Goal: Task Accomplishment & Management: Manage account settings

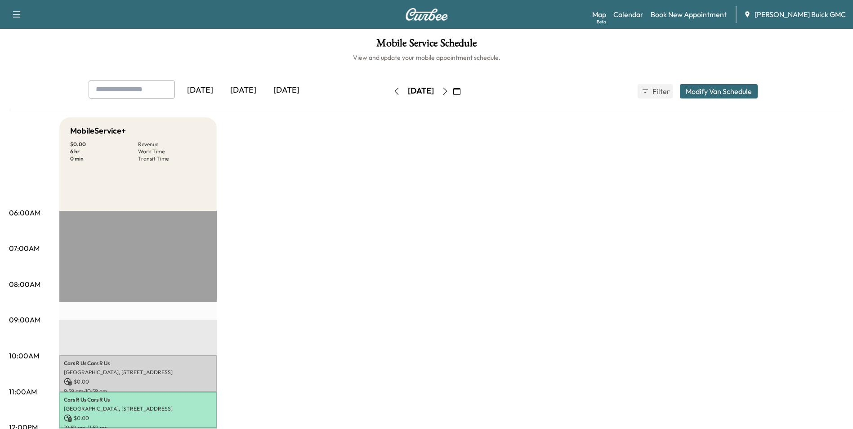
drag, startPoint x: 666, startPoint y: 178, endPoint x: 615, endPoint y: 172, distance: 51.6
click at [708, 13] on link "Book New Appointment" at bounding box center [689, 14] width 76 height 11
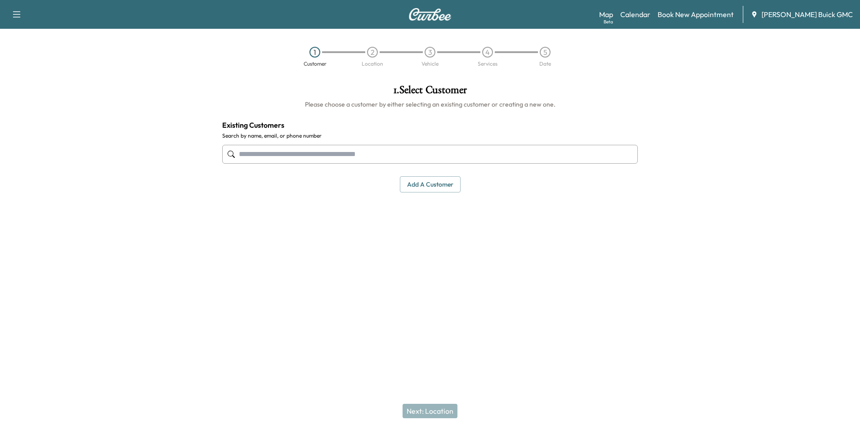
click at [322, 152] on input "text" at bounding box center [430, 154] width 416 height 19
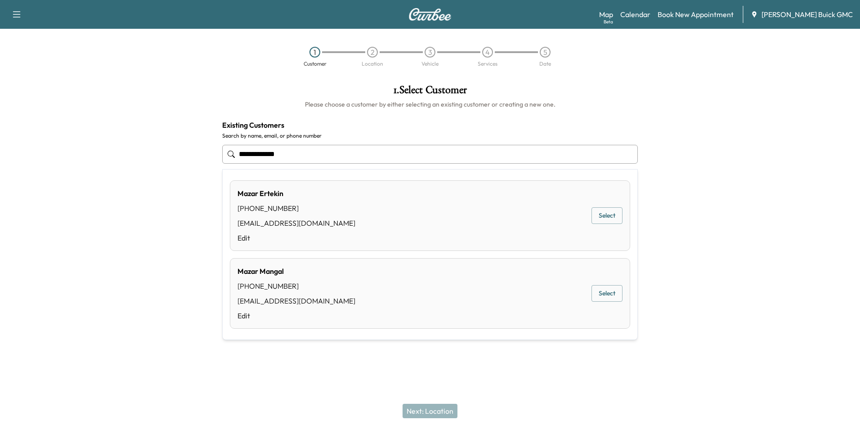
click at [302, 153] on input "**********" at bounding box center [430, 154] width 416 height 19
type input "*"
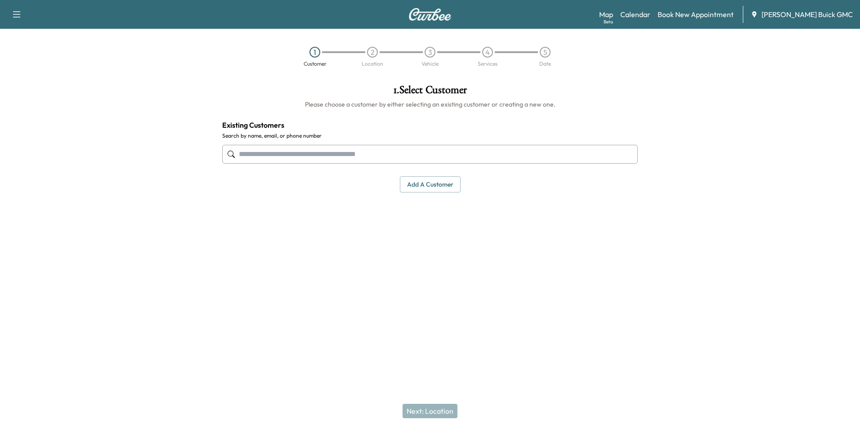
click at [476, 217] on div "1 . Select Customer Please choose a customer by either selecting an existing cu…" at bounding box center [430, 184] width 430 height 215
click at [427, 182] on button "Add a customer" at bounding box center [430, 184] width 61 height 17
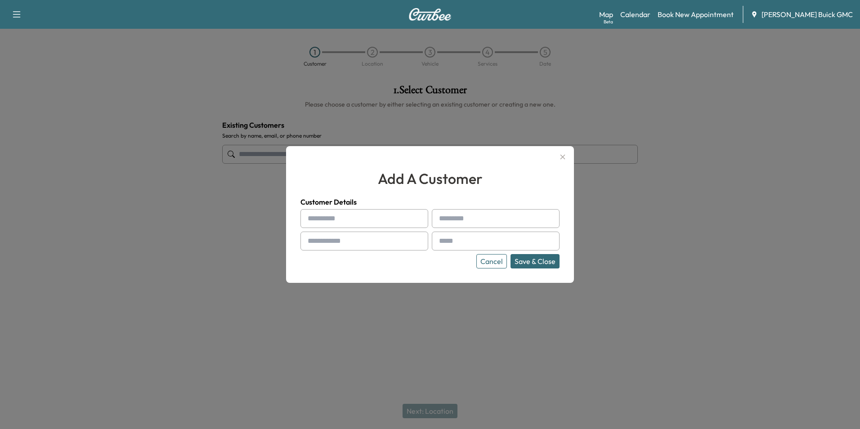
click at [348, 217] on input "text" at bounding box center [364, 218] width 128 height 19
type input "******"
click at [323, 236] on input "text" at bounding box center [364, 241] width 128 height 19
type input "**********"
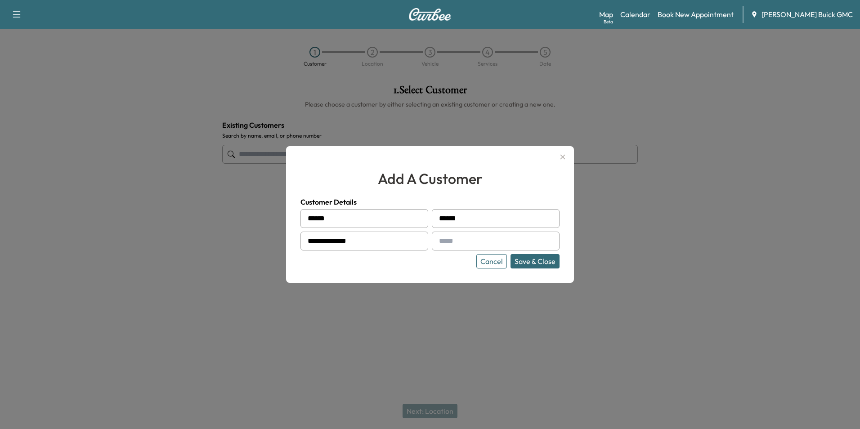
click at [527, 241] on input "text" at bounding box center [496, 241] width 128 height 19
type input "**********"
click at [468, 269] on div "**********" at bounding box center [430, 214] width 288 height 137
click at [527, 260] on button "Save & Close" at bounding box center [535, 261] width 49 height 14
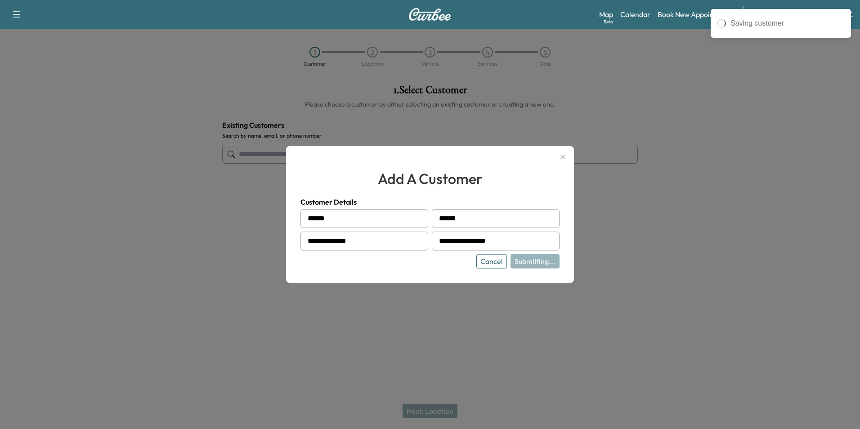
type input "**********"
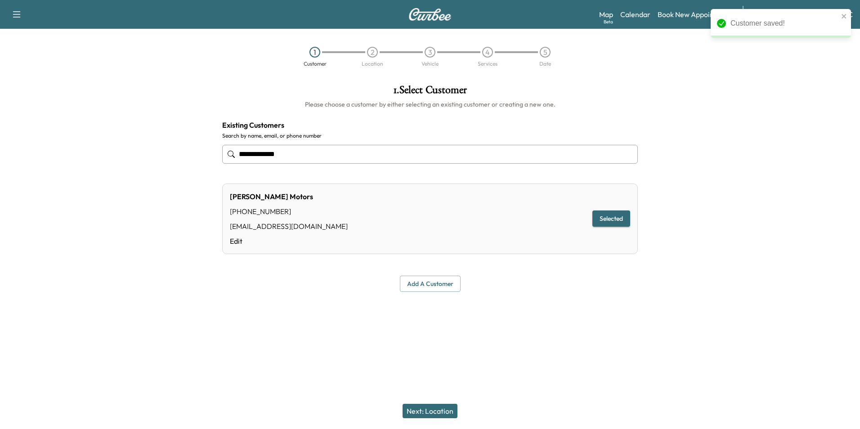
drag, startPoint x: 558, startPoint y: 318, endPoint x: 558, endPoint y: 312, distance: 6.3
click at [558, 318] on div at bounding box center [430, 313] width 860 height 29
click at [440, 411] on button "Next: Location" at bounding box center [430, 411] width 55 height 14
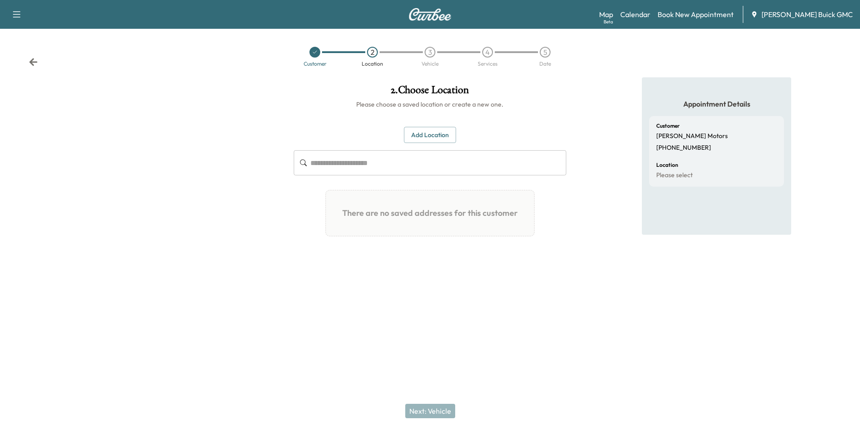
click at [353, 162] on input "text" at bounding box center [437, 162] width 255 height 25
click at [446, 135] on button "Add Location" at bounding box center [430, 135] width 52 height 17
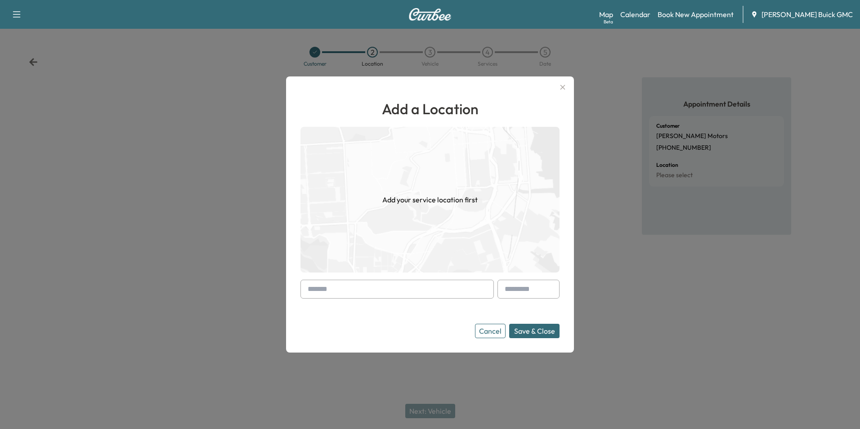
click at [346, 291] on input "text" at bounding box center [396, 289] width 193 height 19
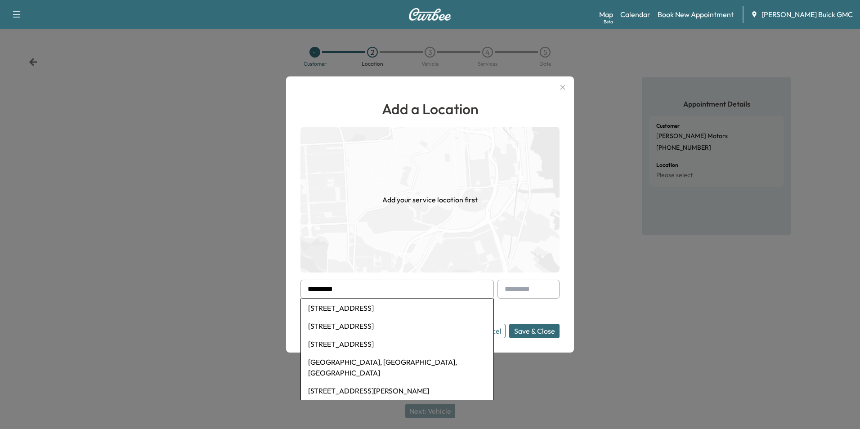
click at [431, 307] on li "[STREET_ADDRESS]" at bounding box center [397, 308] width 193 height 18
type input "**********"
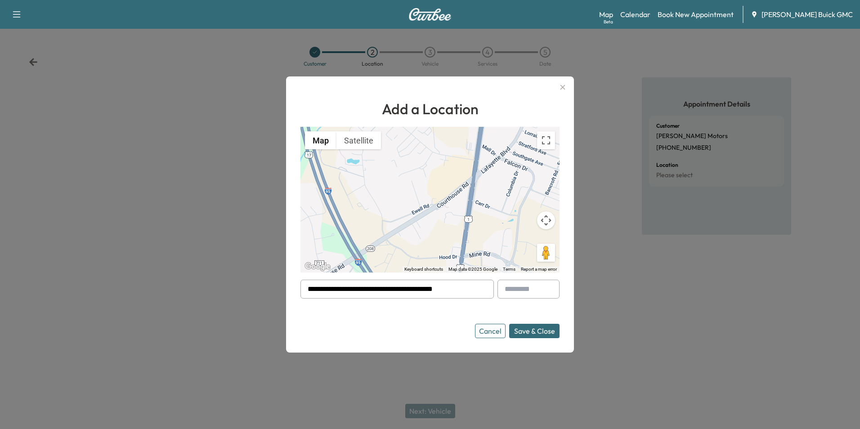
click at [529, 331] on button "Save & Close" at bounding box center [534, 331] width 50 height 14
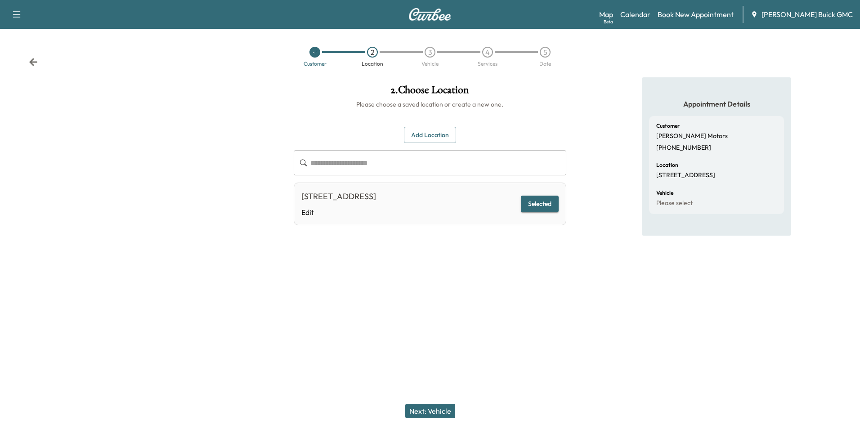
click at [439, 409] on button "Next: Vehicle" at bounding box center [430, 411] width 50 height 14
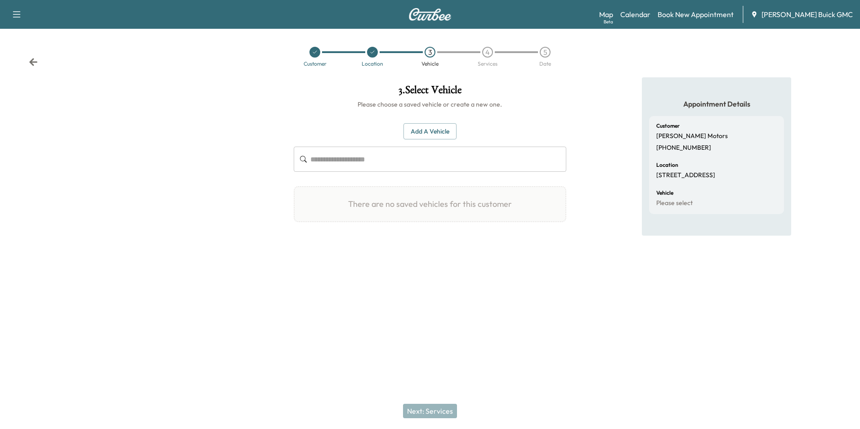
click at [435, 130] on button "Add a Vehicle" at bounding box center [429, 131] width 53 height 17
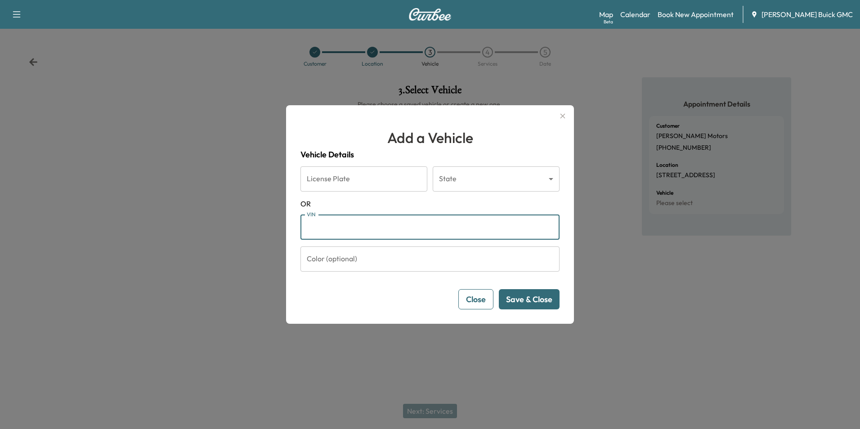
click at [345, 230] on input "VIN" at bounding box center [429, 227] width 259 height 25
type input "**********"
click at [520, 301] on button "Save & Close" at bounding box center [529, 299] width 61 height 20
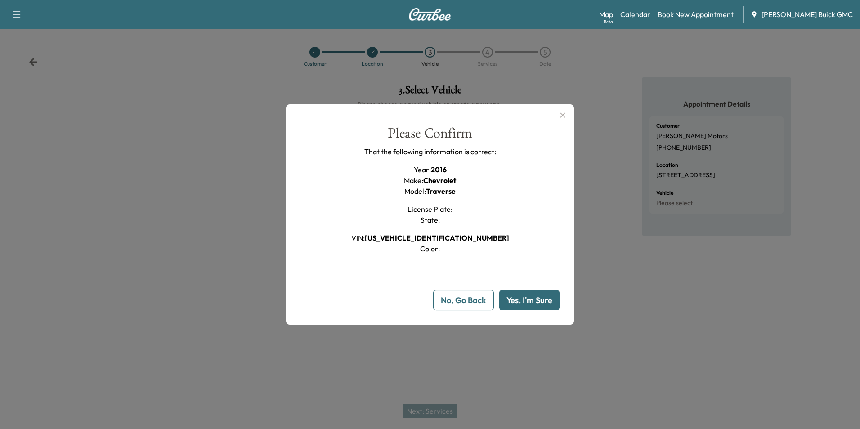
click at [524, 297] on button "Yes, I'm Sure" at bounding box center [529, 300] width 60 height 20
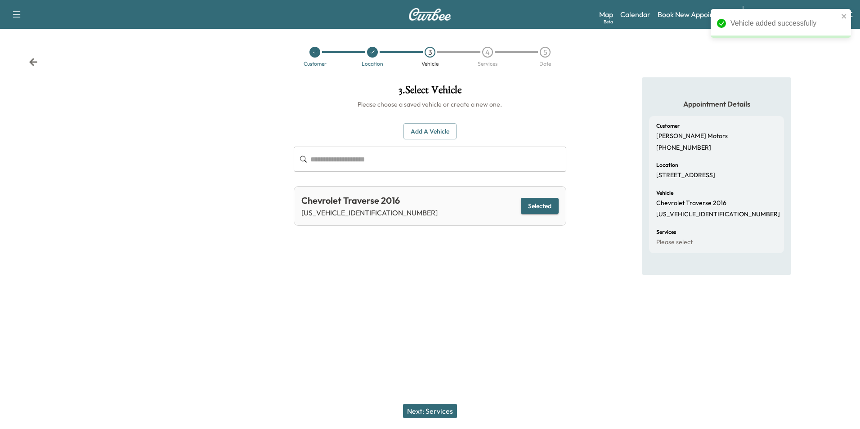
click at [588, 264] on div "Appointment Details Customer Mazari Motors [PHONE_NUMBER] Location [STREET_ADDR…" at bounding box center [717, 184] width 287 height 215
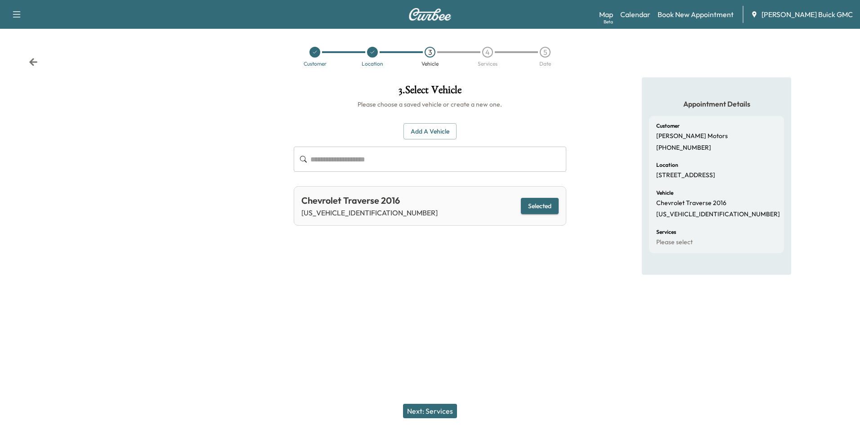
click at [440, 409] on button "Next: Services" at bounding box center [430, 411] width 54 height 14
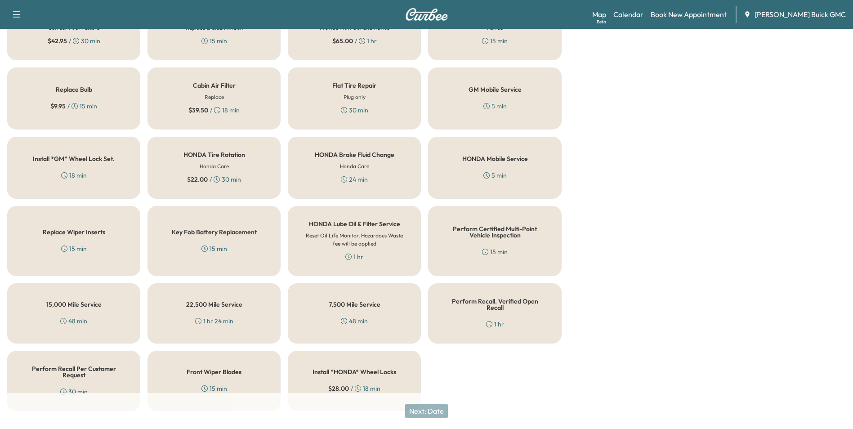
scroll to position [257, 0]
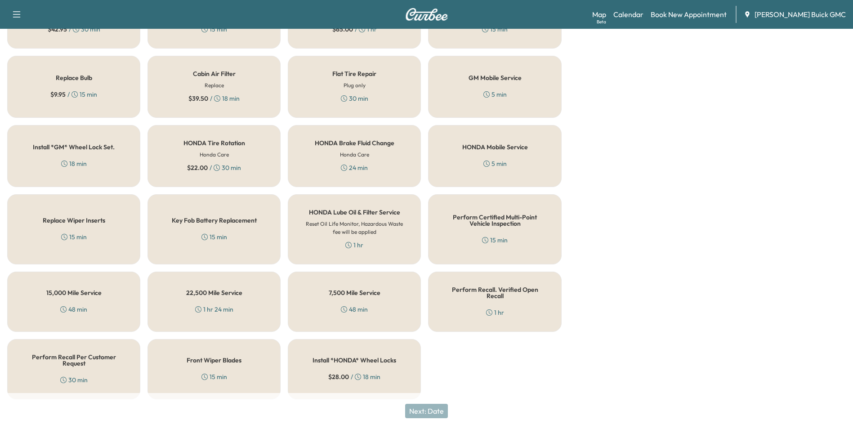
click at [487, 294] on div "Perform Recall. Verified Open Recall 1 hr" at bounding box center [494, 302] width 133 height 60
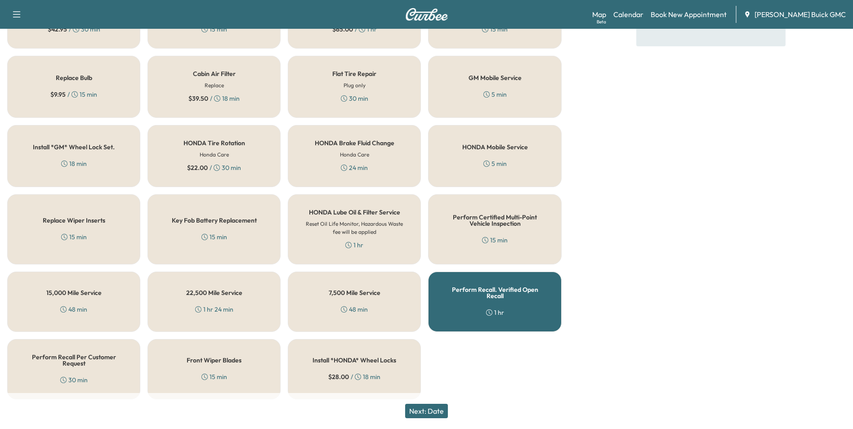
click at [498, 294] on div "Perform Recall. Verified Open Recall 1 hr" at bounding box center [494, 302] width 133 height 60
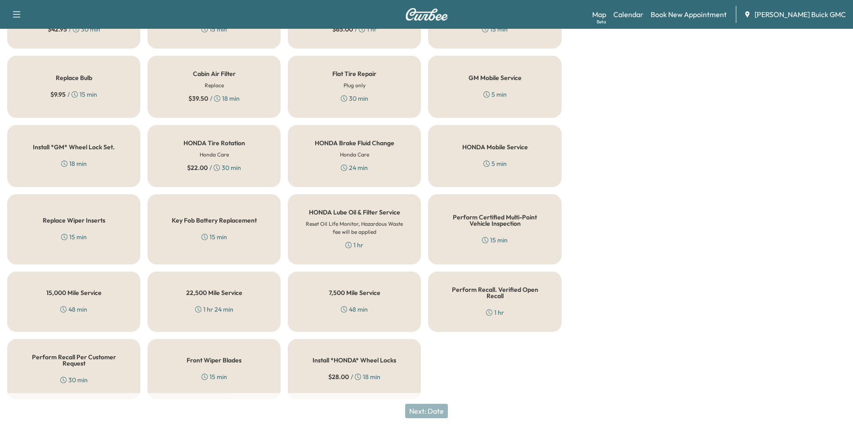
click at [498, 294] on div "Perform Recall. Verified Open Recall 1 hr" at bounding box center [494, 302] width 133 height 60
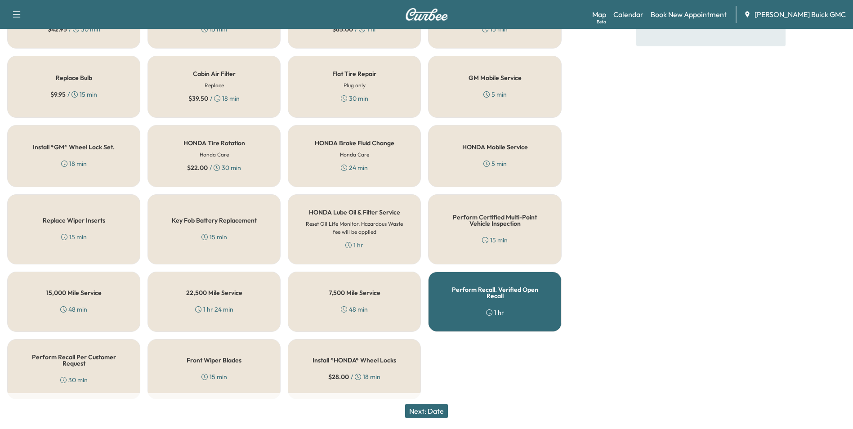
click at [437, 409] on button "Next: Date" at bounding box center [426, 411] width 43 height 14
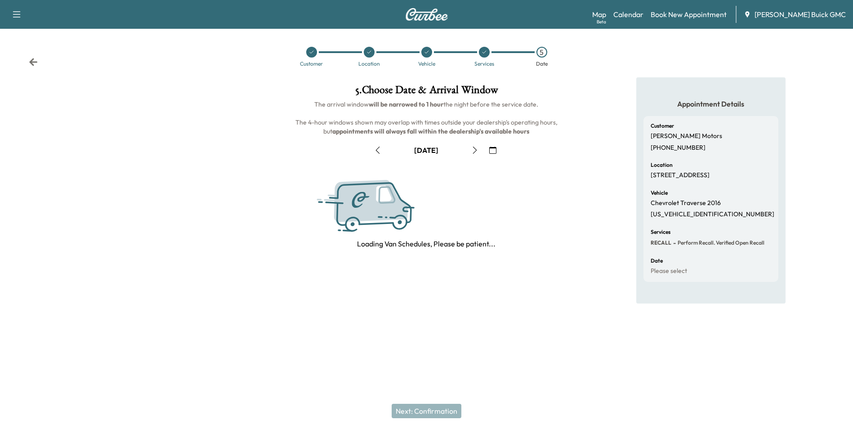
scroll to position [0, 0]
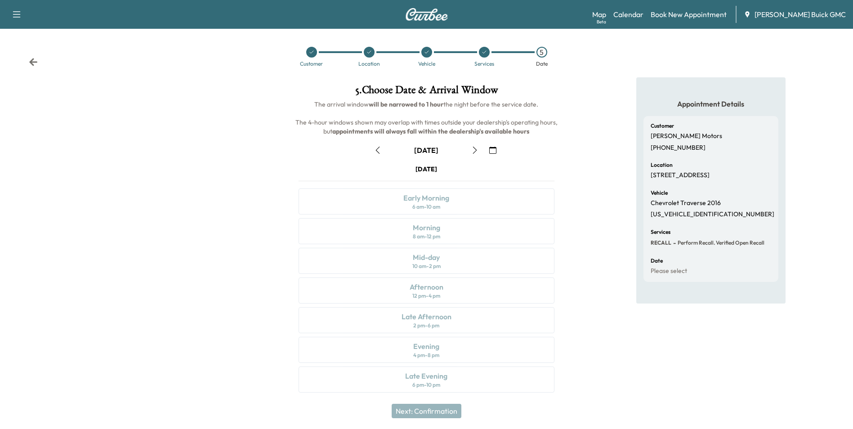
click at [454, 202] on div "[DATE] Early Morning 6 am - 10 am Morning 8 am - 12 pm Mid-day 10 am - 2 pm Aft…" at bounding box center [426, 281] width 270 height 232
click at [451, 233] on div "[DATE] Early Morning 6 am - 10 am Morning 8 am - 12 pm Mid-day 10 am - 2 pm Aft…" at bounding box center [426, 281] width 270 height 232
click at [492, 149] on icon "button" at bounding box center [492, 150] width 7 height 7
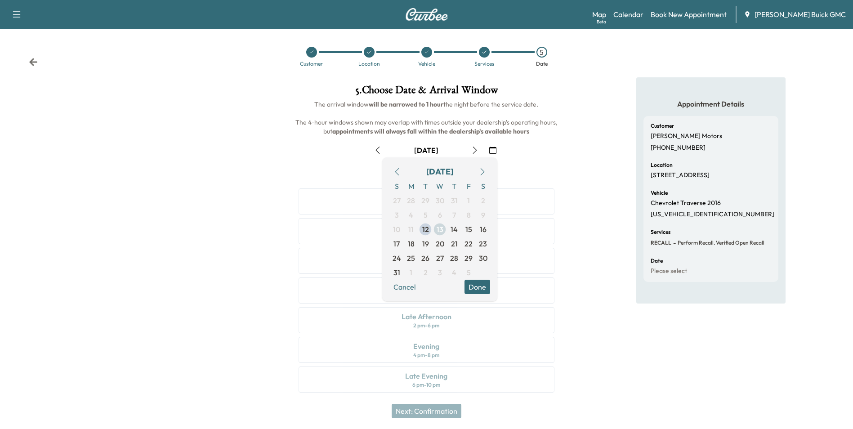
click at [439, 227] on span "13" at bounding box center [440, 229] width 7 height 11
click at [473, 284] on button "Done" at bounding box center [478, 287] width 26 height 14
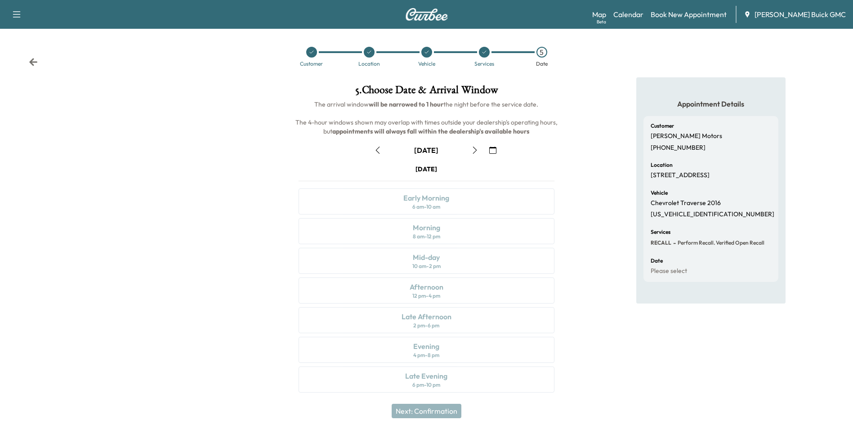
click at [480, 201] on div "[DATE] Early Morning 6 am - 10 am Morning 8 am - 12 pm Mid-day 10 am - 2 pm Aft…" at bounding box center [426, 281] width 270 height 232
click at [493, 149] on icon "button" at bounding box center [492, 150] width 7 height 7
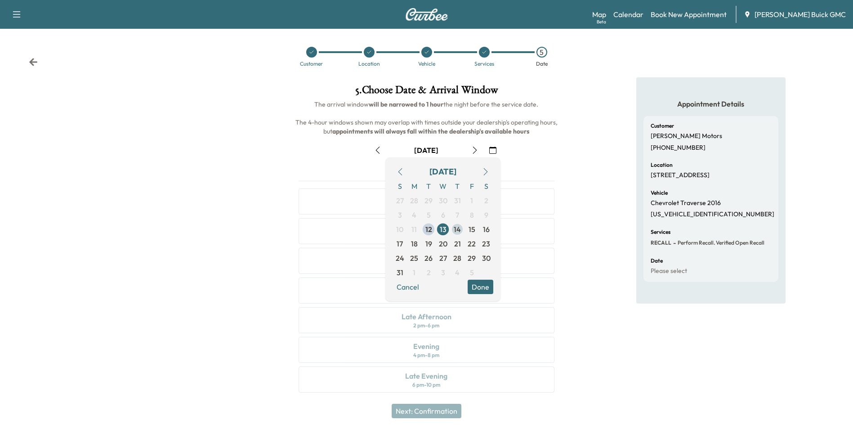
click at [457, 228] on span "14" at bounding box center [457, 229] width 7 height 11
click at [480, 286] on button "Done" at bounding box center [481, 287] width 26 height 14
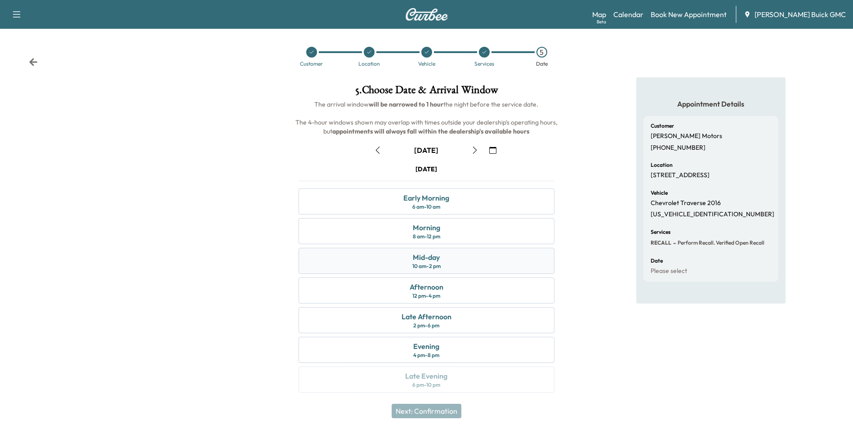
click at [431, 256] on div "Mid-day" at bounding box center [426, 257] width 27 height 11
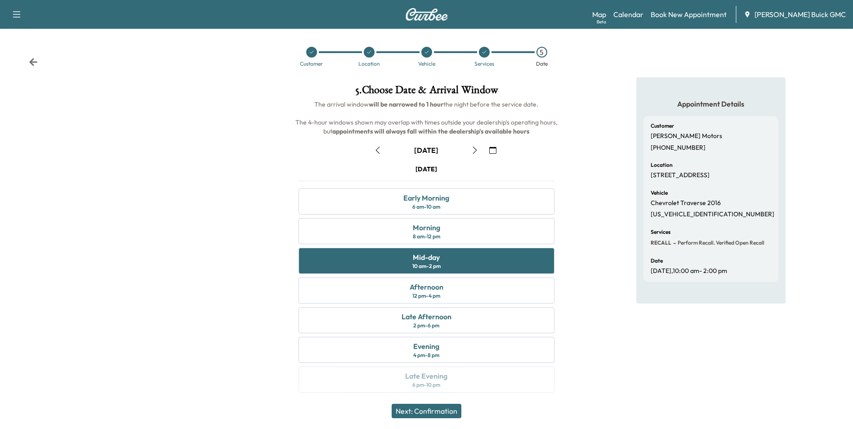
click at [443, 408] on button "Next: Confirmation" at bounding box center [427, 411] width 70 height 14
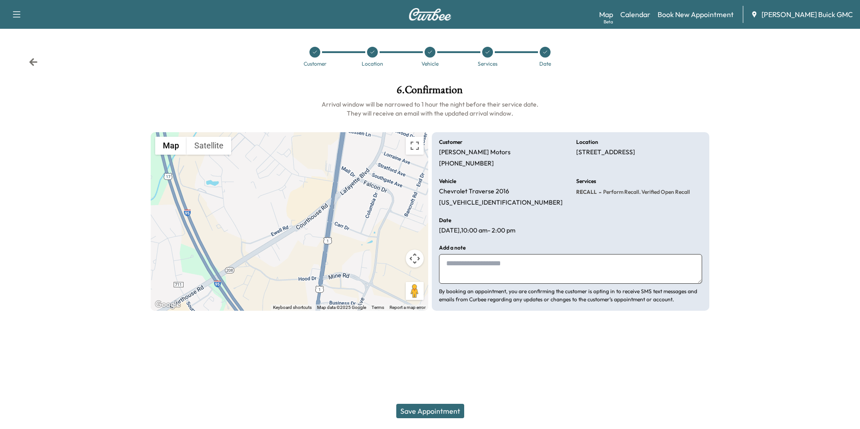
click at [437, 408] on button "Save Appointment" at bounding box center [430, 411] width 68 height 14
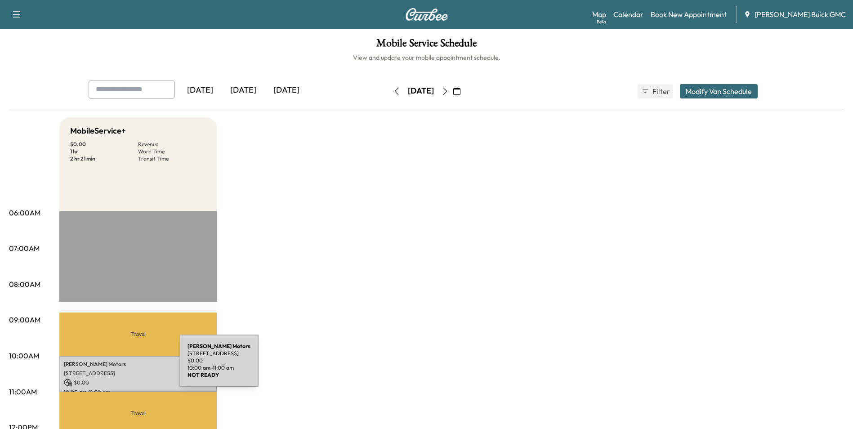
click at [112, 366] on div "Mazari Motors [STREET_ADDRESS] $ 0.00 10:00 am - 11:00 am" at bounding box center [137, 374] width 157 height 36
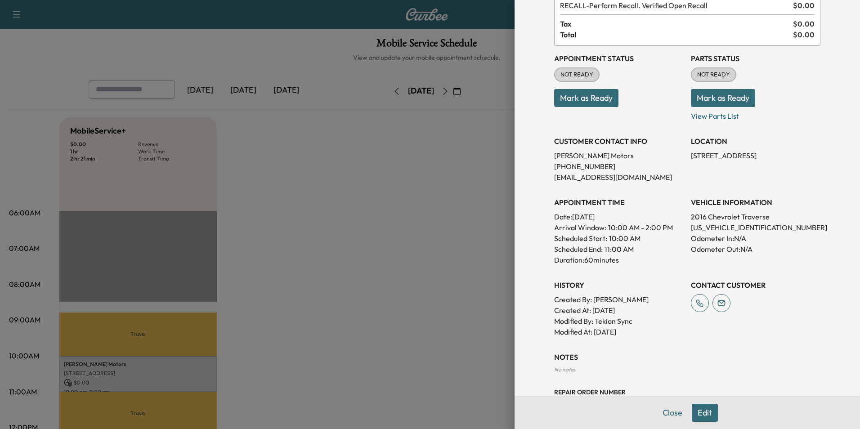
scroll to position [132, 0]
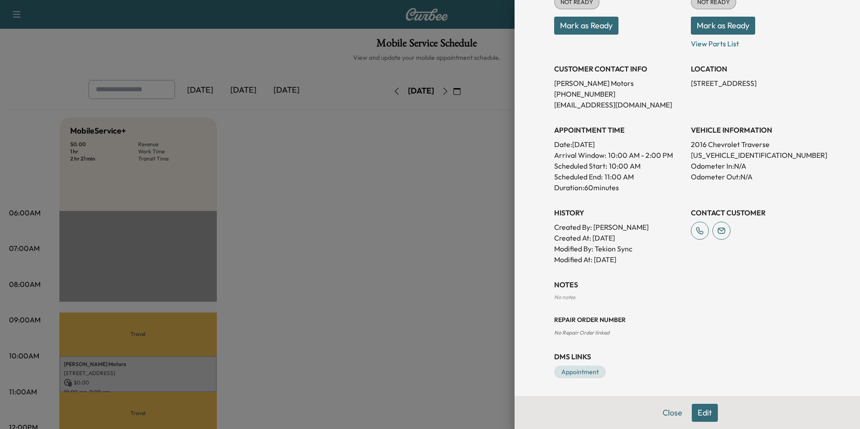
click at [562, 289] on h3 "NOTES" at bounding box center [687, 284] width 266 height 11
click at [702, 412] on button "Edit" at bounding box center [705, 413] width 26 height 18
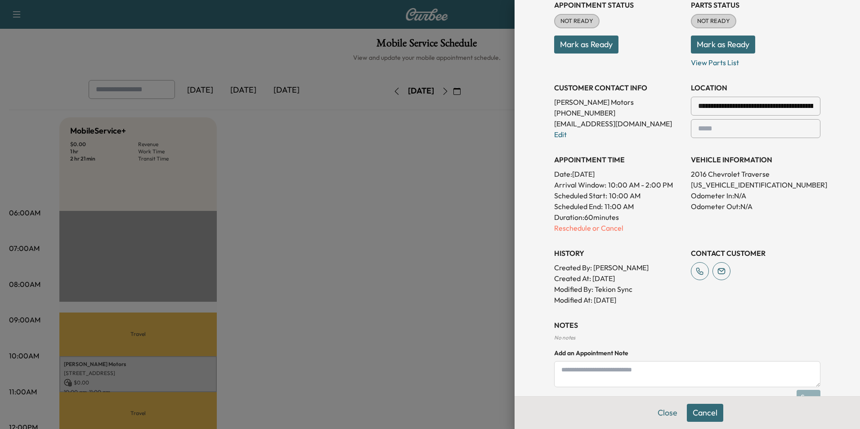
scroll to position [151, 0]
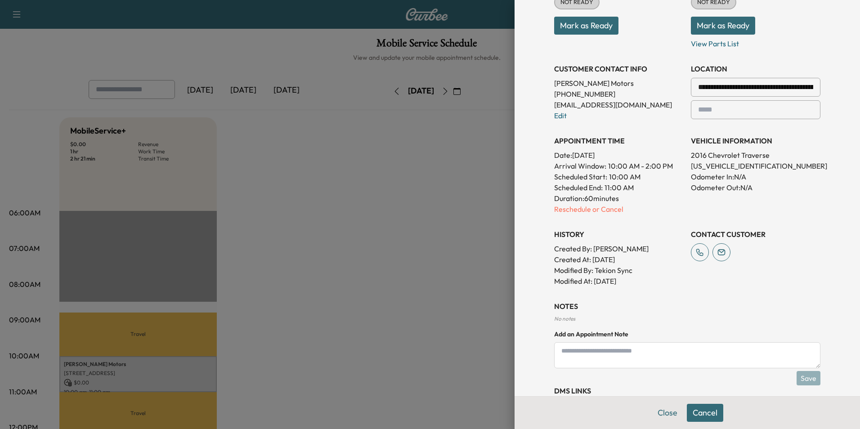
click at [575, 351] on textarea at bounding box center [687, 355] width 266 height 26
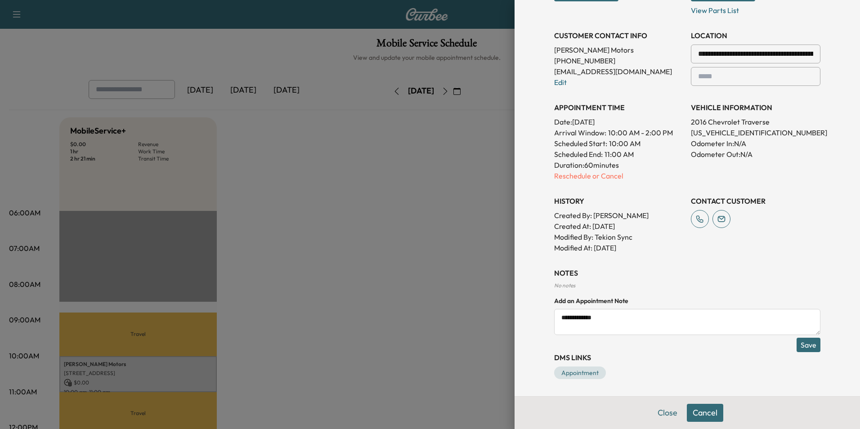
scroll to position [185, 0]
type textarea "**********"
click at [798, 342] on button "Save" at bounding box center [809, 344] width 24 height 14
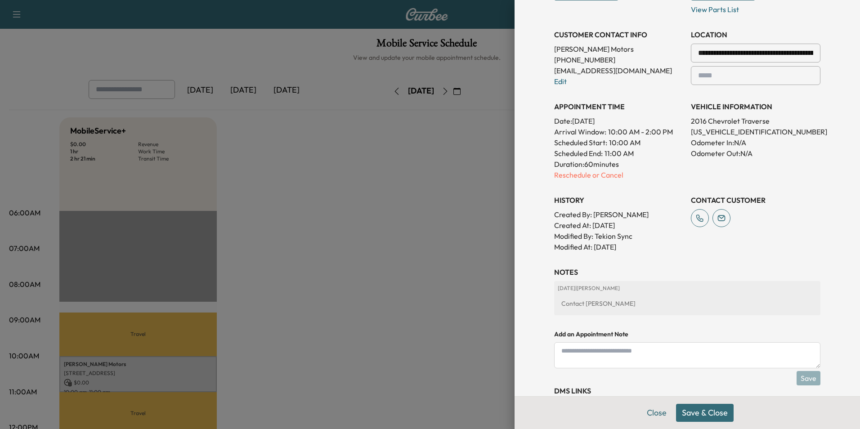
click at [699, 411] on button "Save & Close" at bounding box center [705, 413] width 58 height 18
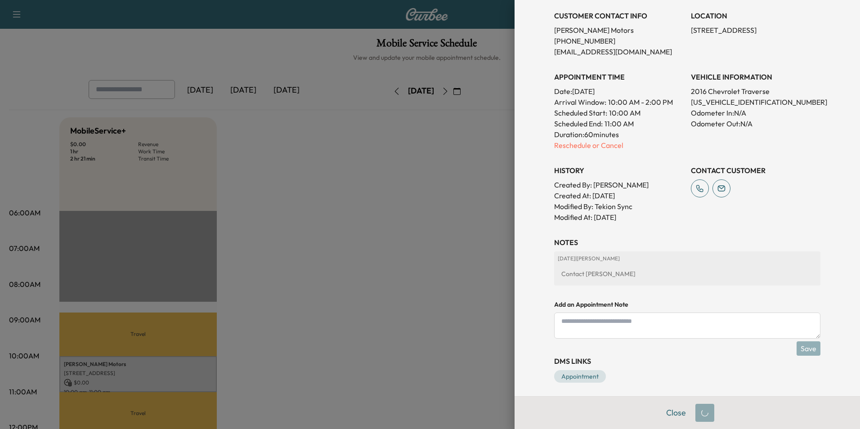
scroll to position [166, 0]
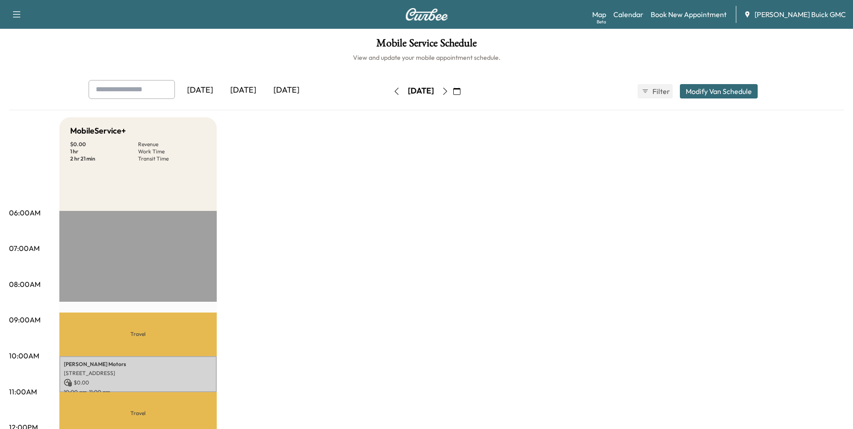
click at [678, 13] on link "Book New Appointment" at bounding box center [689, 14] width 76 height 11
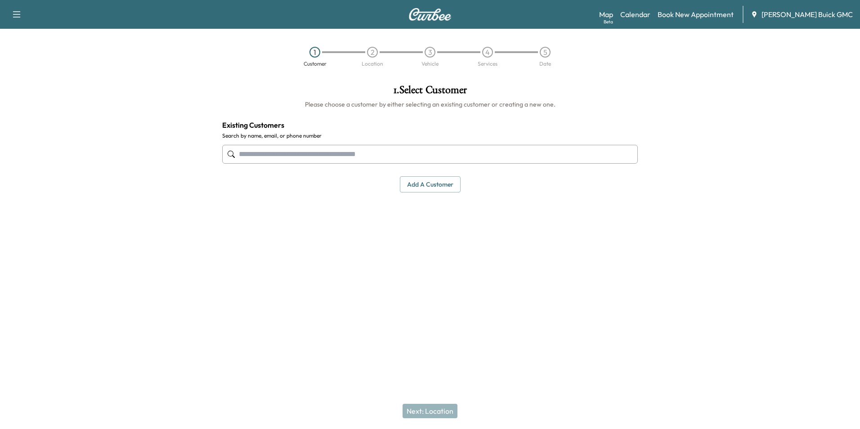
click at [300, 154] on input "text" at bounding box center [430, 154] width 416 height 19
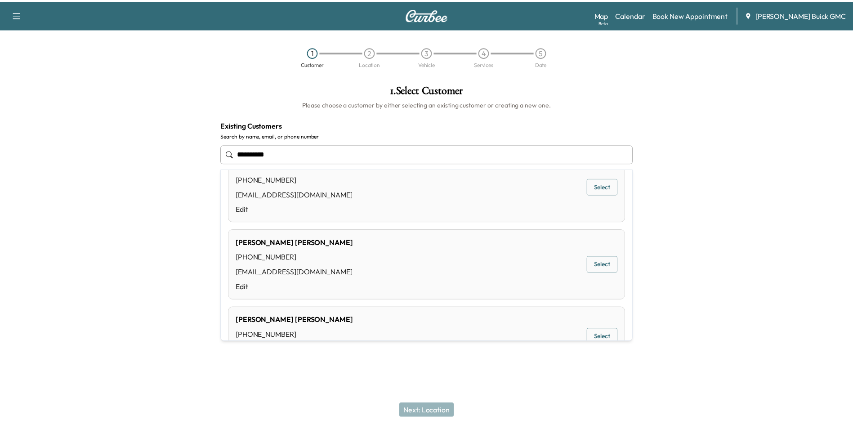
scroll to position [450, 0]
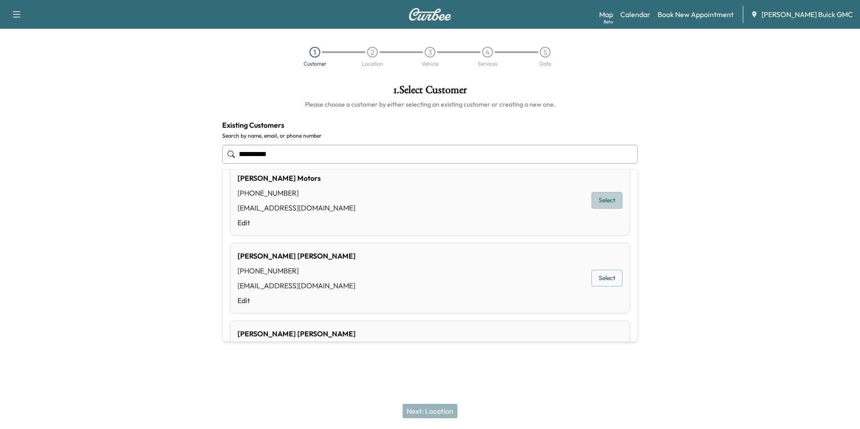
click at [600, 200] on button "Select" at bounding box center [607, 200] width 31 height 17
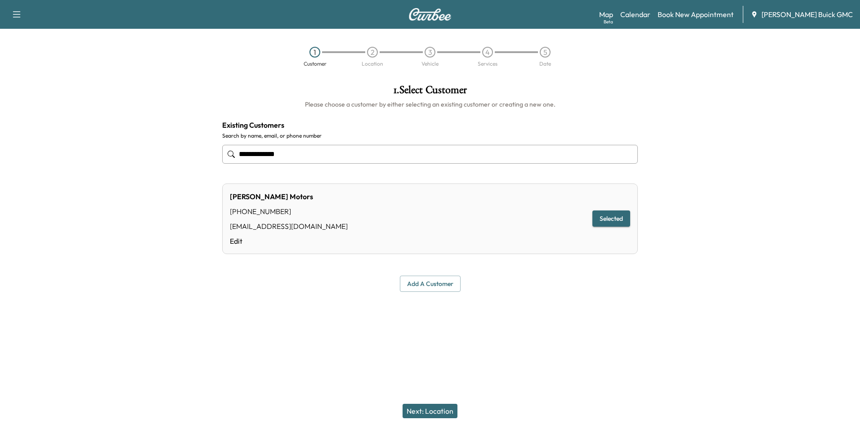
type input "**********"
click at [444, 408] on button "Next: Location" at bounding box center [430, 411] width 55 height 14
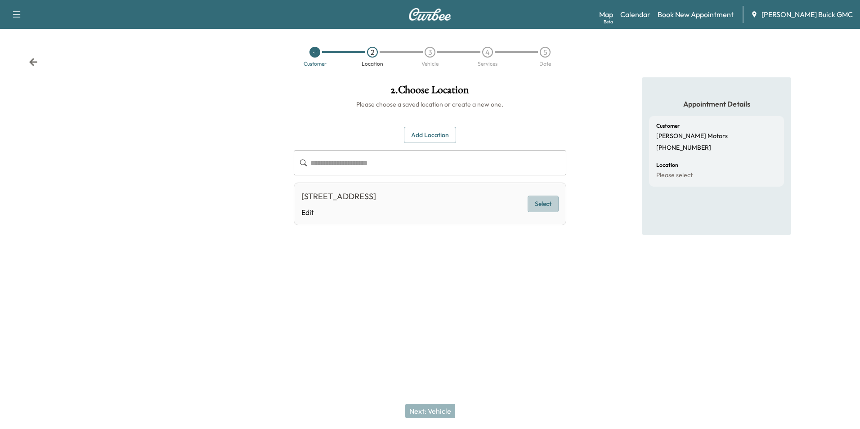
click at [542, 202] on button "Select" at bounding box center [543, 204] width 31 height 17
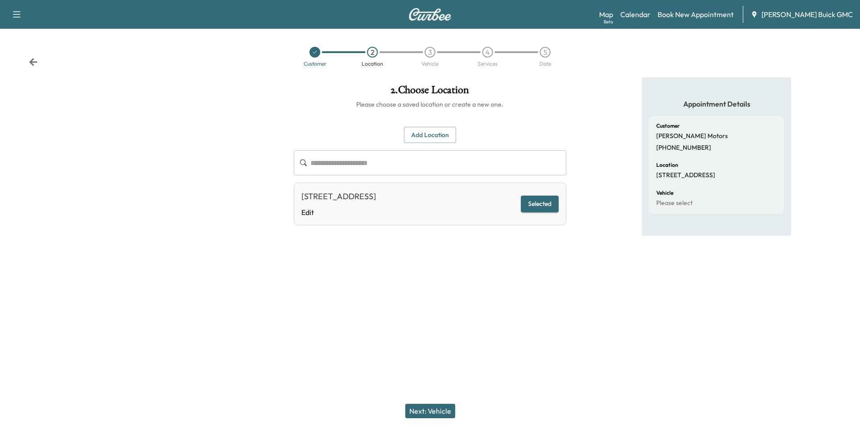
click at [440, 410] on button "Next: Vehicle" at bounding box center [430, 411] width 50 height 14
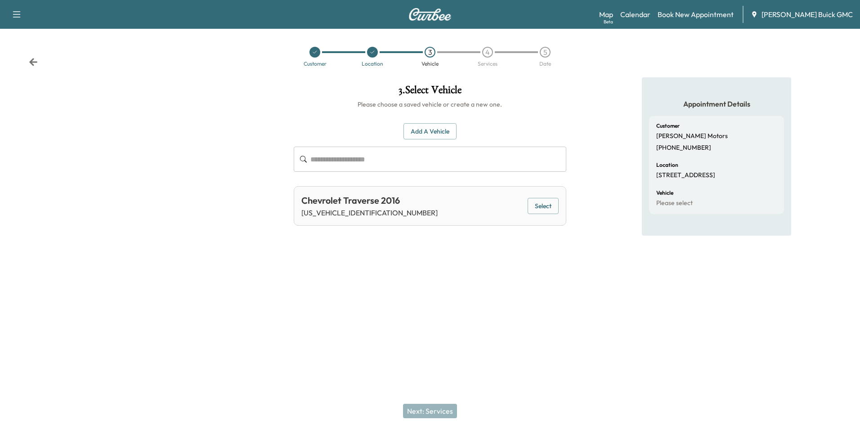
click at [441, 128] on button "Add a Vehicle" at bounding box center [429, 131] width 53 height 17
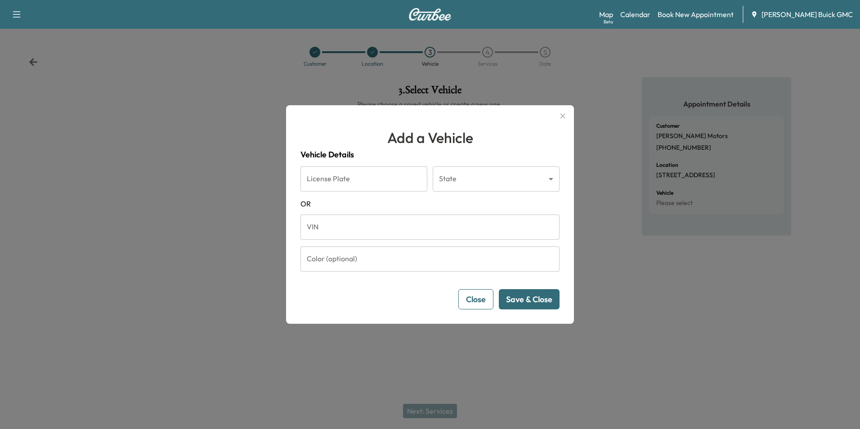
click at [352, 229] on input "VIN" at bounding box center [429, 227] width 259 height 25
type input "**********"
click at [530, 294] on button "Save & Close" at bounding box center [529, 299] width 61 height 20
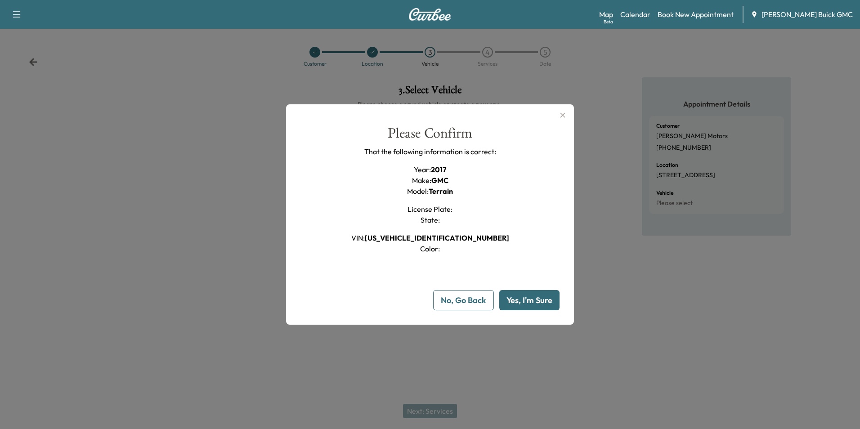
click at [525, 297] on button "Yes, I'm Sure" at bounding box center [529, 300] width 60 height 20
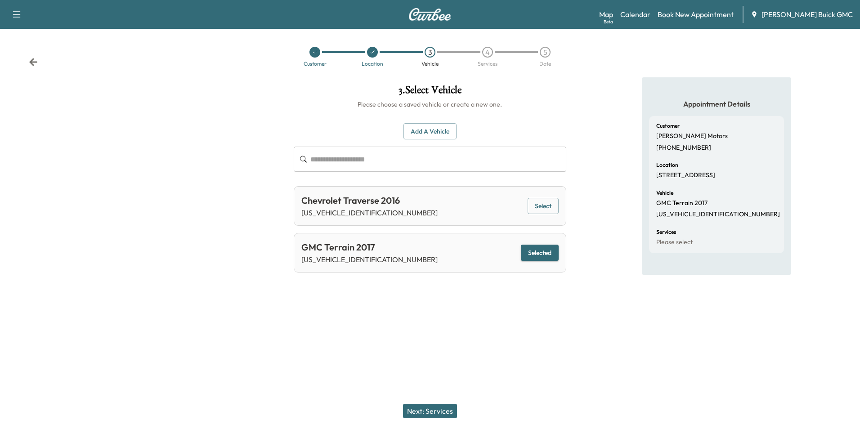
click at [434, 408] on button "Next: Services" at bounding box center [430, 411] width 54 height 14
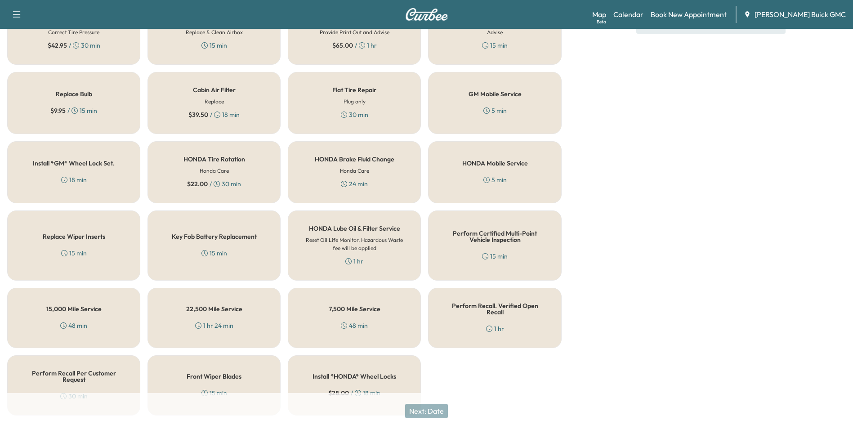
scroll to position [257, 0]
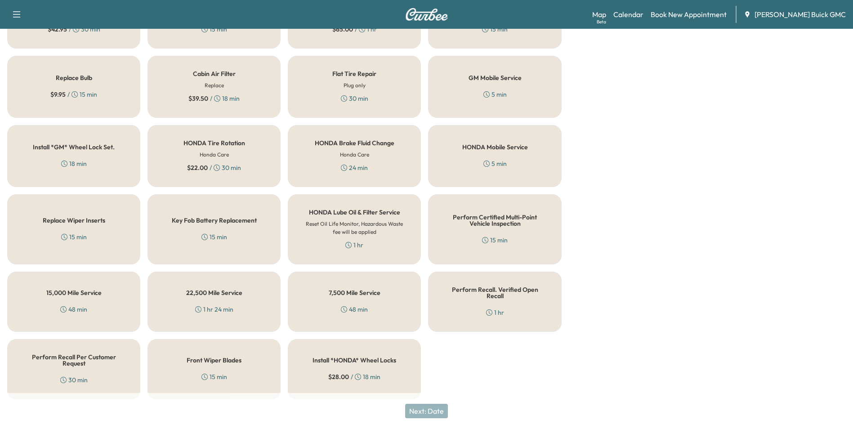
click at [492, 295] on div "Perform Recall. Verified Open Recall 1 hr" at bounding box center [494, 302] width 133 height 60
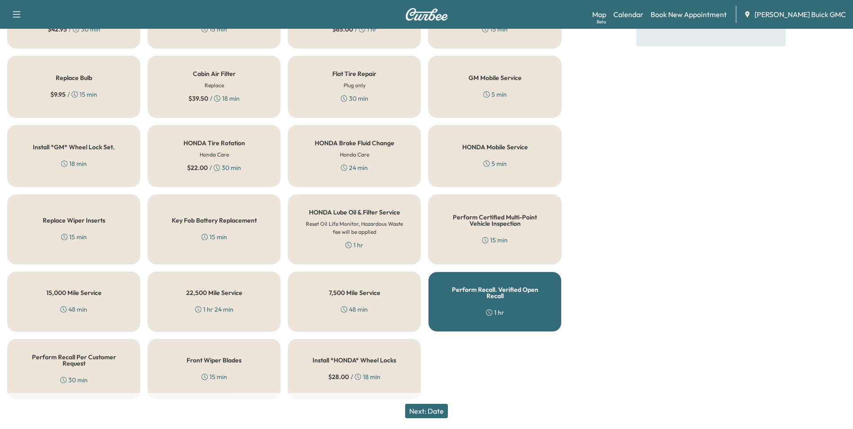
click at [435, 409] on button "Next: Date" at bounding box center [426, 411] width 43 height 14
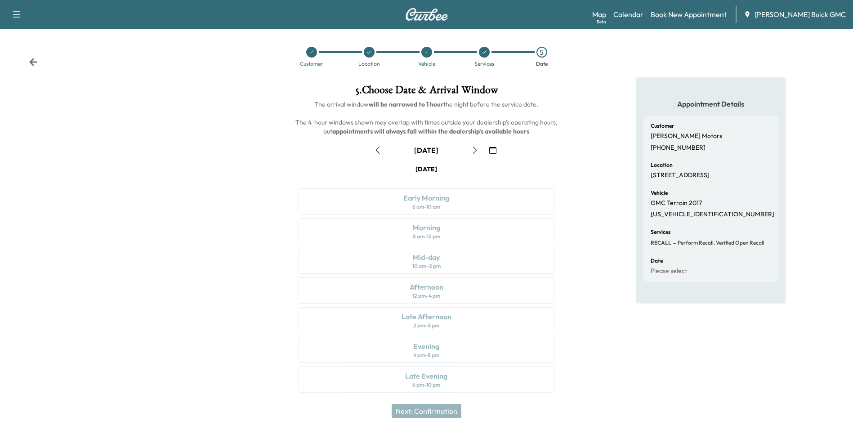
click at [492, 149] on icon "button" at bounding box center [492, 150] width 7 height 7
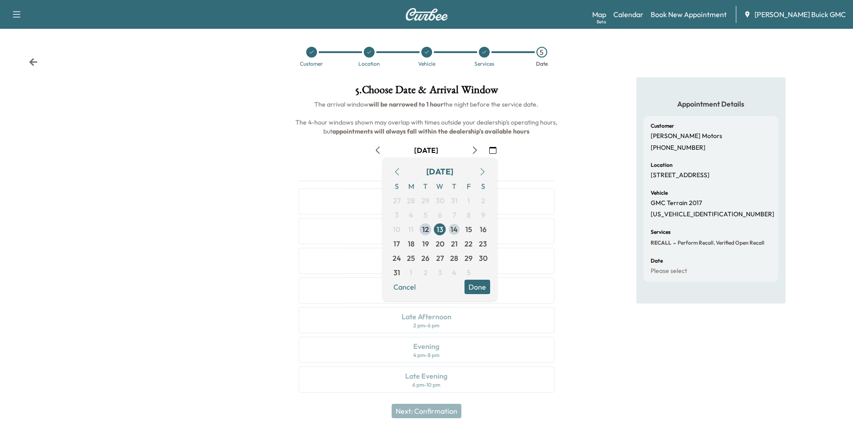
click at [454, 228] on span "14" at bounding box center [454, 229] width 7 height 11
click at [582, 179] on div "Appointment Details Customer Mazari Motors [PHONE_NUMBER] Location [STREET_ADDR…" at bounding box center [711, 240] width 284 height 326
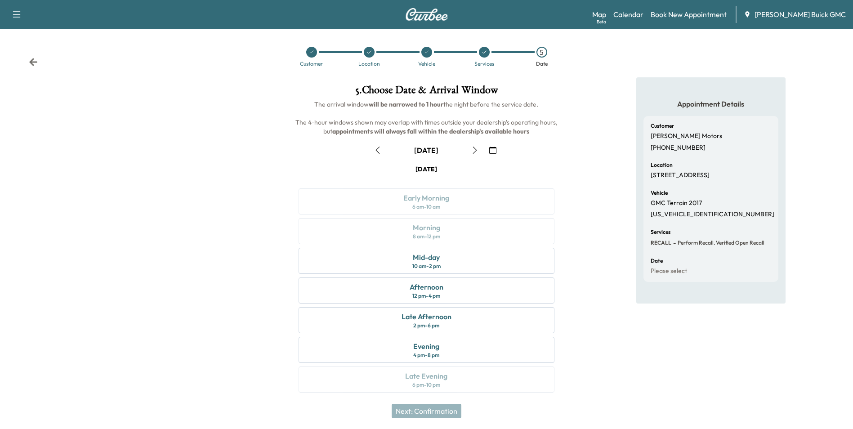
click at [426, 198] on div "[DATE] Early Morning 6 am - 10 am Morning 8 am - 12 pm Mid-day 10 am - 2 pm Aft…" at bounding box center [426, 281] width 270 height 232
drag, startPoint x: 426, startPoint y: 198, endPoint x: 425, endPoint y: 230, distance: 31.5
click at [425, 230] on div "[DATE] Early Morning 6 am - 10 am Morning 8 am - 12 pm Mid-day 10 am - 2 pm Aft…" at bounding box center [426, 281] width 270 height 232
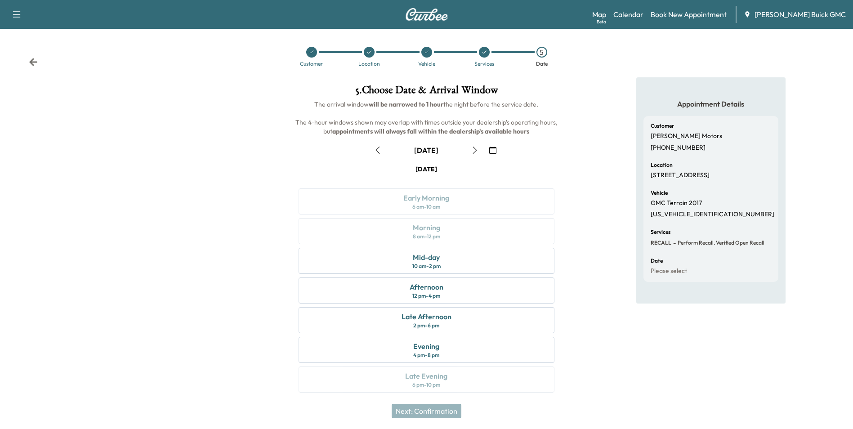
click at [426, 232] on div "[DATE] Early Morning 6 am - 10 am Morning 8 am - 12 pm Mid-day 10 am - 2 pm Aft…" at bounding box center [426, 281] width 270 height 232
click at [565, 157] on div "5 . Choose Date & Arrival Window The arrival window will be narrowed to 1 hour …" at bounding box center [426, 240] width 284 height 326
click at [613, 121] on div "Appointment Details Customer Mazari Motors [PHONE_NUMBER] Location [STREET_ADDR…" at bounding box center [711, 240] width 284 height 326
click at [710, 13] on link "Book New Appointment" at bounding box center [689, 14] width 76 height 11
click at [32, 61] on icon at bounding box center [33, 62] width 9 height 9
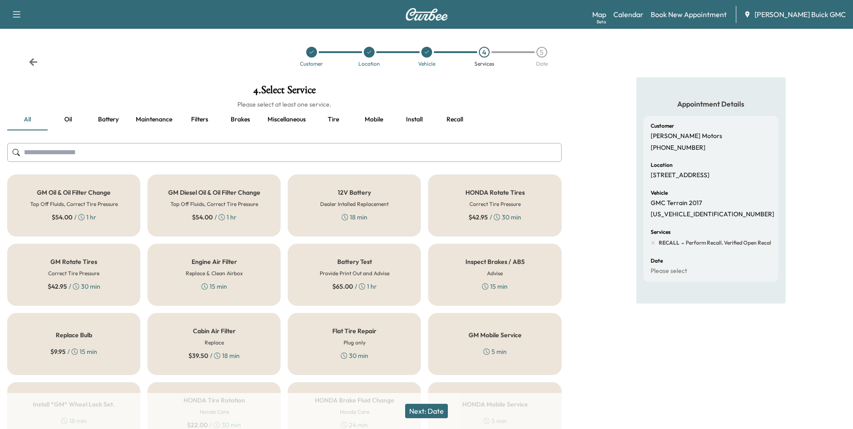
click at [32, 61] on icon at bounding box center [33, 62] width 9 height 9
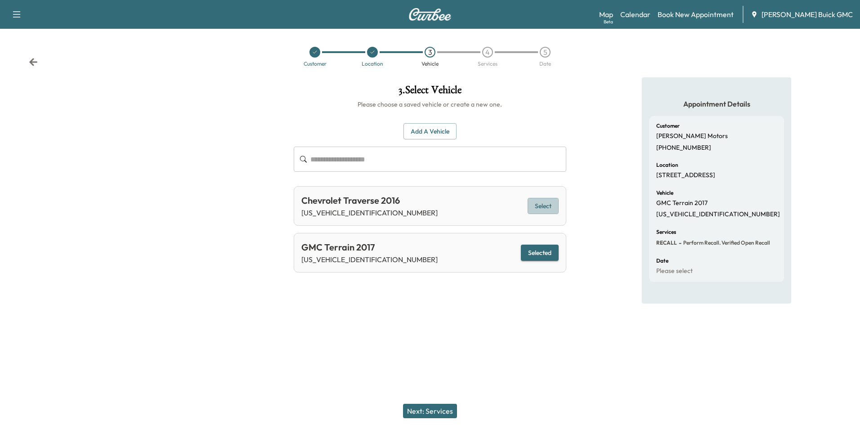
click at [543, 206] on button "Select" at bounding box center [543, 206] width 31 height 17
click at [354, 203] on div "Chevrolet Traverse 2016" at bounding box center [369, 200] width 136 height 13
click at [353, 203] on div "Chevrolet Traverse 2016" at bounding box center [369, 200] width 136 height 13
click at [527, 202] on button "Selected" at bounding box center [540, 206] width 38 height 17
click at [425, 207] on div "Chevrolet Traverse 2016 [US_VEHICLE_IDENTIFICATION_NUMBER] Selected" at bounding box center [430, 206] width 272 height 40
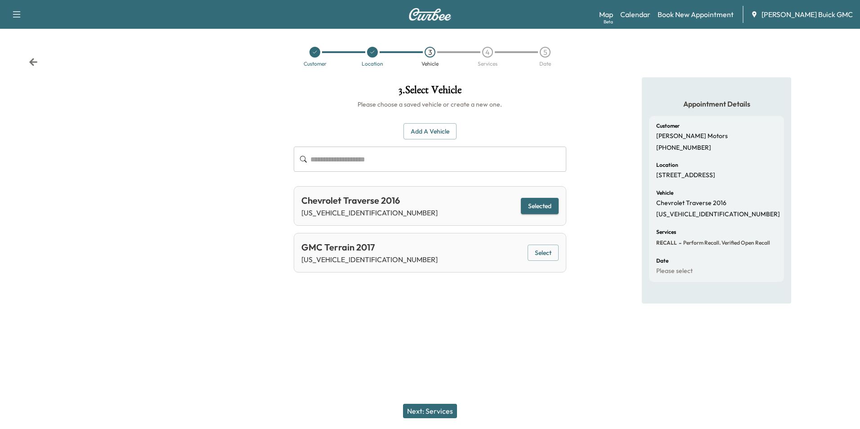
click at [33, 62] on icon at bounding box center [33, 62] width 8 height 8
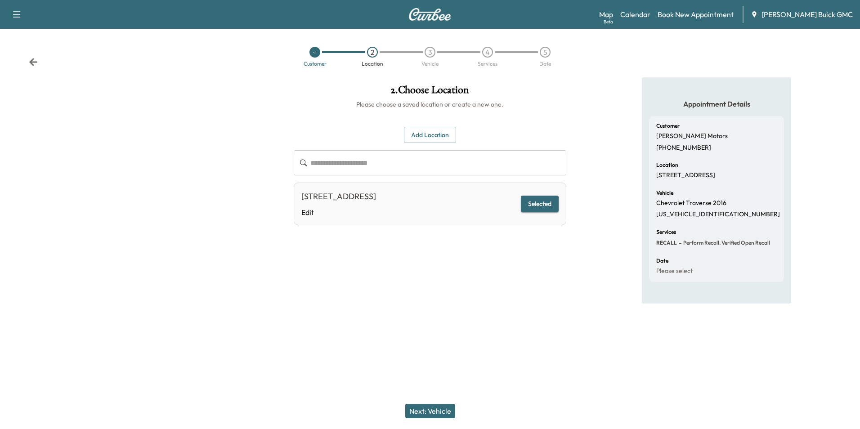
click at [33, 62] on icon at bounding box center [33, 62] width 8 height 8
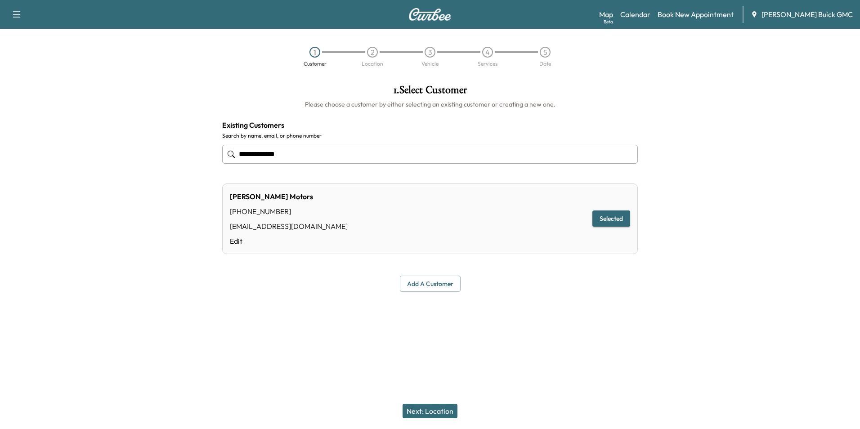
click at [152, 68] on div "1 Customer 2 Location 3 Vehicle 4 Services 5 Date" at bounding box center [430, 56] width 860 height 41
click at [704, 79] on div at bounding box center [752, 188] width 215 height 222
click at [351, 155] on input "**********" at bounding box center [430, 154] width 416 height 19
click at [351, 156] on input "**********" at bounding box center [430, 154] width 416 height 19
click at [665, 246] on div at bounding box center [752, 188] width 215 height 222
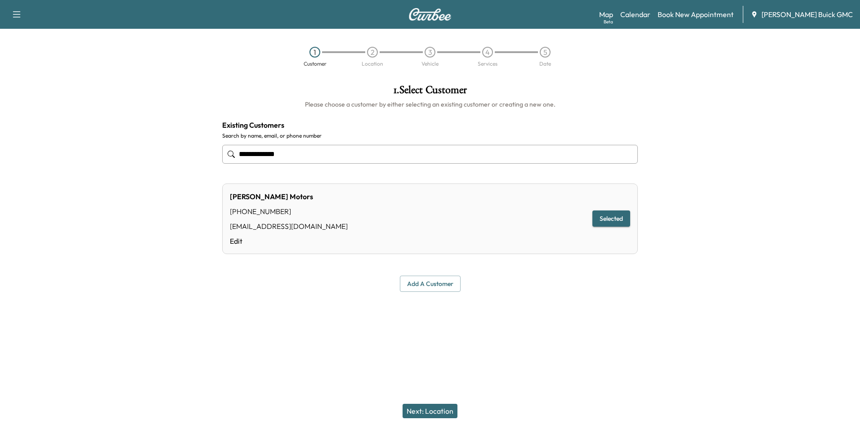
click at [486, 312] on div at bounding box center [430, 313] width 860 height 29
click at [704, 61] on div "1 Customer 2 Location 3 Vehicle 4 Services 5 Date" at bounding box center [430, 56] width 860 height 41
click at [721, 12] on link "Book New Appointment" at bounding box center [696, 14] width 76 height 11
drag, startPoint x: 695, startPoint y: 148, endPoint x: 628, endPoint y: 153, distance: 66.8
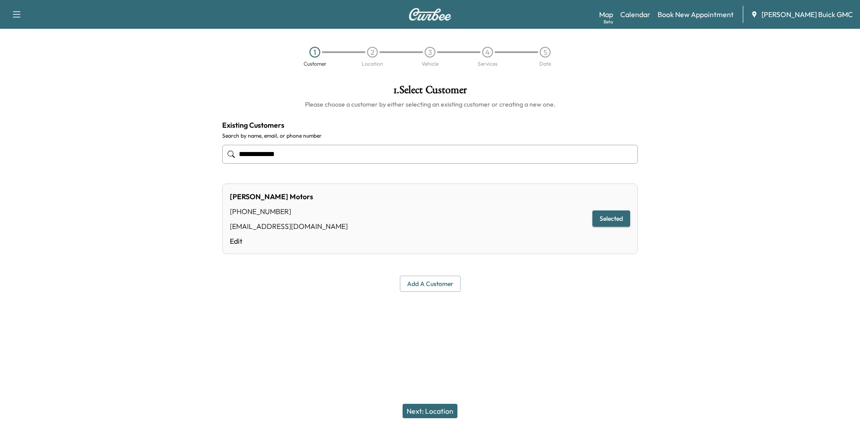
click at [695, 148] on div at bounding box center [752, 188] width 215 height 222
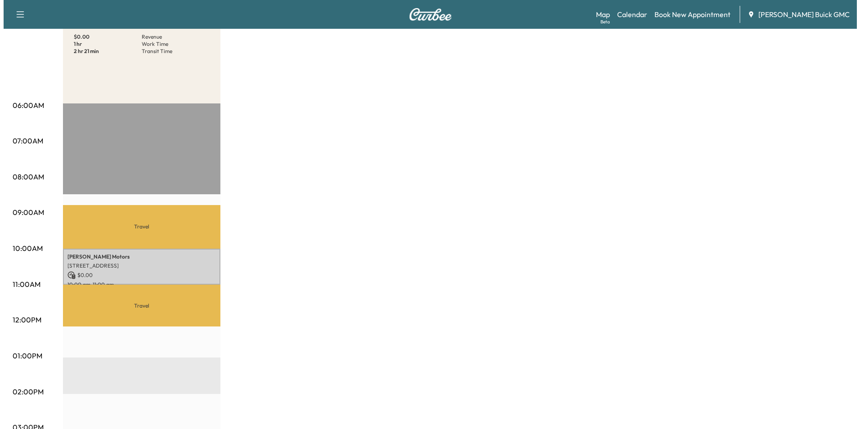
scroll to position [135, 0]
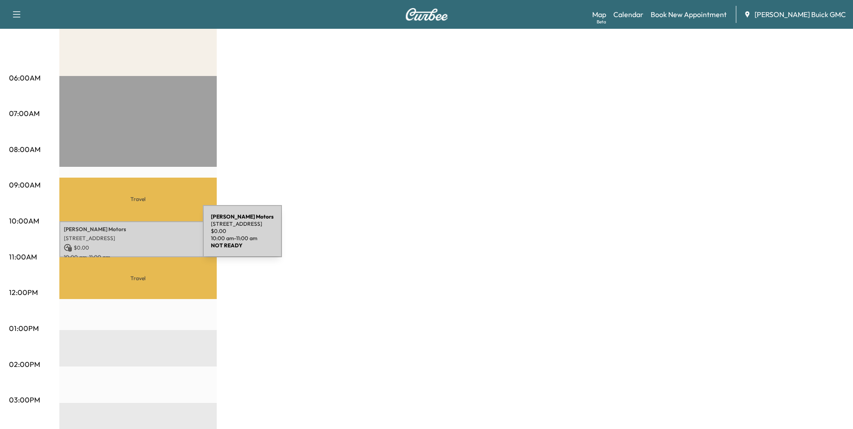
click at [135, 237] on p "[STREET_ADDRESS]" at bounding box center [138, 238] width 148 height 7
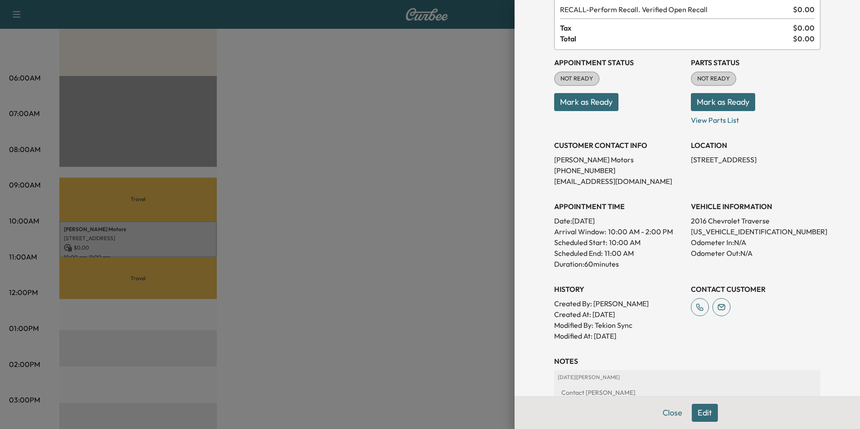
scroll to position [166, 0]
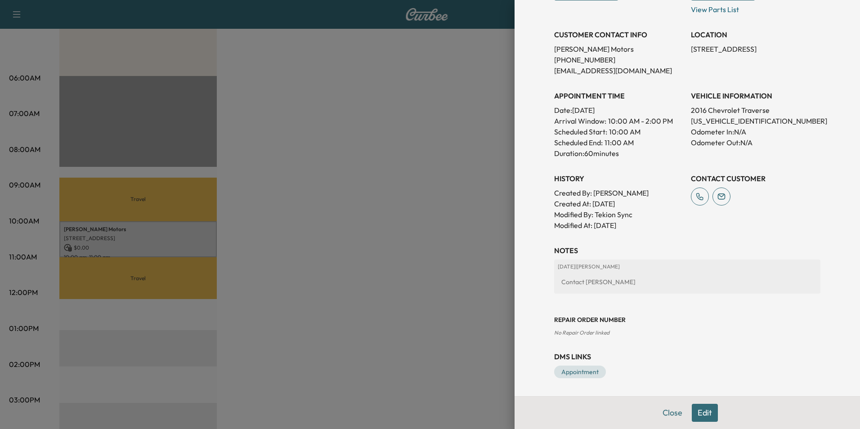
click at [695, 412] on button "Edit" at bounding box center [705, 413] width 26 height 18
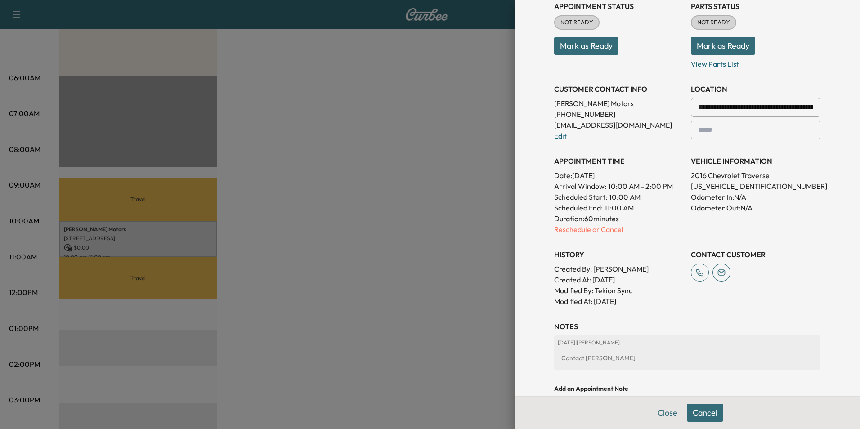
scroll to position [135, 0]
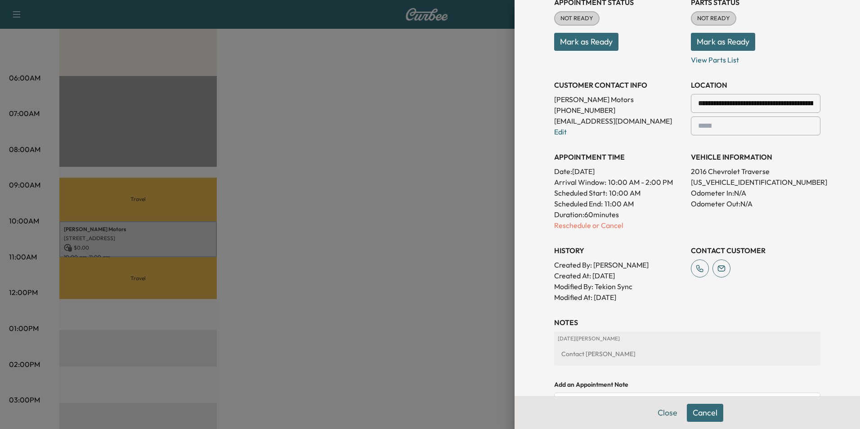
click at [807, 209] on p "Odometer Out: N/A" at bounding box center [756, 203] width 130 height 11
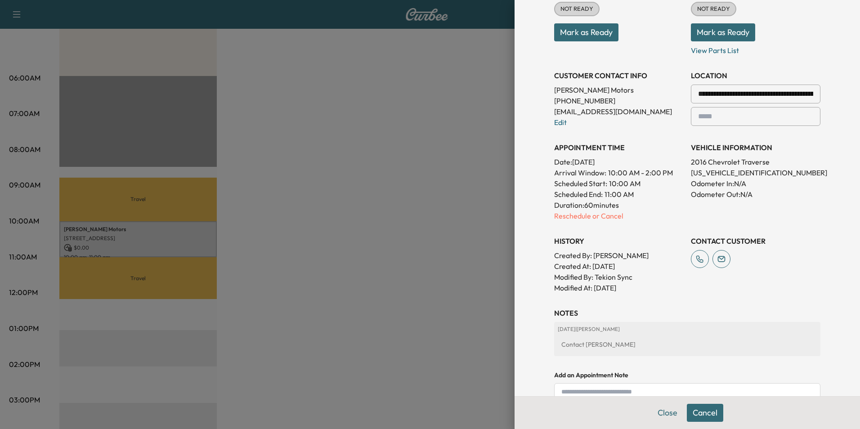
scroll to position [130, 0]
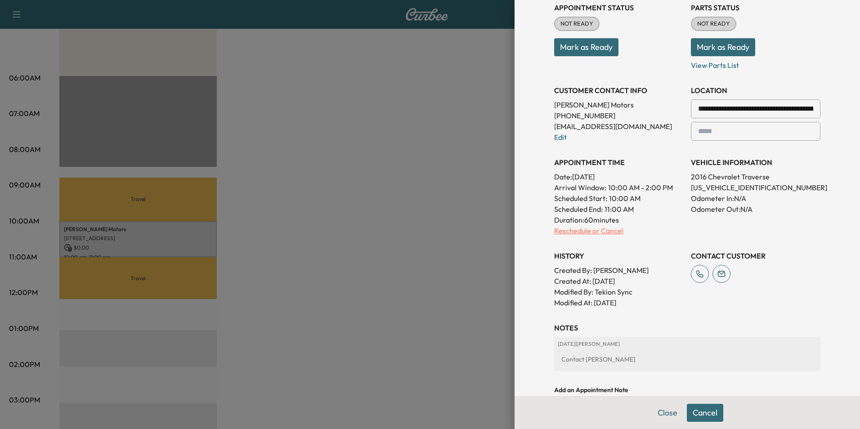
click at [577, 230] on p "Reschedule or Cancel" at bounding box center [619, 230] width 130 height 11
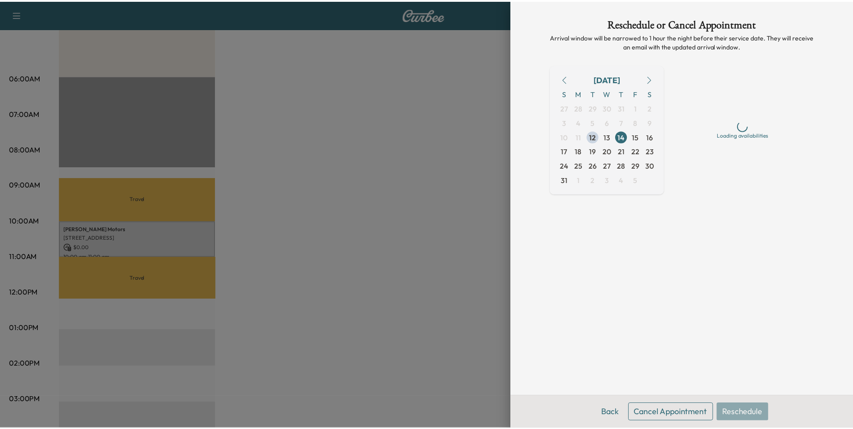
scroll to position [0, 0]
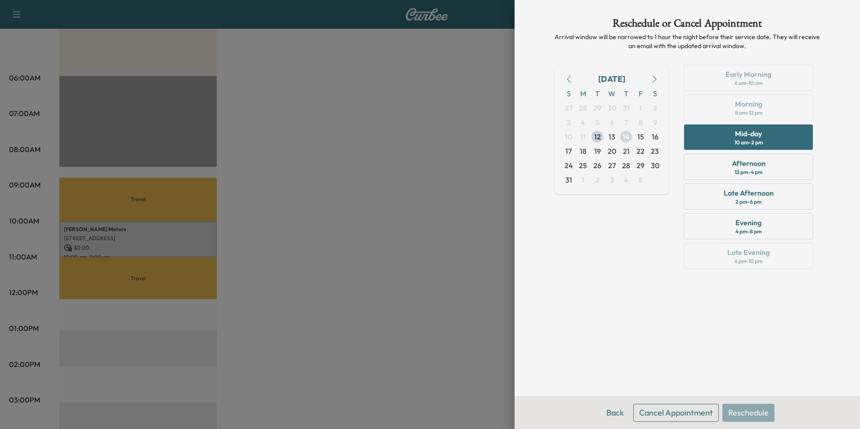
click at [627, 136] on span "14" at bounding box center [626, 136] width 7 height 11
click at [765, 79] on div "Early Morning 6 am - 10 am Morning 8 am - 12 pm Mid-day 10 am - 2 pm Afternoon …" at bounding box center [749, 169] width 144 height 208
click at [647, 363] on div "Reschedule or Cancel Appointment Arrival window will be narrowed to 1 hour the …" at bounding box center [687, 198] width 288 height 396
click at [742, 412] on div "Back Cancel Appointment Reschedule" at bounding box center [687, 412] width 345 height 33
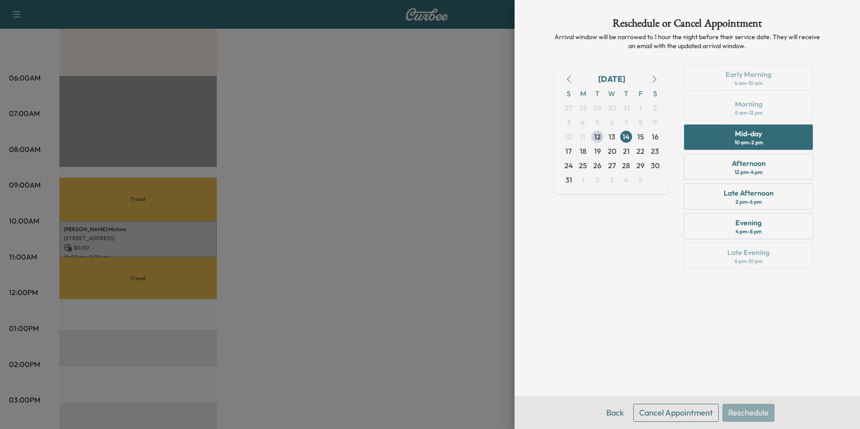
click at [754, 71] on div "Early Morning 6 am - 10 am Morning 8 am - 12 pm Mid-day 10 am - 2 pm Afternoon …" at bounding box center [749, 169] width 144 height 208
click at [753, 74] on div "Early Morning 6 am - 10 am Morning 8 am - 12 pm Mid-day 10 am - 2 pm Afternoon …" at bounding box center [749, 169] width 144 height 208
click at [748, 108] on div "Early Morning 6 am - 10 am Morning 8 am - 12 pm Mid-day 10 am - 2 pm Afternoon …" at bounding box center [749, 169] width 144 height 208
click at [748, 107] on div "Early Morning 6 am - 10 am Morning 8 am - 12 pm Mid-day 10 am - 2 pm Afternoon …" at bounding box center [749, 169] width 144 height 208
drag, startPoint x: 748, startPoint y: 107, endPoint x: 738, endPoint y: 77, distance: 31.4
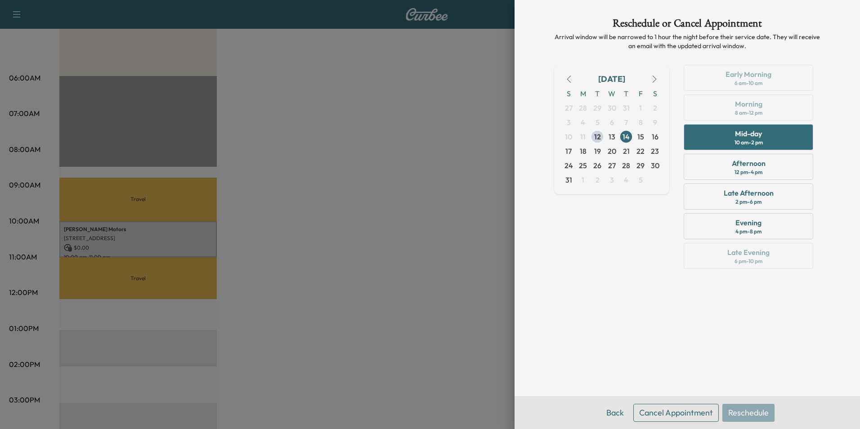
click at [738, 77] on div "Early Morning 6 am - 10 am Morning 8 am - 12 pm Mid-day 10 am - 2 pm Afternoon …" at bounding box center [749, 169] width 144 height 208
click at [671, 412] on button "Cancel Appointment" at bounding box center [675, 413] width 85 height 18
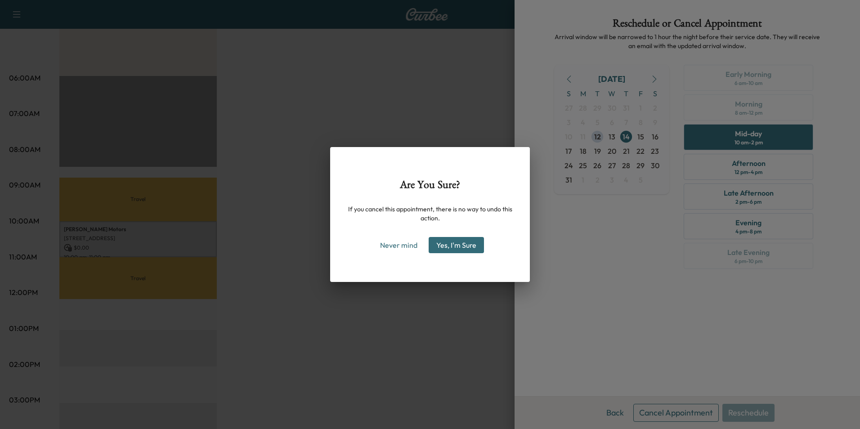
click at [453, 244] on button "Yes, I'm Sure" at bounding box center [456, 245] width 55 height 16
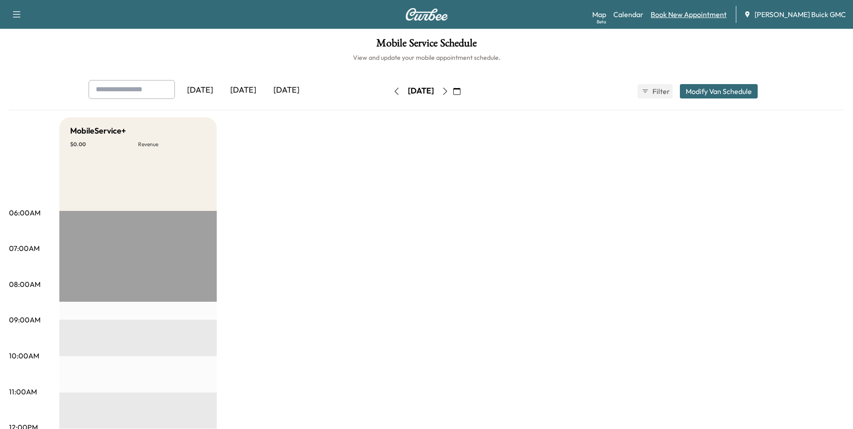
click at [694, 12] on link "Book New Appointment" at bounding box center [689, 14] width 76 height 11
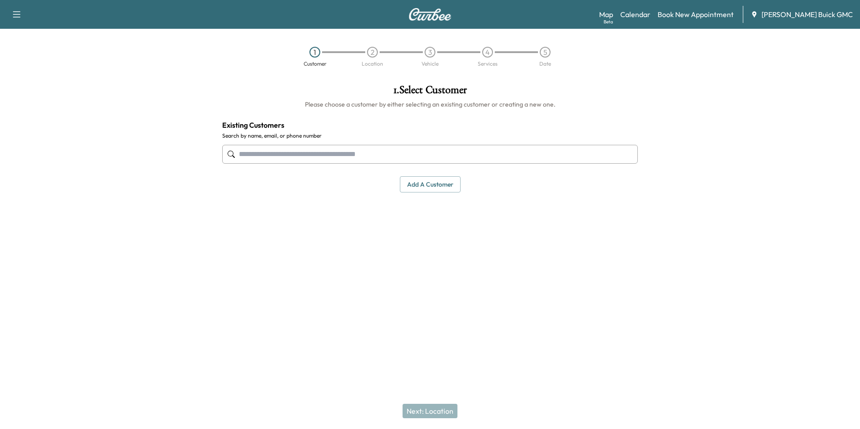
click at [349, 152] on input "text" at bounding box center [430, 154] width 416 height 19
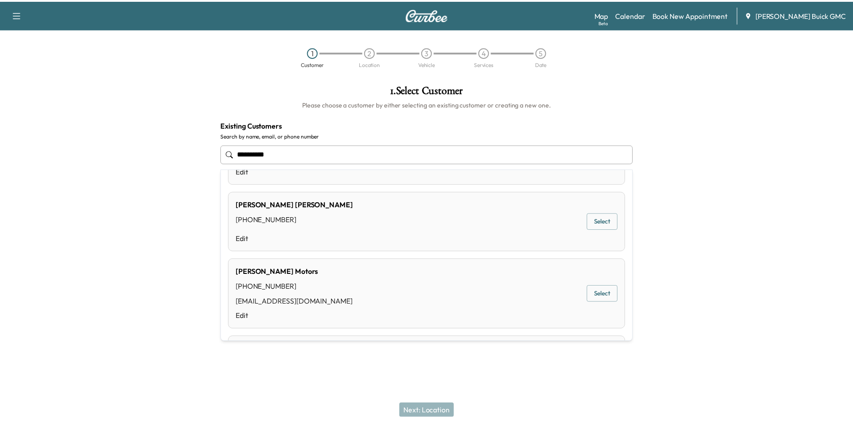
scroll to position [353, 0]
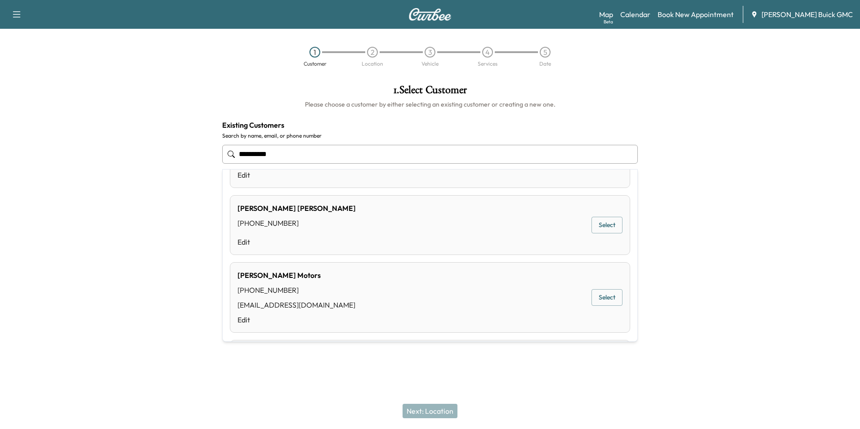
click at [349, 300] on div "Mazari Motors [PHONE_NUMBER] [EMAIL_ADDRESS][DOMAIN_NAME] Edit Select" at bounding box center [430, 297] width 400 height 71
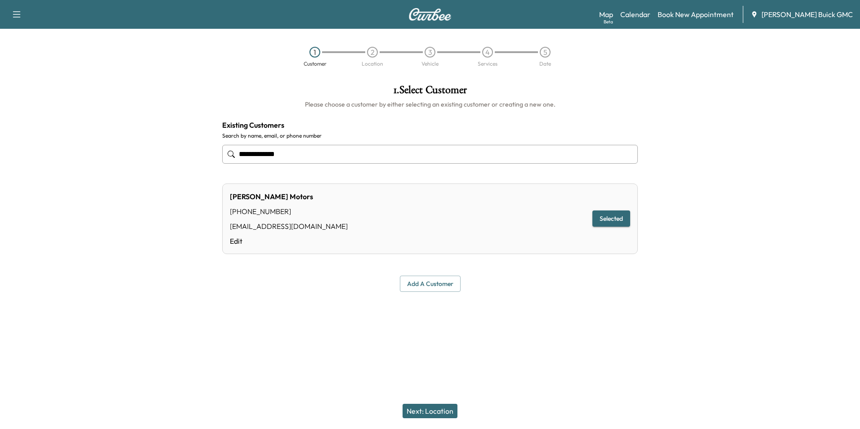
type input "**********"
click at [431, 408] on button "Next: Location" at bounding box center [430, 411] width 55 height 14
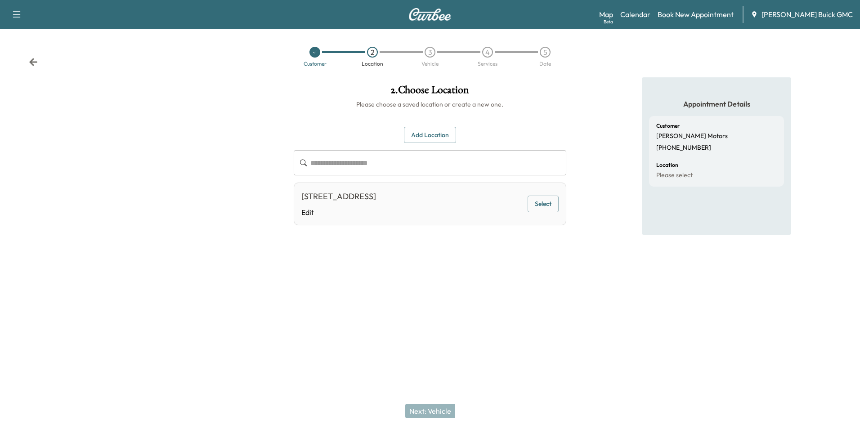
click at [544, 201] on button "Select" at bounding box center [543, 204] width 31 height 17
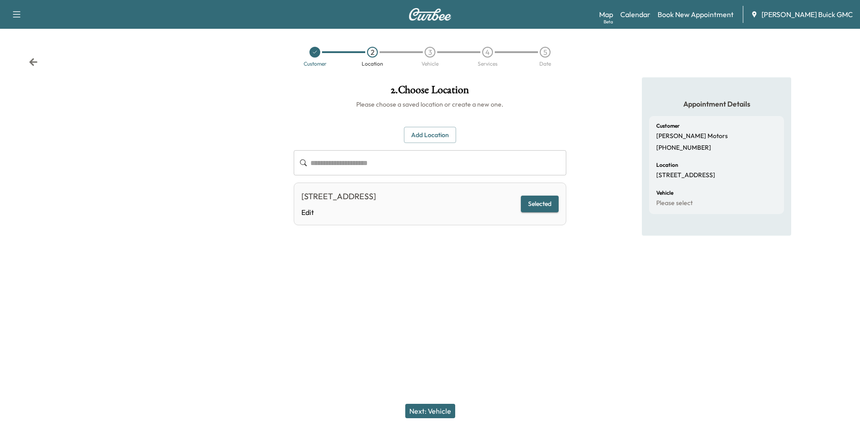
click at [436, 411] on button "Next: Vehicle" at bounding box center [430, 411] width 50 height 14
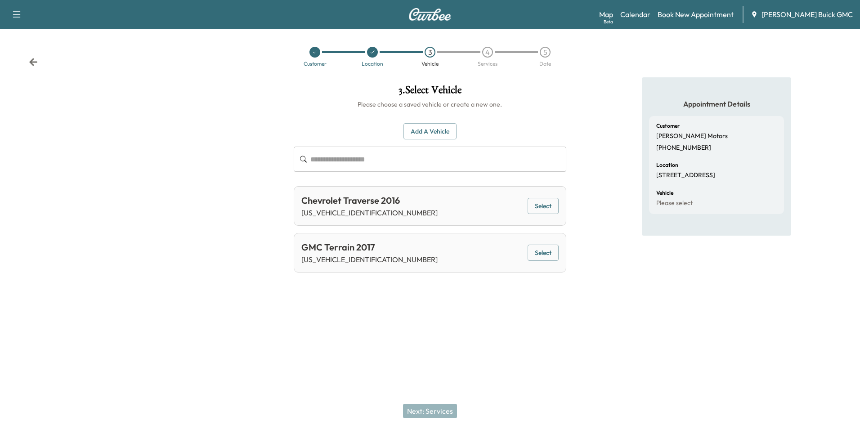
click at [539, 201] on button "Select" at bounding box center [543, 206] width 31 height 17
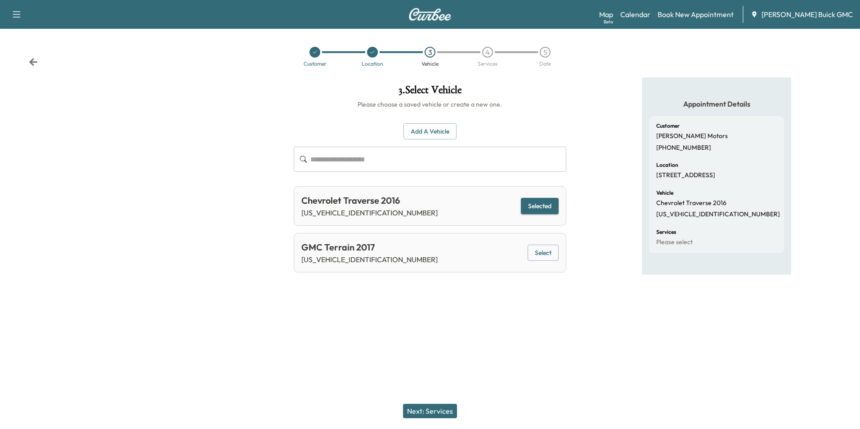
click at [441, 409] on button "Next: Services" at bounding box center [430, 411] width 54 height 14
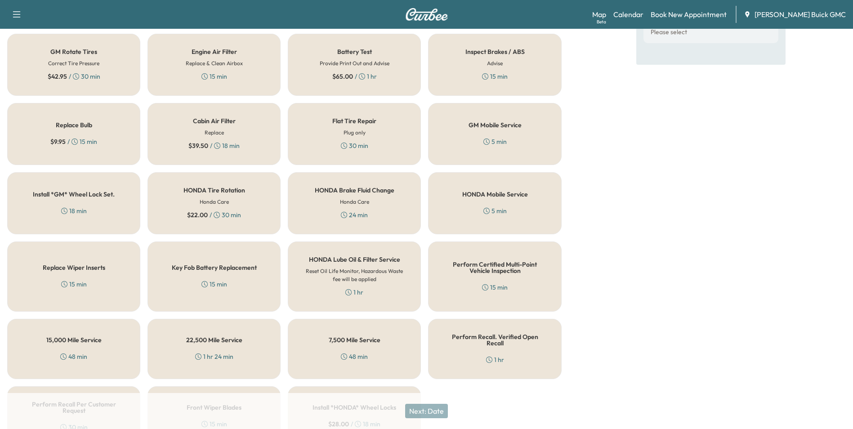
scroll to position [257, 0]
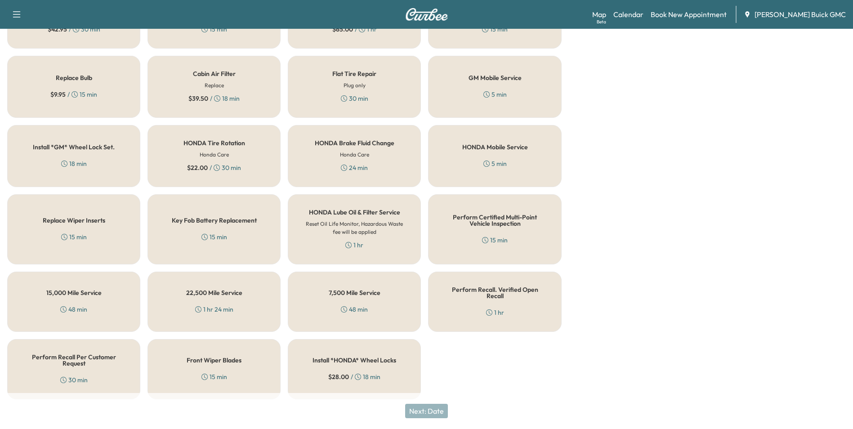
click at [475, 293] on h5 "Perform Recall. Verified Open Recall" at bounding box center [494, 293] width 103 height 13
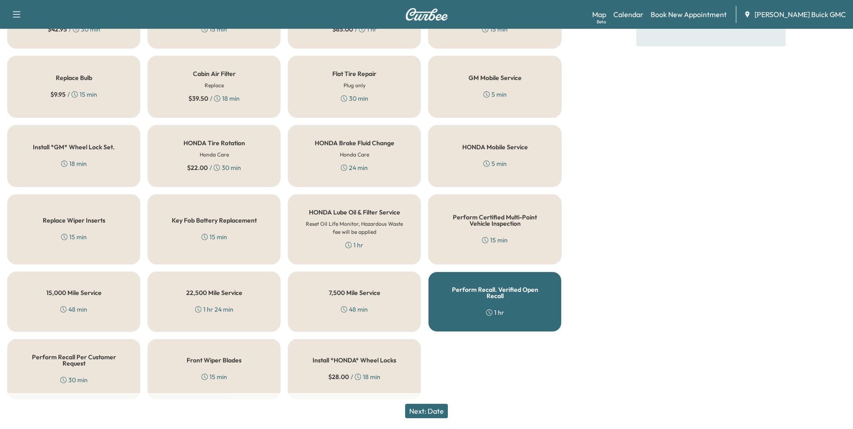
click at [439, 407] on button "Next: Date" at bounding box center [426, 411] width 43 height 14
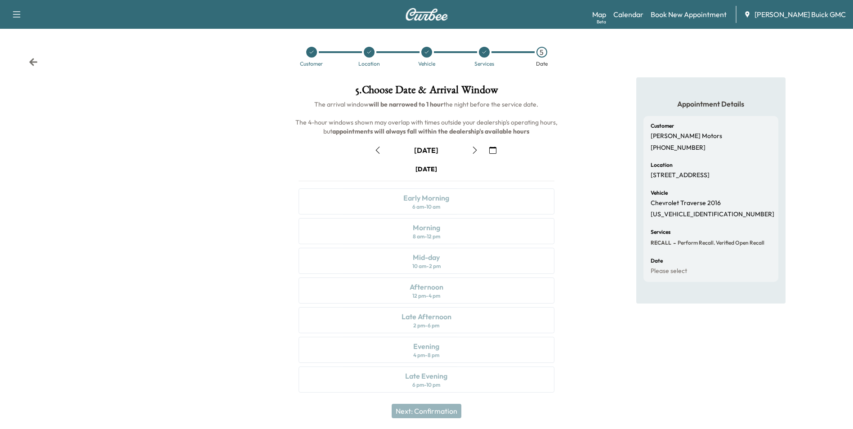
click at [493, 149] on icon "button" at bounding box center [492, 150] width 7 height 7
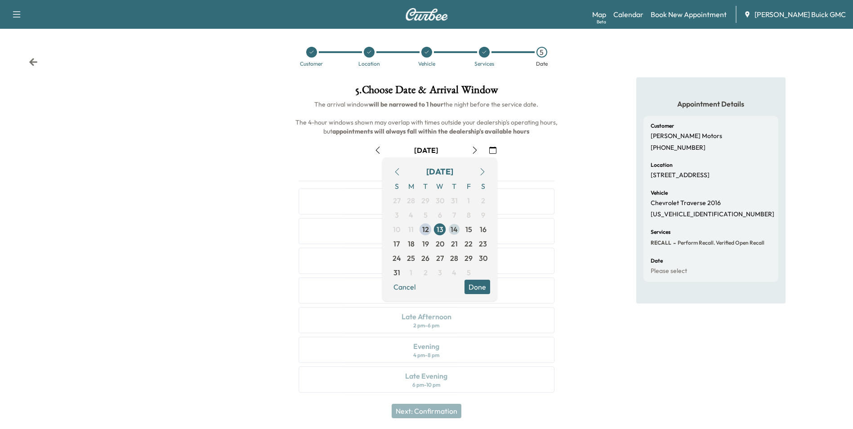
click at [454, 227] on span "14" at bounding box center [454, 229] width 7 height 11
click at [580, 178] on div "Appointment Details Customer Mazari Motors [PHONE_NUMBER] Location [STREET_ADDR…" at bounding box center [711, 240] width 284 height 326
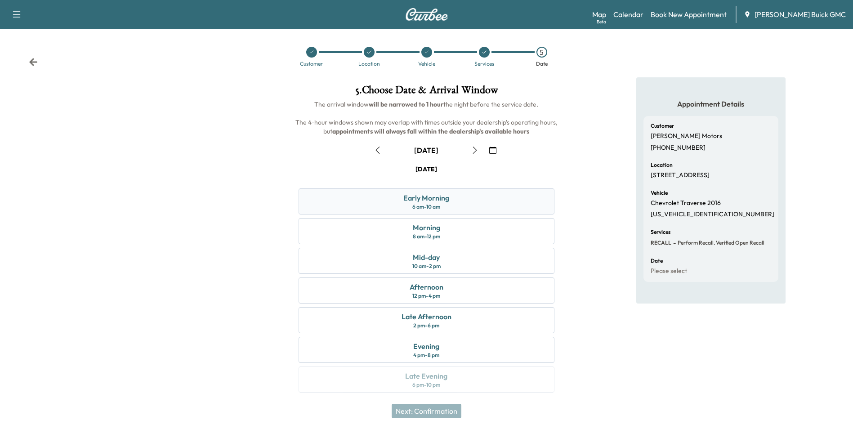
click at [438, 197] on div "Early Morning" at bounding box center [426, 198] width 46 height 11
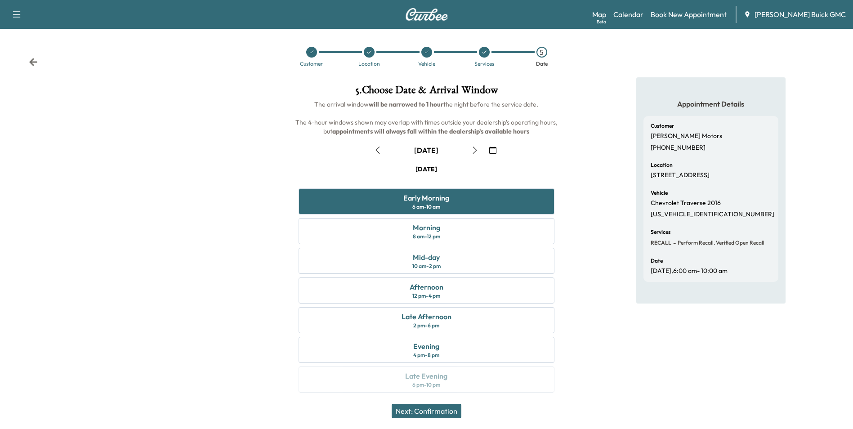
click at [428, 409] on button "Next: Confirmation" at bounding box center [427, 411] width 70 height 14
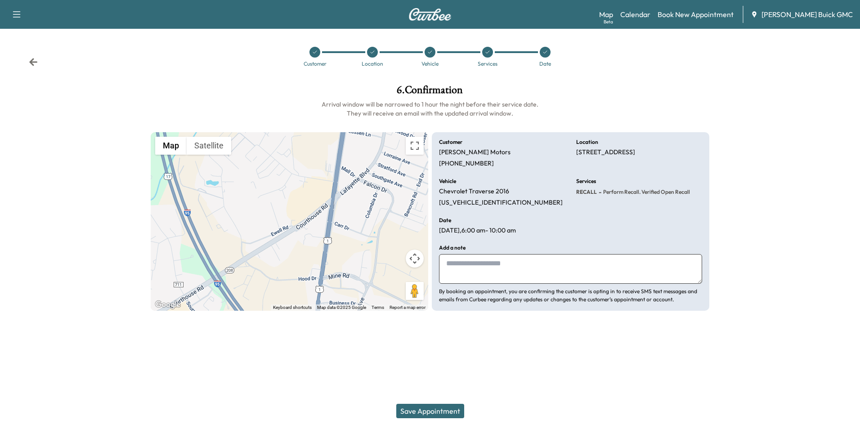
click at [478, 267] on textarea at bounding box center [570, 269] width 263 height 30
click at [526, 261] on textarea at bounding box center [570, 269] width 263 height 30
click at [528, 265] on textarea at bounding box center [570, 269] width 263 height 30
type textarea "**********"
click at [444, 411] on button "Save Appointment" at bounding box center [430, 411] width 68 height 14
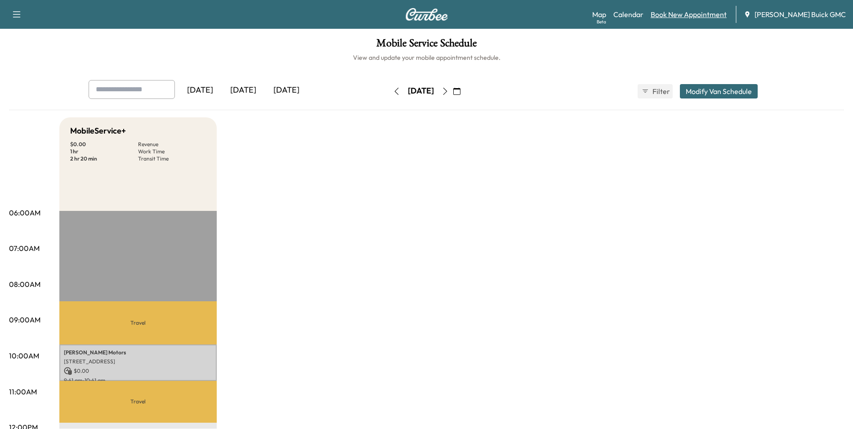
click at [705, 13] on link "Book New Appointment" at bounding box center [689, 14] width 76 height 11
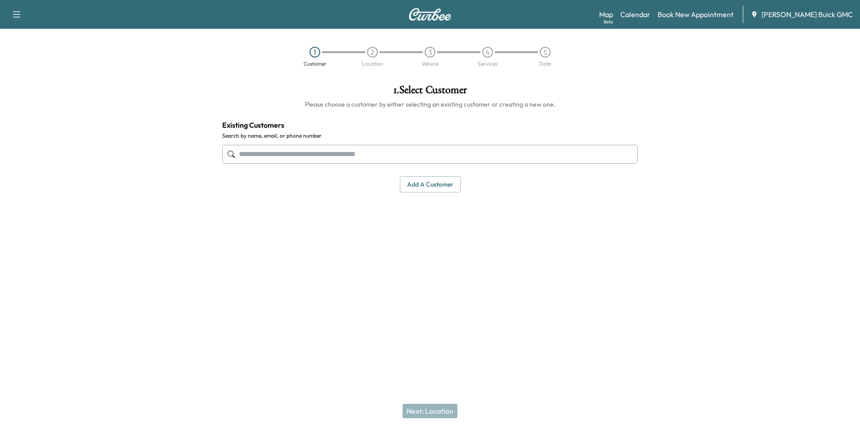
click at [291, 153] on input "text" at bounding box center [430, 154] width 416 height 19
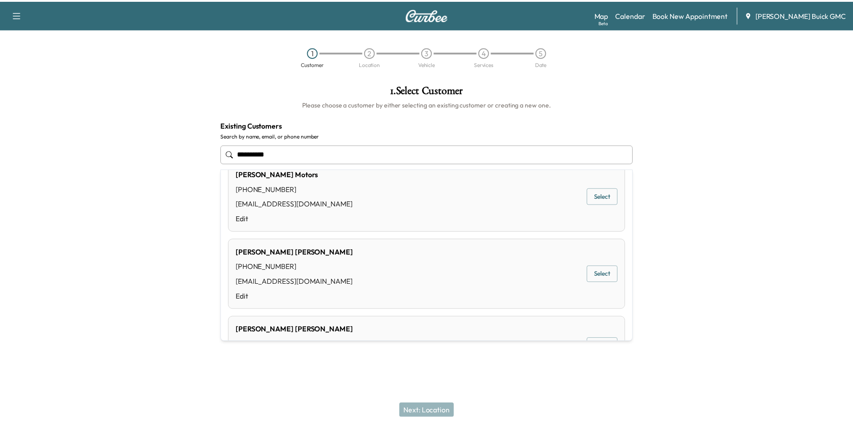
scroll to position [450, 0]
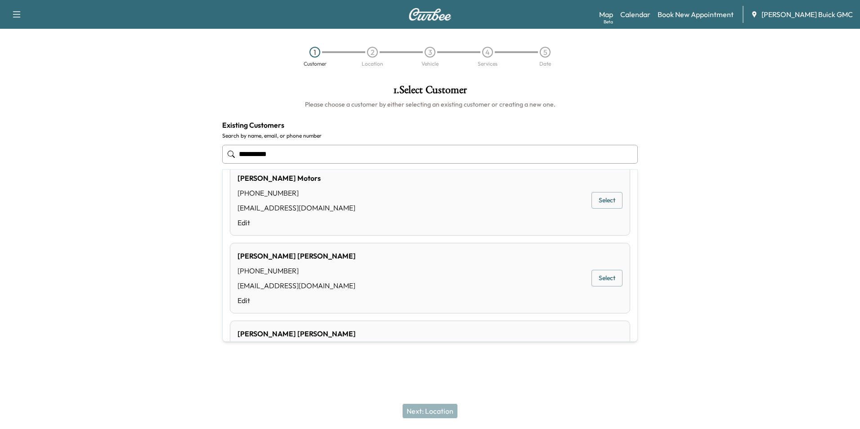
click at [323, 200] on div "Mazari Motors [PHONE_NUMBER] [EMAIL_ADDRESS][DOMAIN_NAME] Edit Select" at bounding box center [430, 200] width 400 height 71
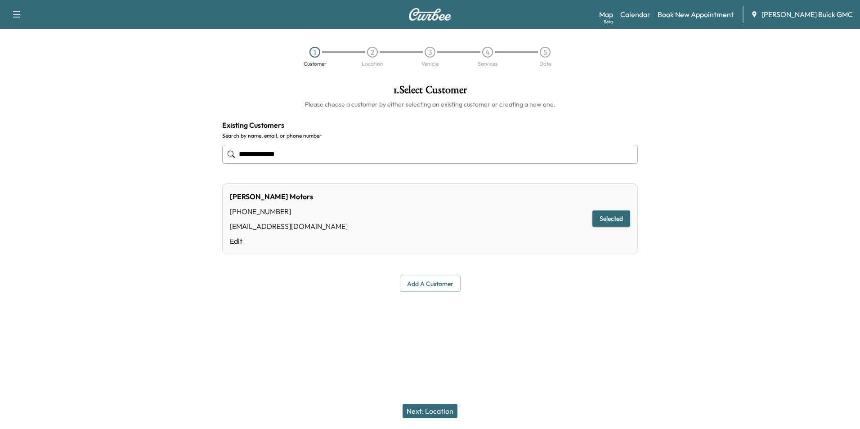
type input "**********"
click at [443, 408] on button "Next: Location" at bounding box center [430, 411] width 55 height 14
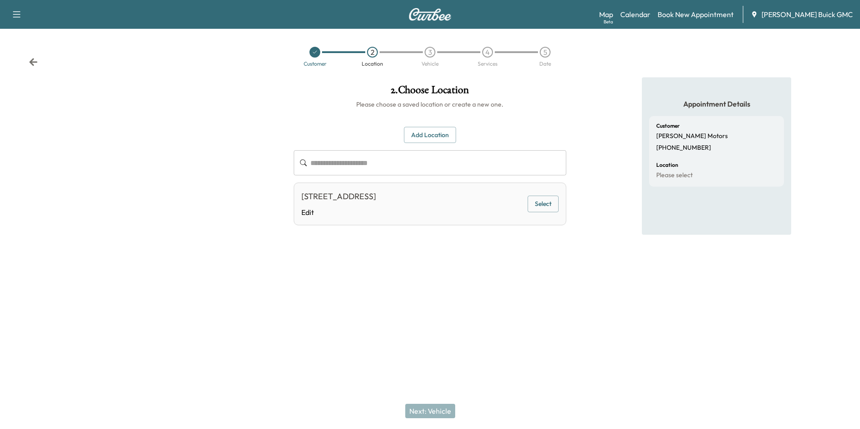
click at [543, 199] on button "Select" at bounding box center [543, 204] width 31 height 17
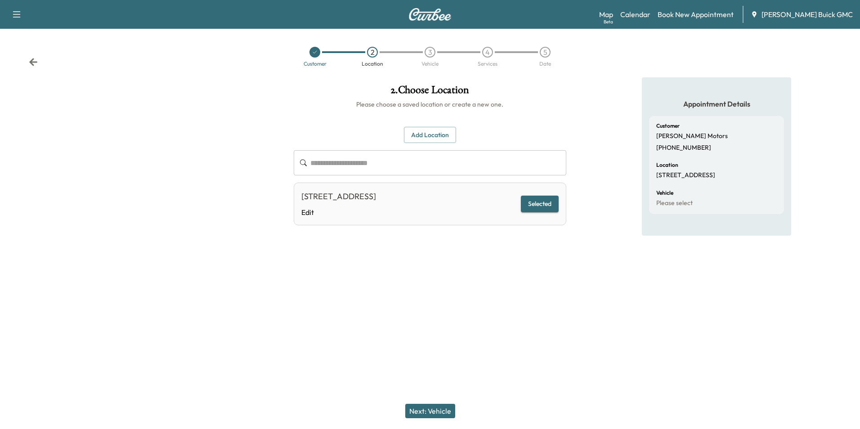
click at [433, 411] on button "Next: Vehicle" at bounding box center [430, 411] width 50 height 14
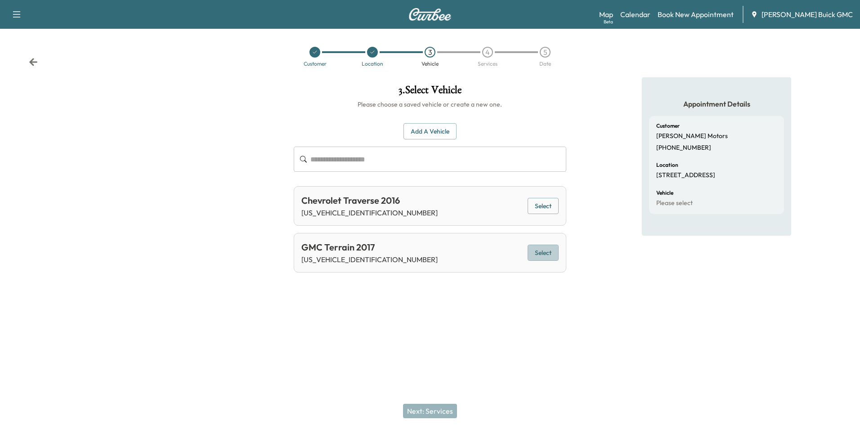
click at [545, 249] on button "Select" at bounding box center [543, 253] width 31 height 17
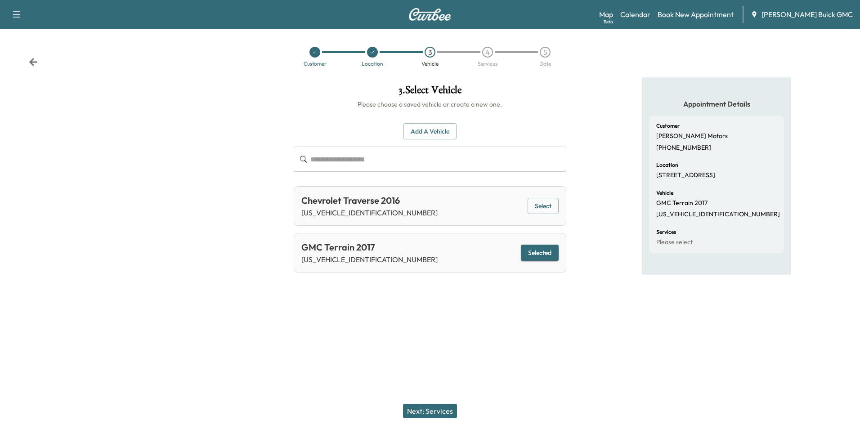
click at [435, 410] on button "Next: Services" at bounding box center [430, 411] width 54 height 14
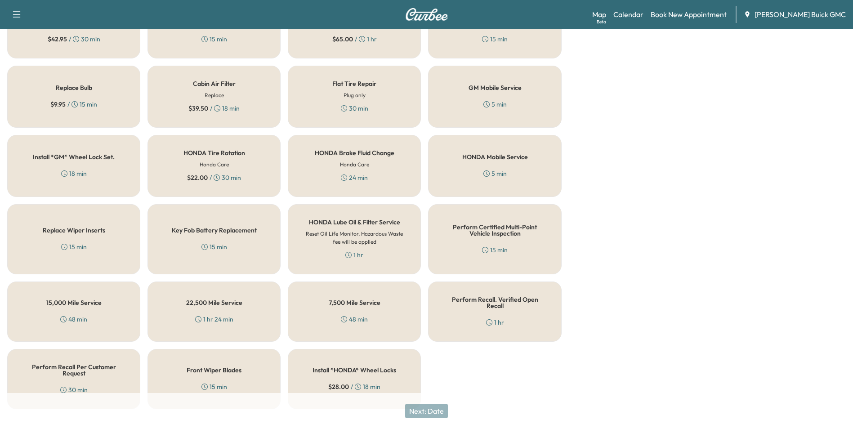
scroll to position [257, 0]
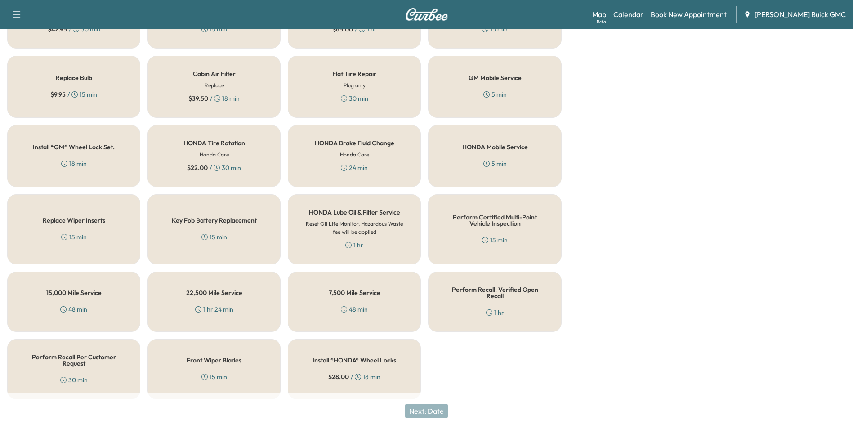
click at [506, 299] on div "Perform Recall. Verified Open Recall 1 hr" at bounding box center [494, 302] width 133 height 60
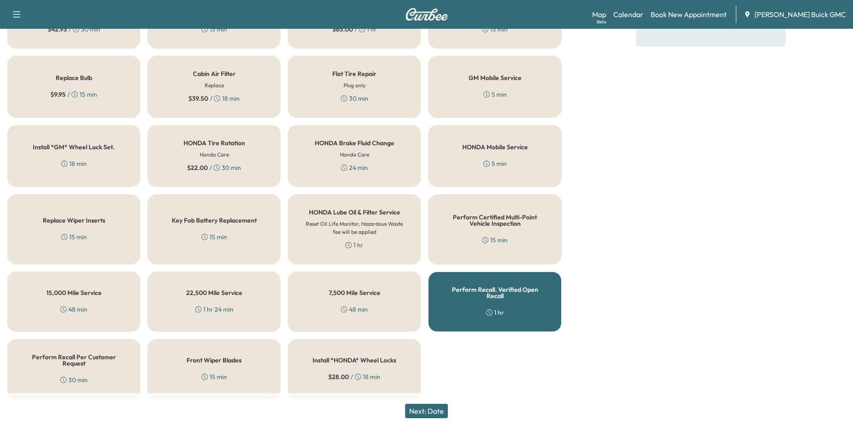
click at [442, 408] on button "Next: Date" at bounding box center [426, 411] width 43 height 14
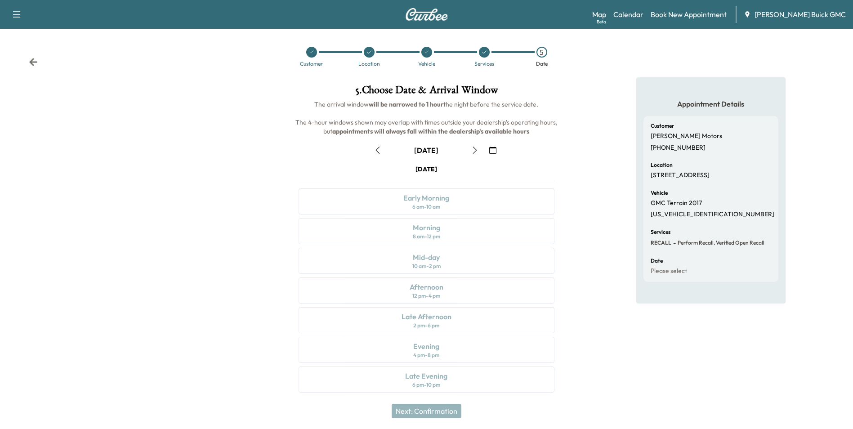
click at [464, 234] on div "[DATE] Early Morning 6 am - 10 am Morning 8 am - 12 pm Mid-day 10 am - 2 pm Aft…" at bounding box center [426, 281] width 270 height 232
click at [494, 148] on icon "button" at bounding box center [492, 150] width 7 height 7
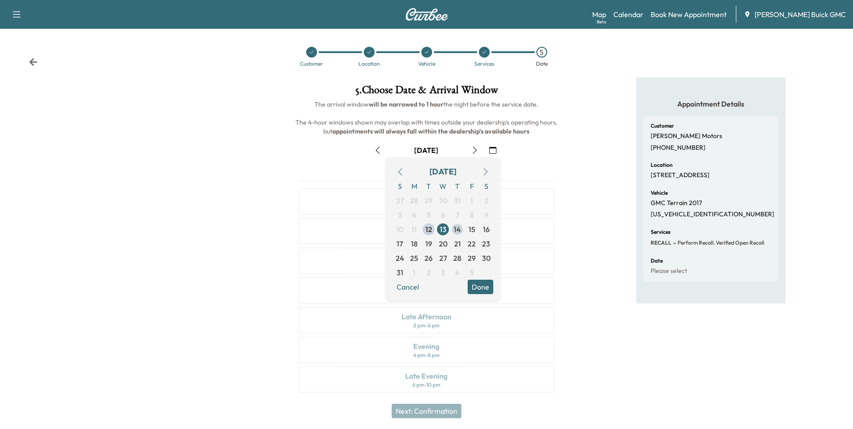
click at [458, 229] on span "14" at bounding box center [457, 229] width 7 height 11
click at [583, 287] on div "Appointment Details Customer Mazari Motors [PHONE_NUMBER] Location [STREET_ADDR…" at bounding box center [711, 240] width 284 height 326
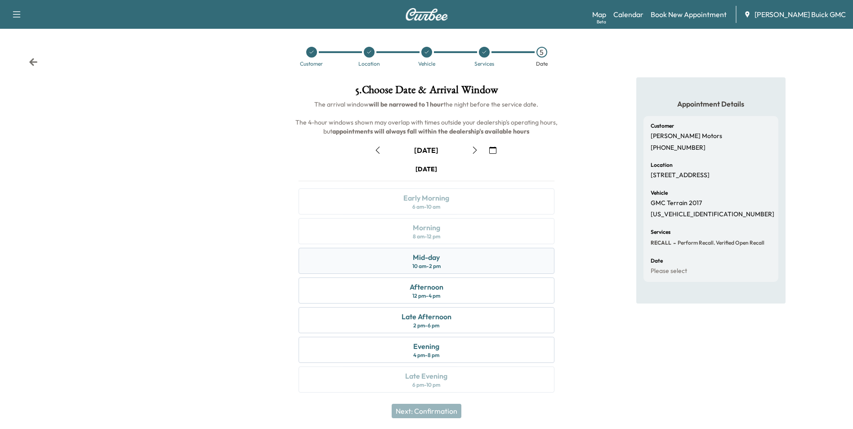
click at [421, 259] on div "Mid-day" at bounding box center [426, 257] width 27 height 11
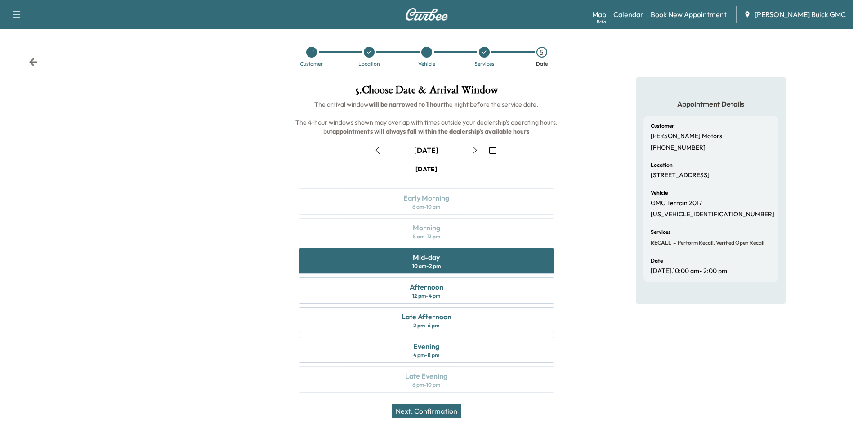
click at [437, 411] on button "Next: Confirmation" at bounding box center [427, 411] width 70 height 14
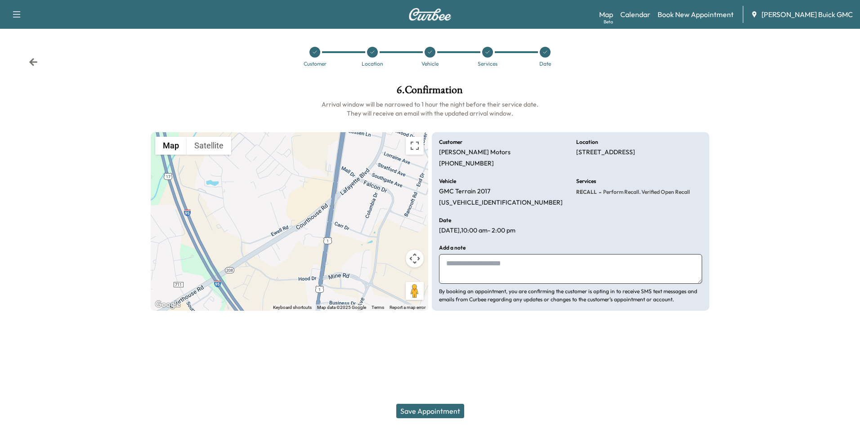
click at [480, 267] on textarea at bounding box center [570, 269] width 263 height 30
type textarea "**********"
click at [442, 409] on button "Save Appointment" at bounding box center [430, 411] width 68 height 14
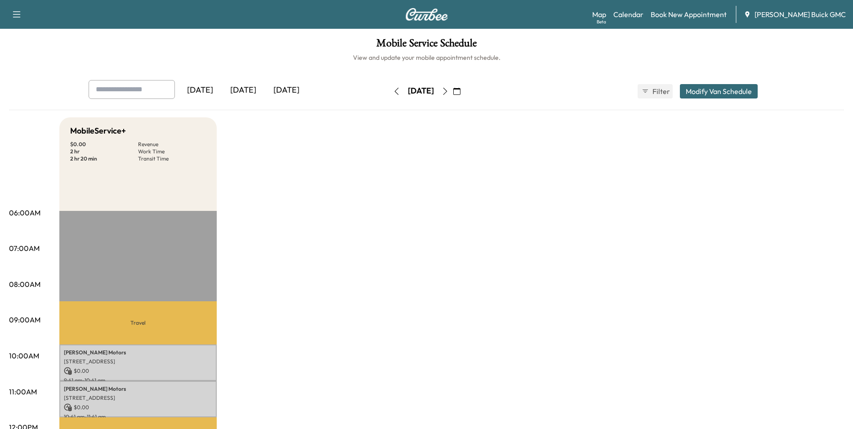
drag, startPoint x: 571, startPoint y: 311, endPoint x: 578, endPoint y: 307, distance: 7.7
click at [690, 13] on link "Book New Appointment" at bounding box center [689, 14] width 76 height 11
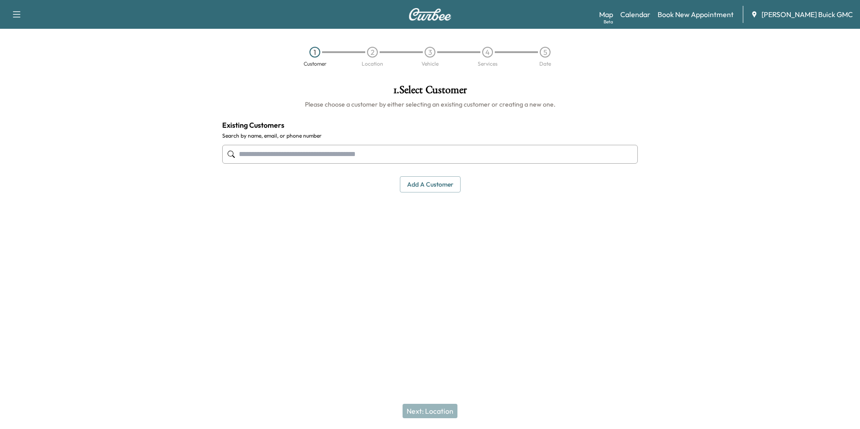
click at [349, 156] on input "text" at bounding box center [430, 154] width 416 height 19
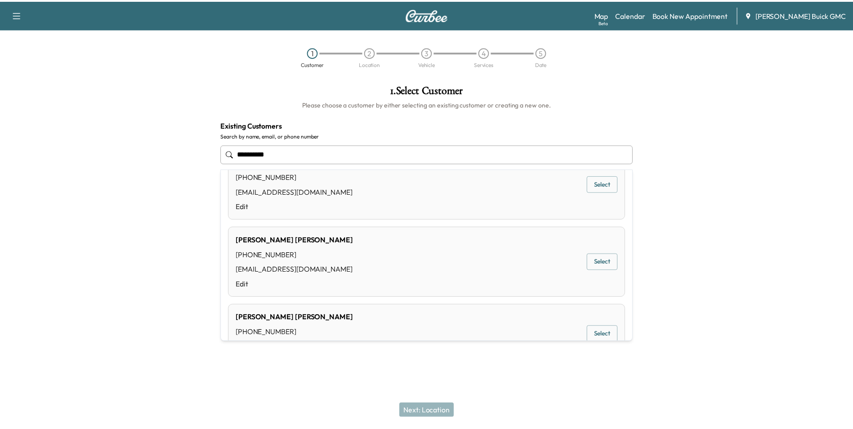
scroll to position [450, 0]
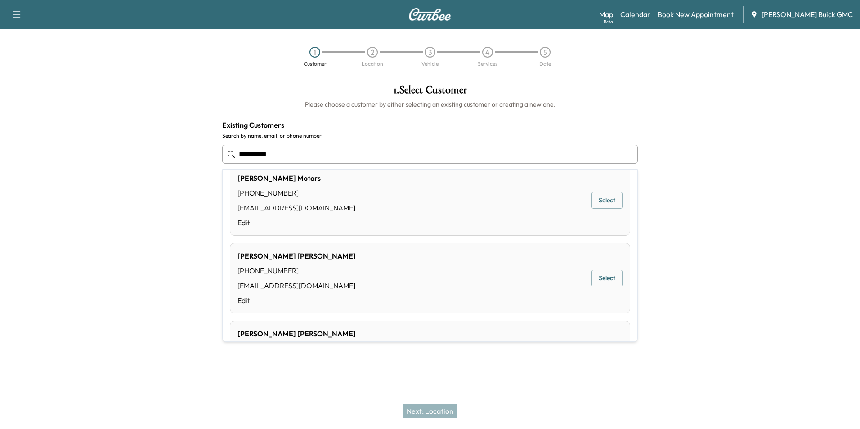
click at [306, 197] on div "Mazari Motors [PHONE_NUMBER] [EMAIL_ADDRESS][DOMAIN_NAME] Edit Select" at bounding box center [430, 200] width 400 height 71
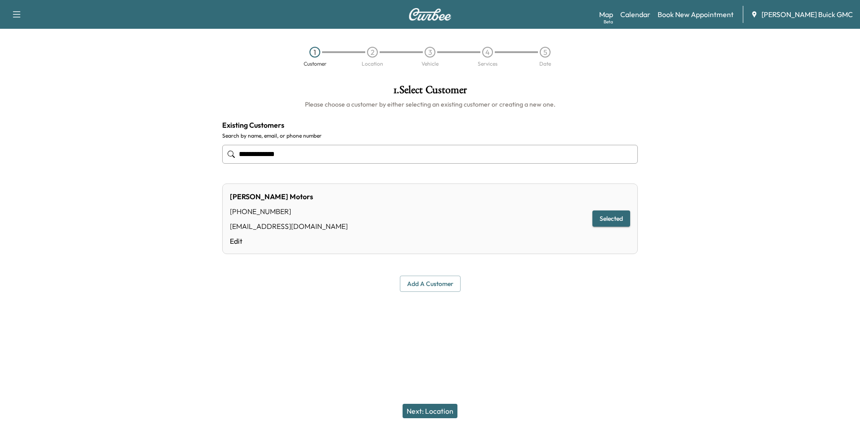
type input "**********"
click at [427, 409] on button "Next: Location" at bounding box center [430, 411] width 55 height 14
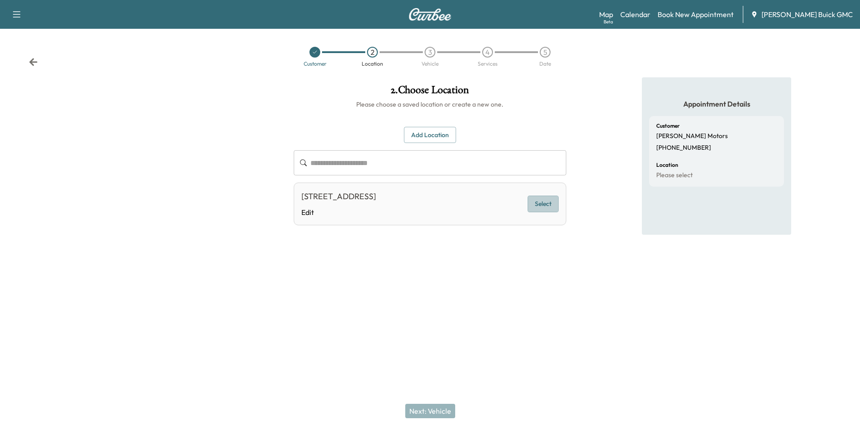
click at [543, 199] on button "Select" at bounding box center [543, 204] width 31 height 17
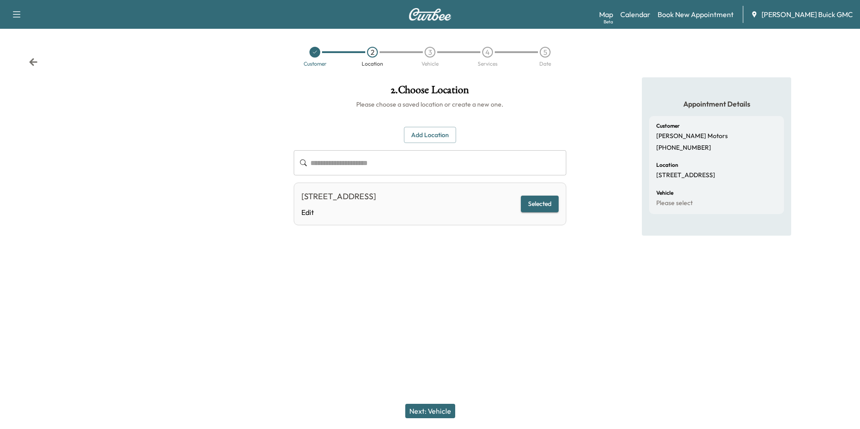
click at [434, 410] on button "Next: Vehicle" at bounding box center [430, 411] width 50 height 14
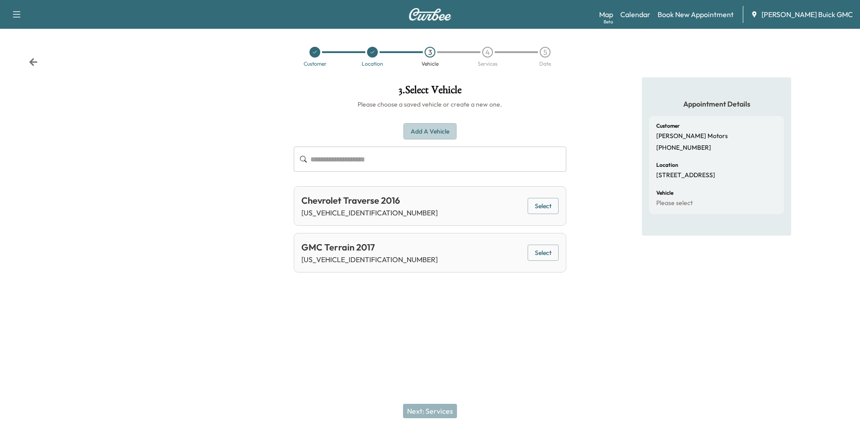
click at [429, 132] on button "Add a Vehicle" at bounding box center [429, 131] width 53 height 17
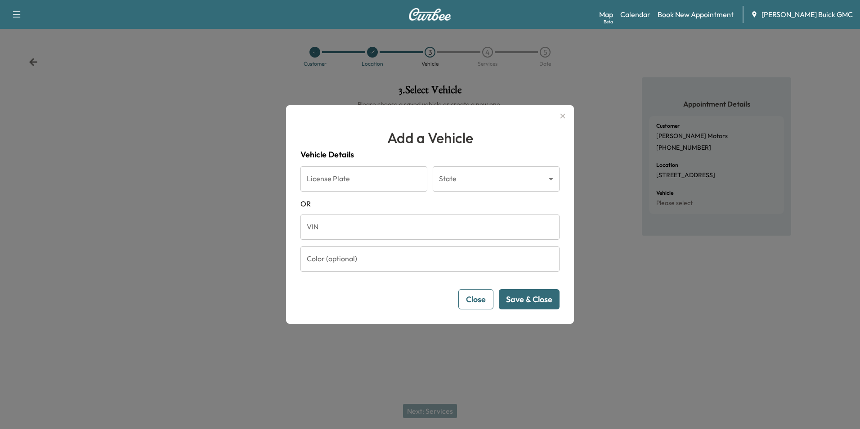
click at [360, 231] on input "VIN" at bounding box center [429, 227] width 259 height 25
type input "**********"
click at [481, 270] on input "Color (optional)" at bounding box center [429, 258] width 259 height 25
click at [426, 284] on form "**********" at bounding box center [429, 237] width 259 height 143
click at [521, 296] on button "Save & Close" at bounding box center [529, 299] width 61 height 20
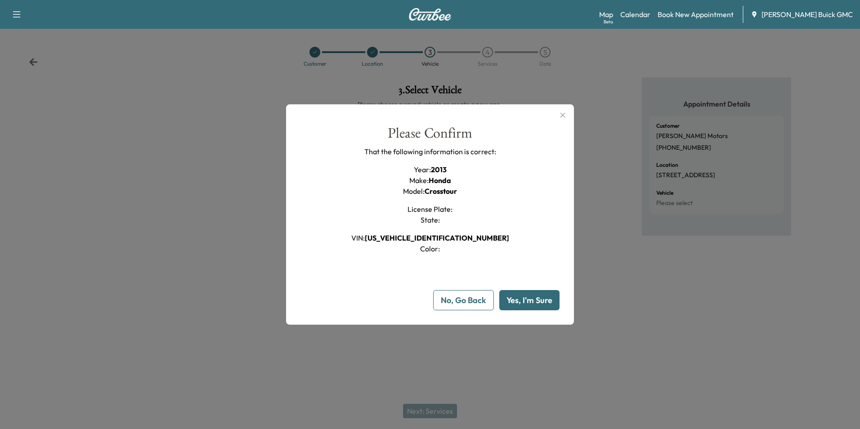
click at [521, 297] on button "Yes, I'm Sure" at bounding box center [529, 300] width 60 height 20
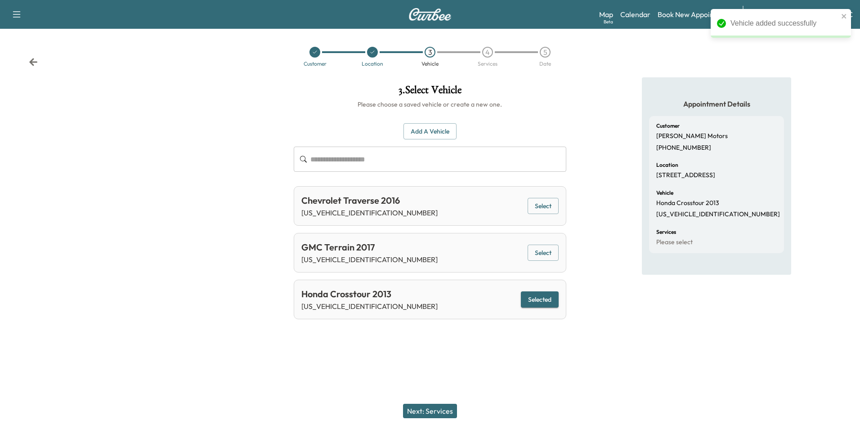
click at [461, 364] on div "Support Log Out Map Beta Calendar Book New Appointment [PERSON_NAME] Buick GMC …" at bounding box center [430, 214] width 860 height 429
click at [444, 409] on button "Next: Services" at bounding box center [430, 411] width 54 height 14
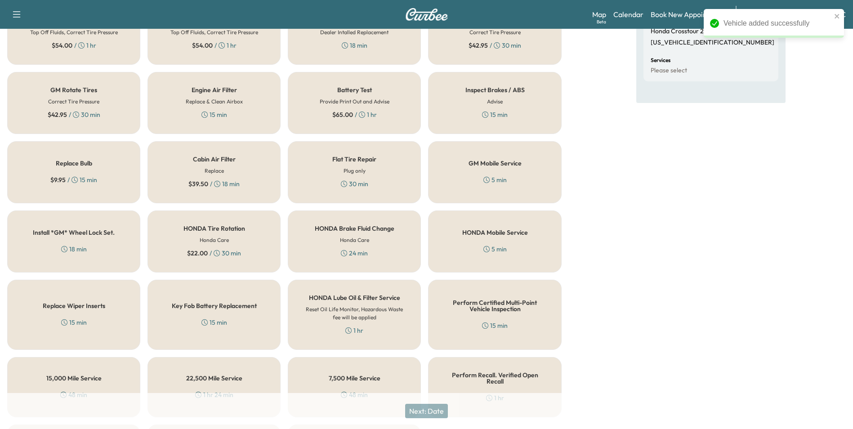
scroll to position [257, 0]
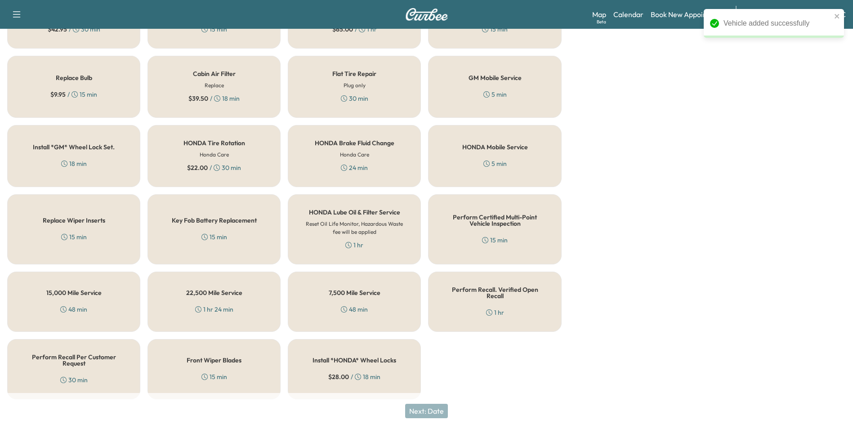
click at [466, 294] on div "Perform Recall. Verified Open Recall 1 hr" at bounding box center [494, 302] width 133 height 60
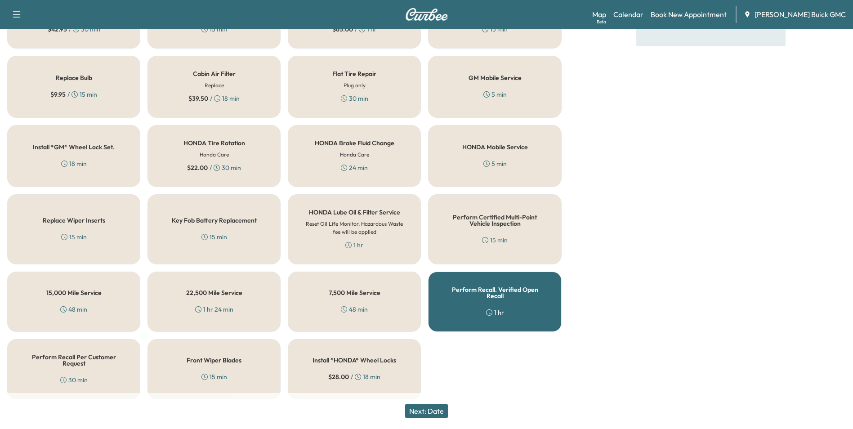
click at [436, 410] on button "Next: Date" at bounding box center [426, 411] width 43 height 14
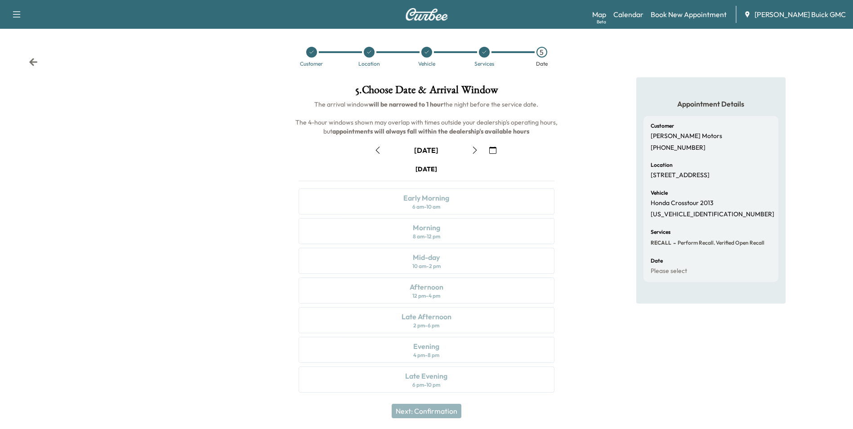
click at [490, 147] on icon "button" at bounding box center [492, 150] width 7 height 7
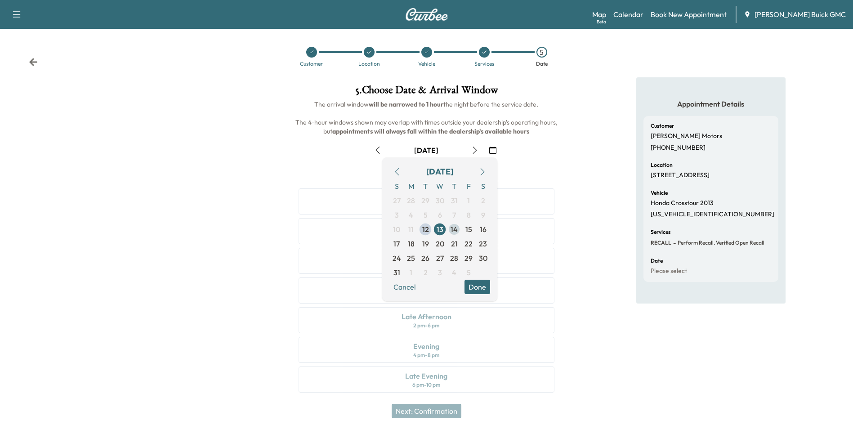
click at [456, 228] on span "14" at bounding box center [454, 229] width 7 height 11
click at [577, 178] on div "Appointment Details Customer Mazari Motors [PHONE_NUMBER] Location [STREET_ADDR…" at bounding box center [711, 240] width 284 height 326
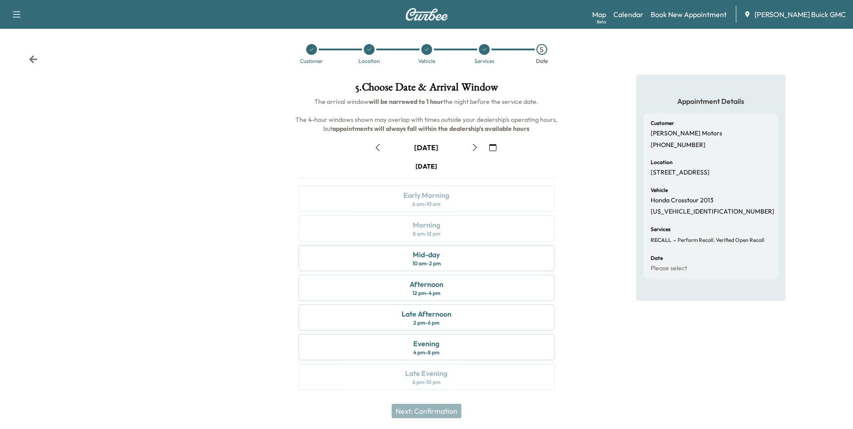
scroll to position [3, 0]
click at [448, 257] on div "Mid-day 10 am - 2 pm" at bounding box center [426, 258] width 255 height 26
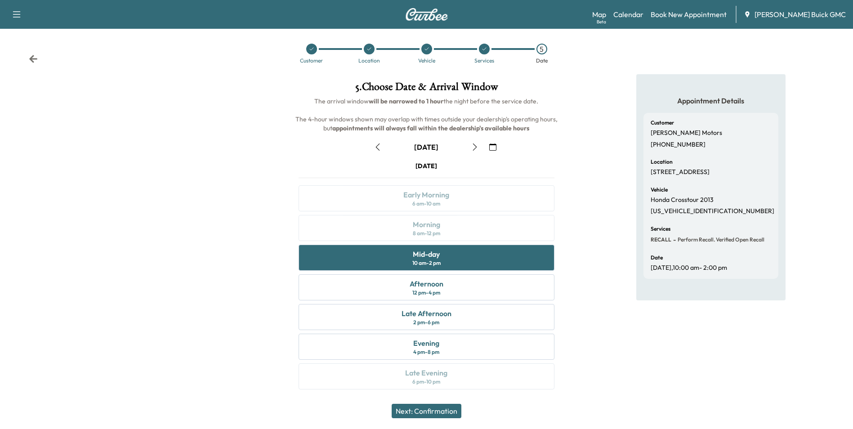
click at [426, 411] on button "Next: Confirmation" at bounding box center [427, 411] width 70 height 14
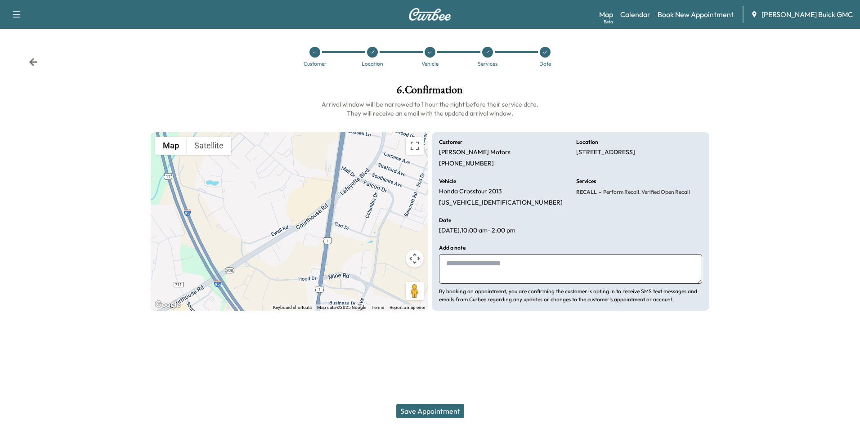
click at [466, 266] on textarea at bounding box center [570, 269] width 263 height 30
type textarea "**********"
click at [435, 411] on button "Save Appointment" at bounding box center [430, 411] width 68 height 14
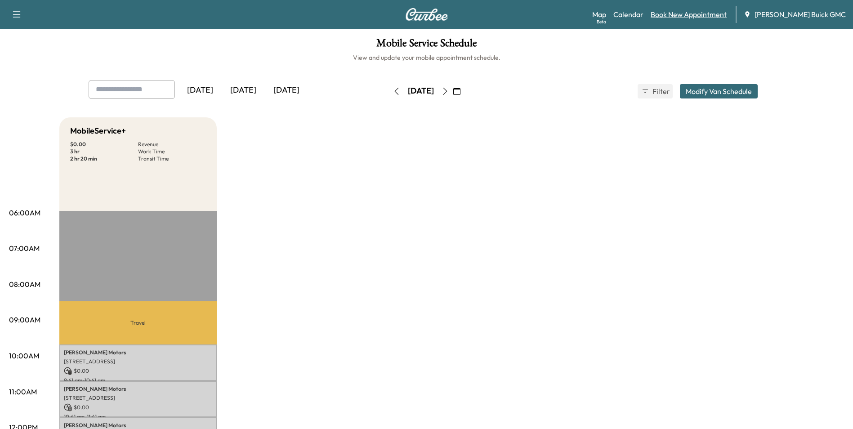
click at [695, 14] on link "Book New Appointment" at bounding box center [689, 14] width 76 height 11
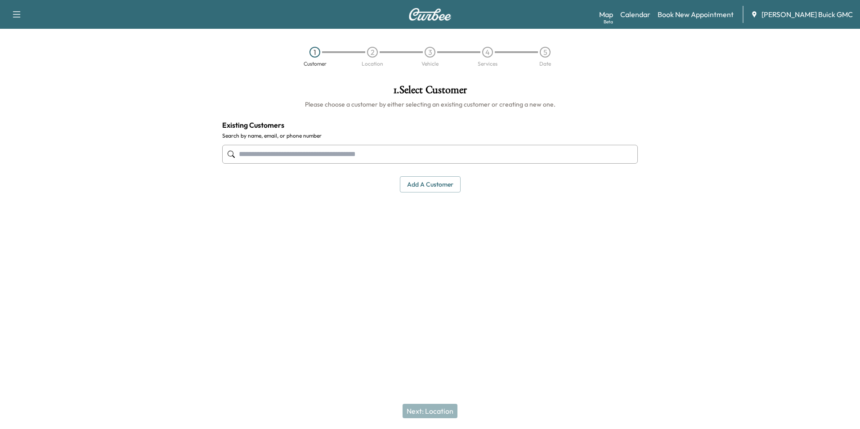
click at [299, 157] on input "text" at bounding box center [430, 154] width 416 height 19
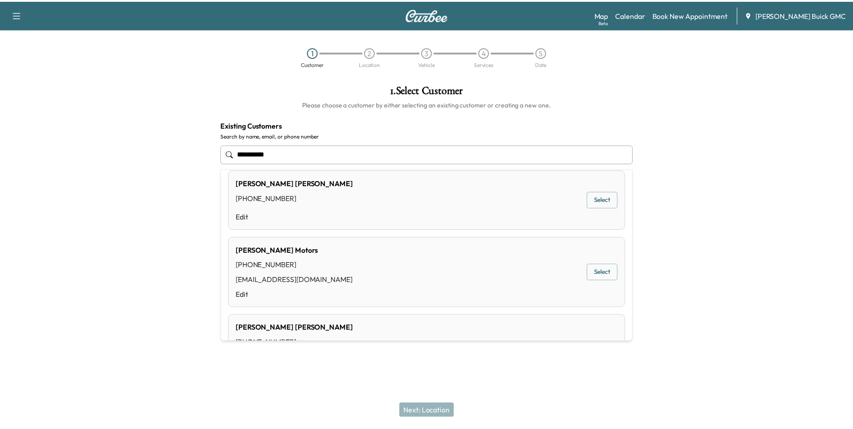
scroll to position [450, 0]
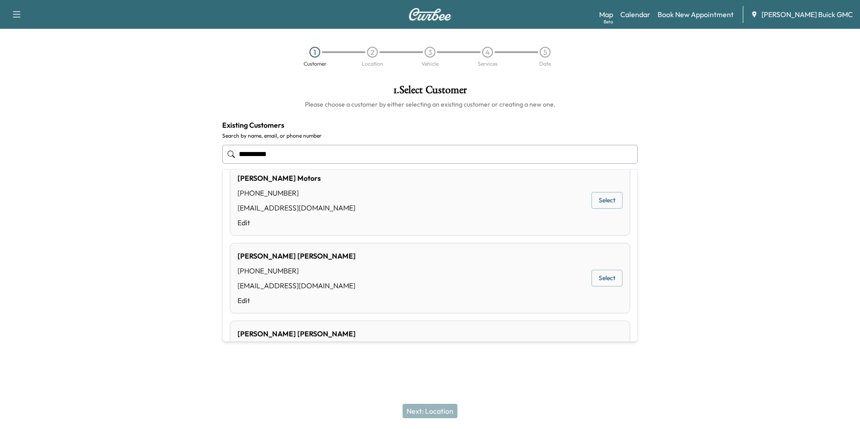
click at [332, 192] on div "Mazari Motors [PHONE_NUMBER] [EMAIL_ADDRESS][DOMAIN_NAME] Edit Select" at bounding box center [430, 200] width 400 height 71
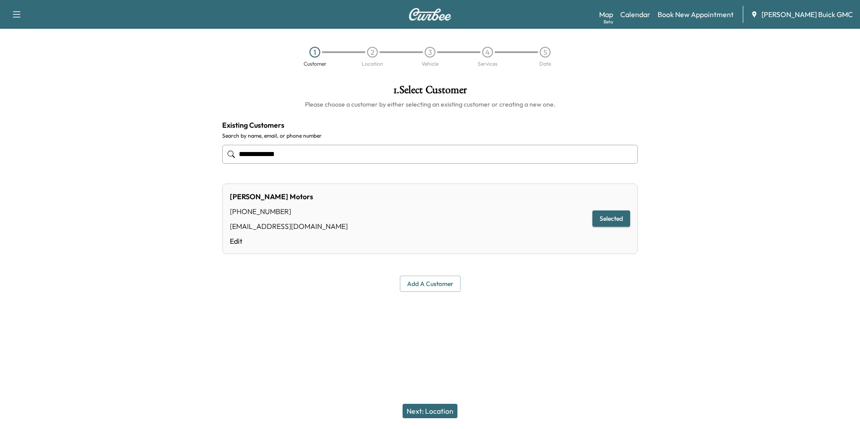
type input "**********"
click at [436, 410] on button "Next: Location" at bounding box center [430, 411] width 55 height 14
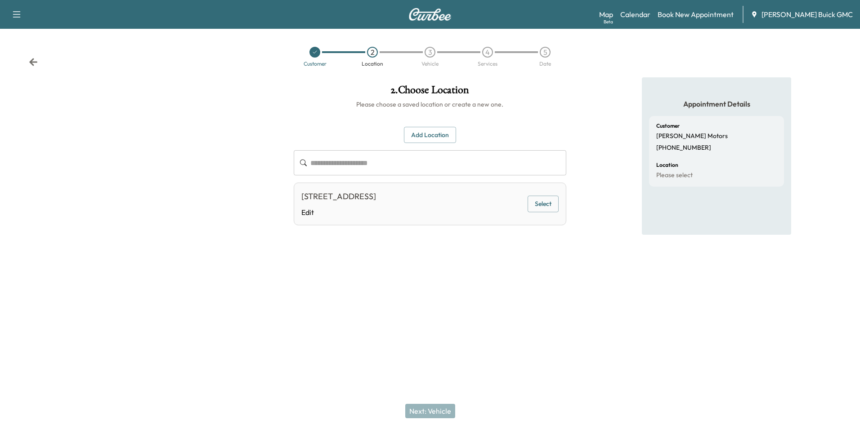
click at [523, 283] on div "**********" at bounding box center [430, 184] width 287 height 215
click at [542, 204] on button "Select" at bounding box center [543, 204] width 31 height 17
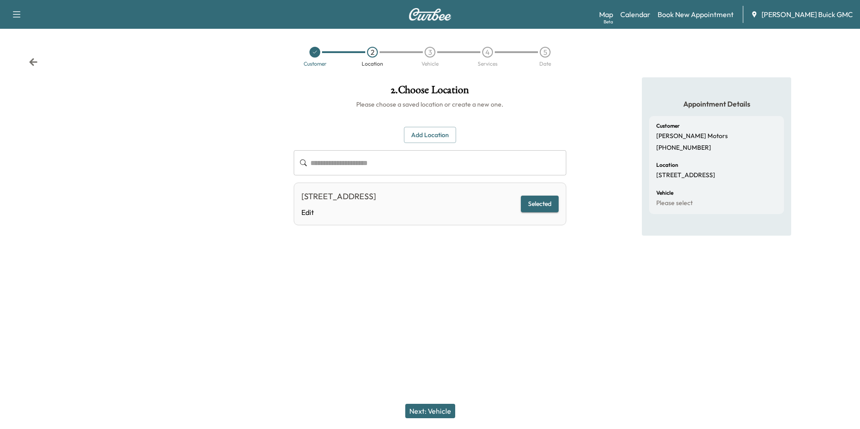
click at [432, 411] on button "Next: Vehicle" at bounding box center [430, 411] width 50 height 14
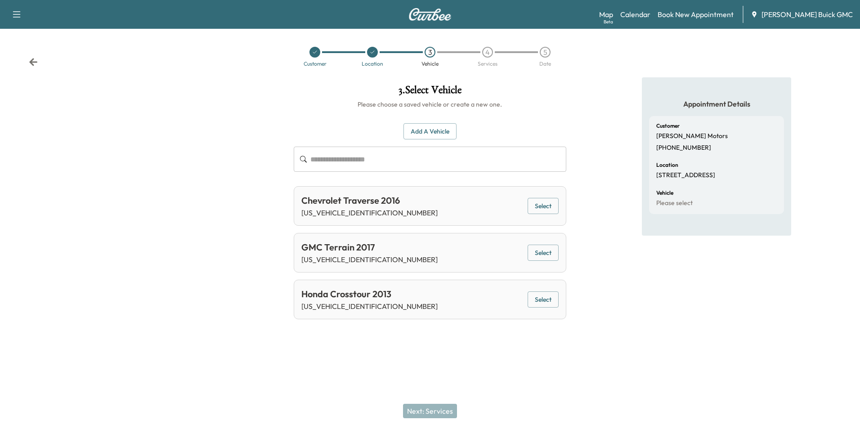
click at [421, 128] on button "Add a Vehicle" at bounding box center [429, 131] width 53 height 17
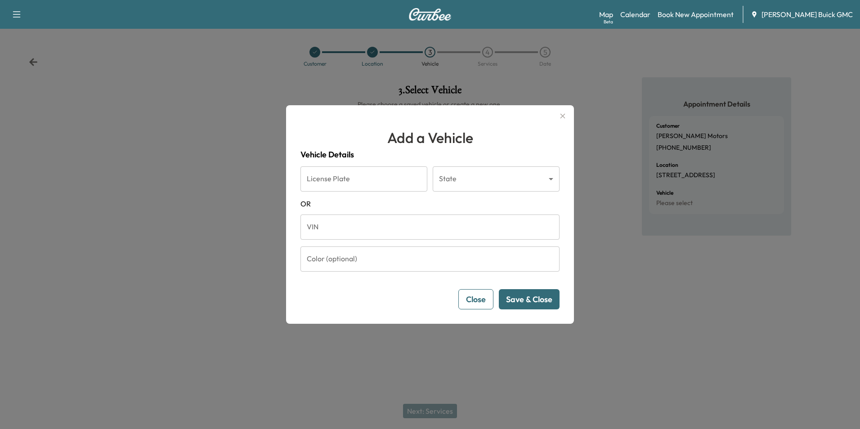
drag, startPoint x: 351, startPoint y: 231, endPoint x: 356, endPoint y: 231, distance: 4.5
click at [352, 231] on input "VIN" at bounding box center [429, 227] width 259 height 25
type input "**********"
click at [539, 293] on button "Save & Close" at bounding box center [529, 299] width 61 height 20
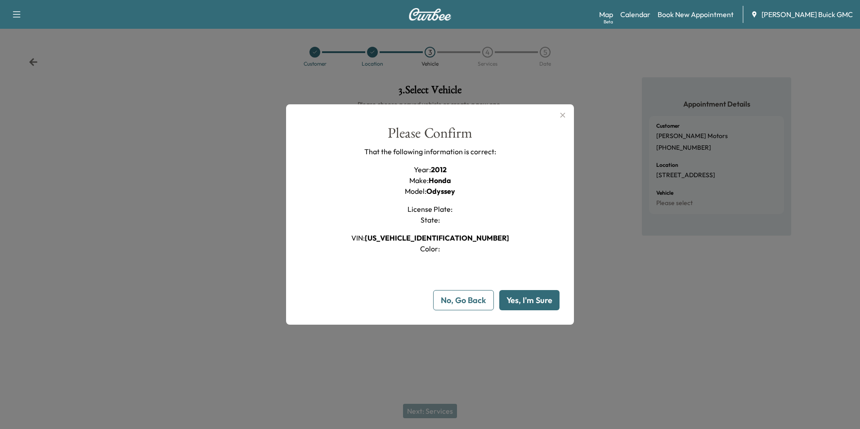
click at [524, 299] on button "Yes, I'm Sure" at bounding box center [529, 300] width 60 height 20
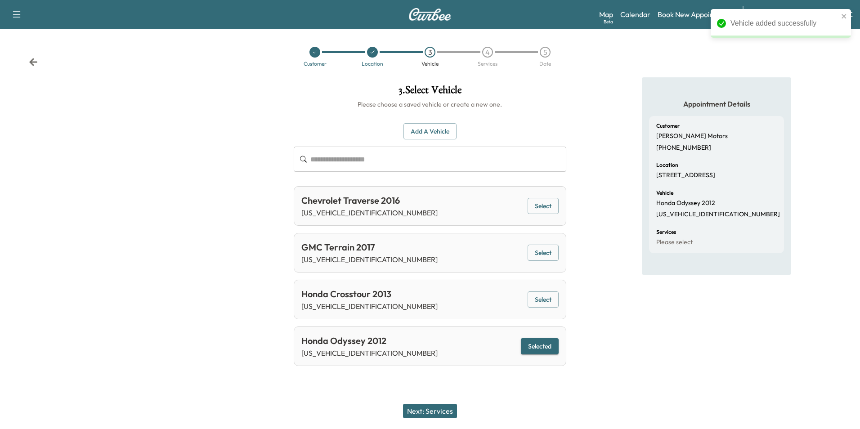
click at [441, 411] on button "Next: Services" at bounding box center [430, 411] width 54 height 14
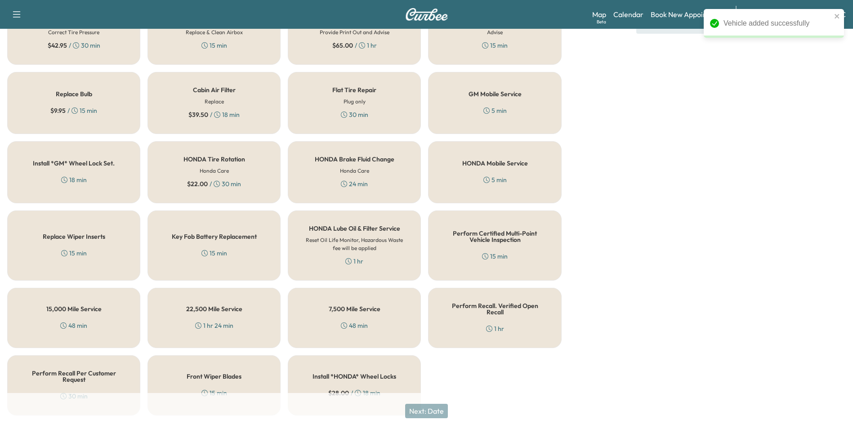
scroll to position [257, 0]
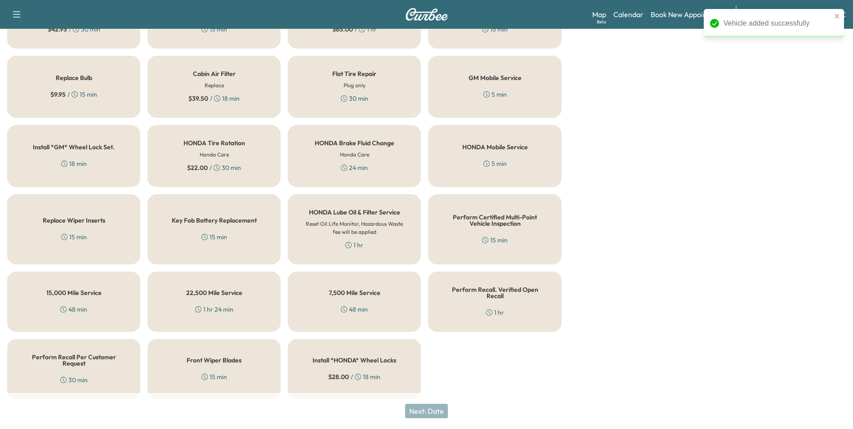
click at [497, 298] on div "Perform Recall. Verified Open Recall 1 hr" at bounding box center [494, 302] width 133 height 60
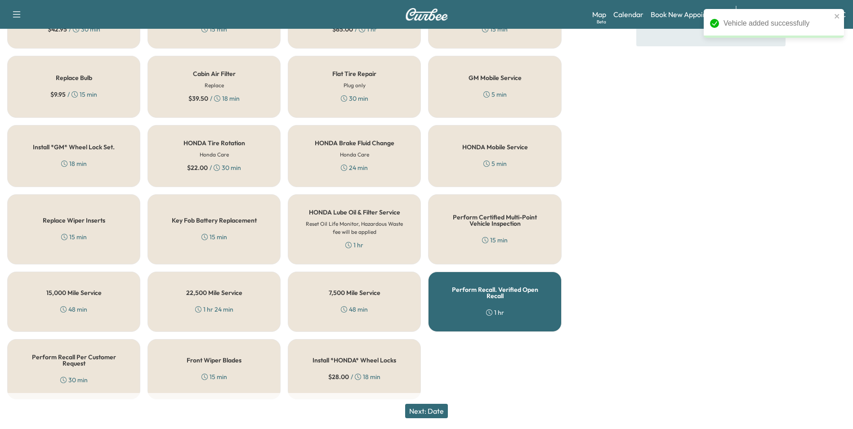
click at [433, 408] on button "Next: Date" at bounding box center [426, 411] width 43 height 14
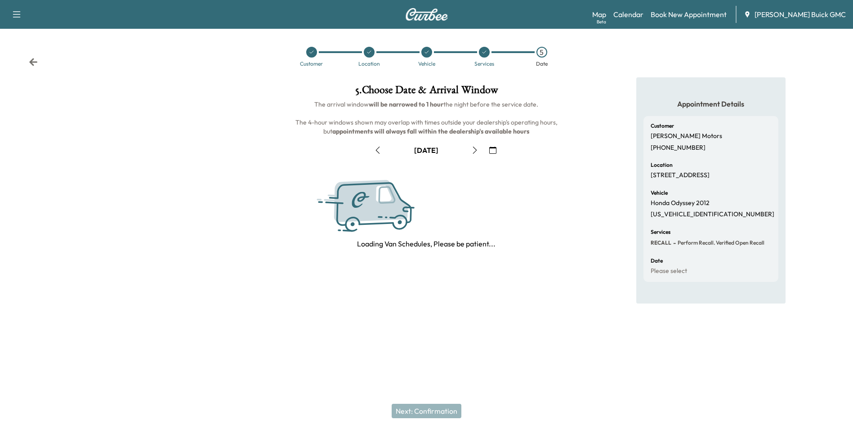
scroll to position [0, 0]
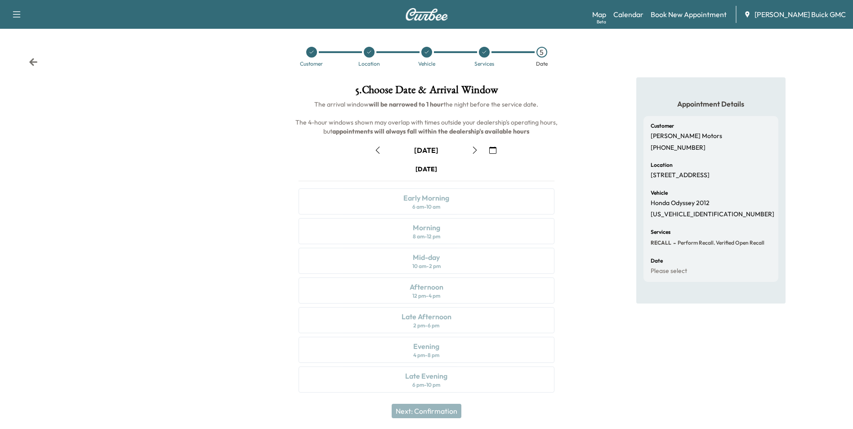
click at [492, 149] on icon "button" at bounding box center [492, 150] width 7 height 7
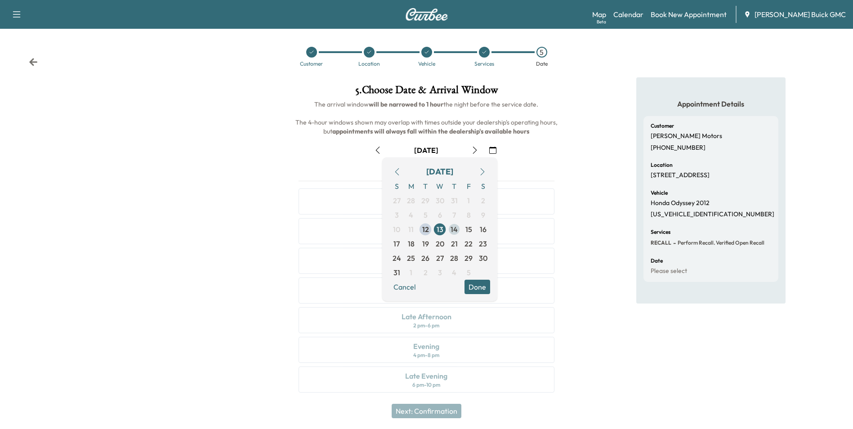
click at [455, 227] on span "14" at bounding box center [454, 229] width 7 height 11
click at [576, 221] on div "Appointment Details Customer Mazari Motors [PHONE_NUMBER] Location [STREET_ADDR…" at bounding box center [711, 240] width 284 height 326
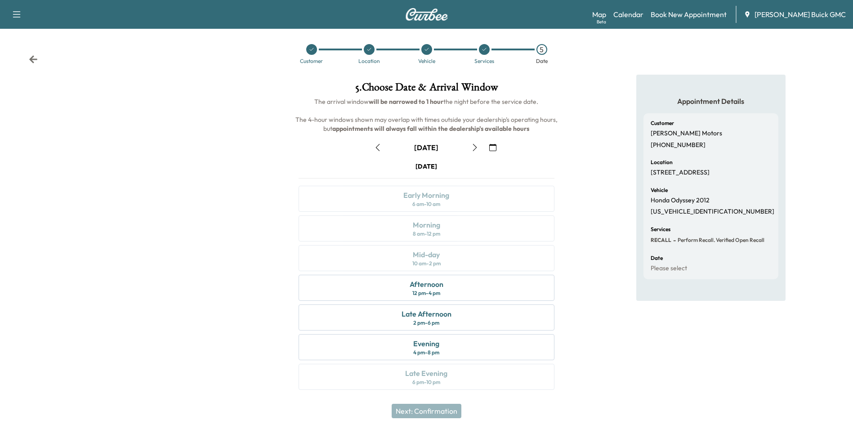
scroll to position [3, 0]
click at [425, 289] on div "12 pm - 4 pm" at bounding box center [426, 292] width 28 height 7
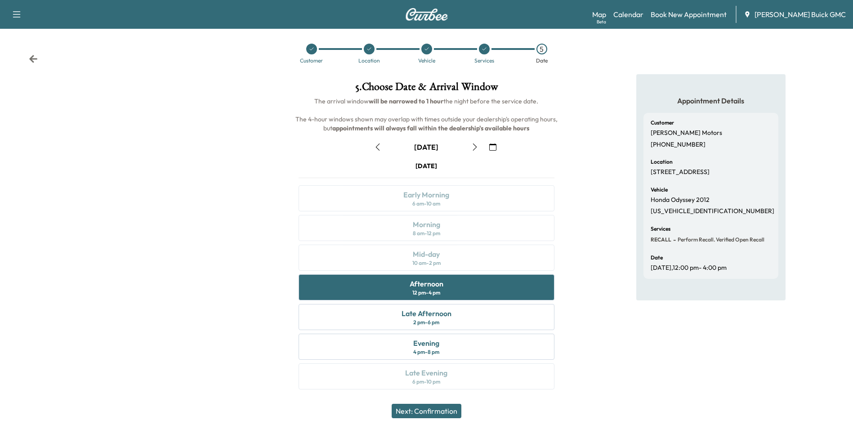
click at [425, 408] on button "Next: Confirmation" at bounding box center [427, 411] width 70 height 14
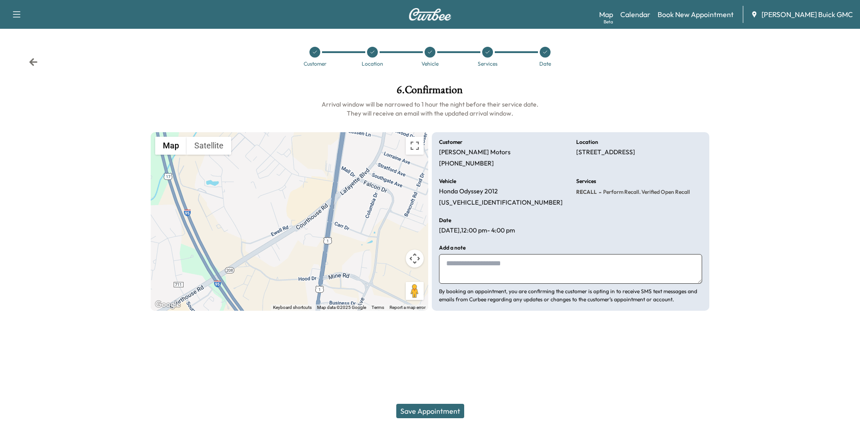
drag, startPoint x: 453, startPoint y: 267, endPoint x: 447, endPoint y: 260, distance: 8.9
click at [454, 267] on textarea at bounding box center [570, 269] width 263 height 30
type textarea "**********"
click at [438, 408] on button "Save Appointment" at bounding box center [430, 411] width 68 height 14
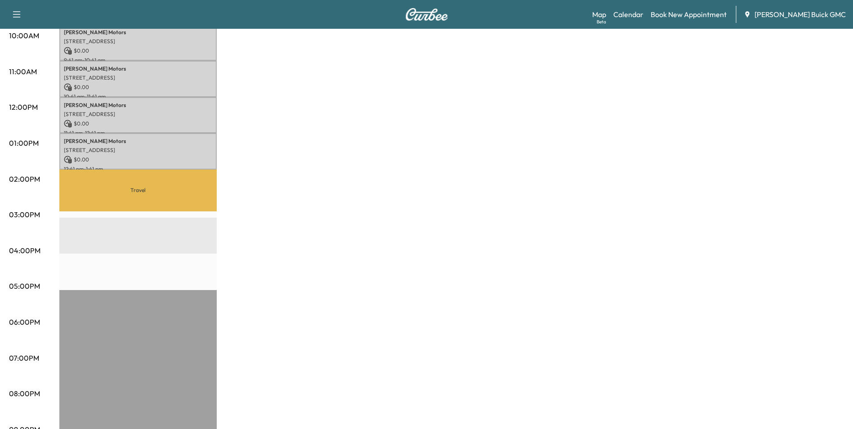
scroll to position [372, 0]
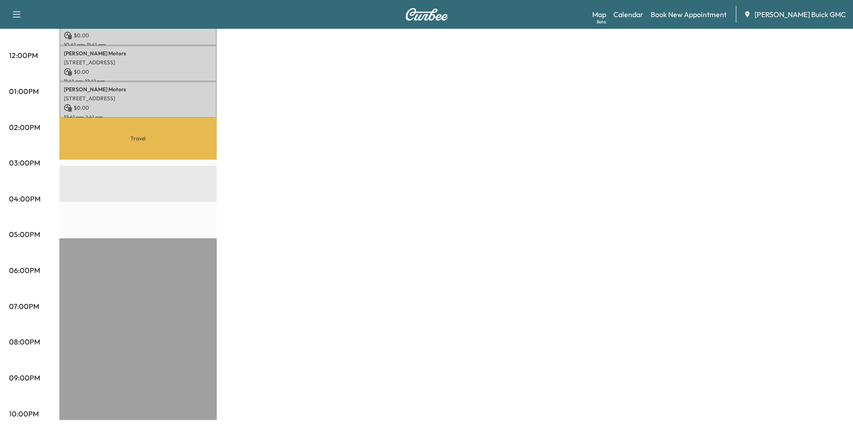
click at [432, 204] on div "MobileService+ $ 0.00 Revenue 4 hr Work Time 2 hr 20 min Transit Time Travel Ma…" at bounding box center [451, 82] width 785 height 675
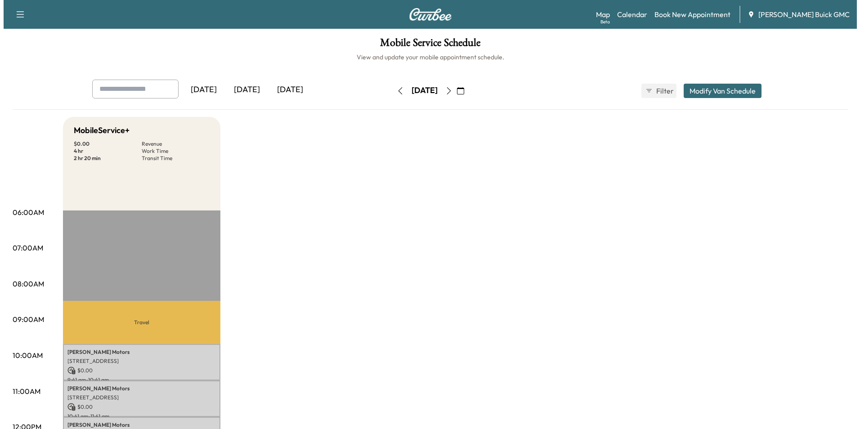
scroll to position [0, 0]
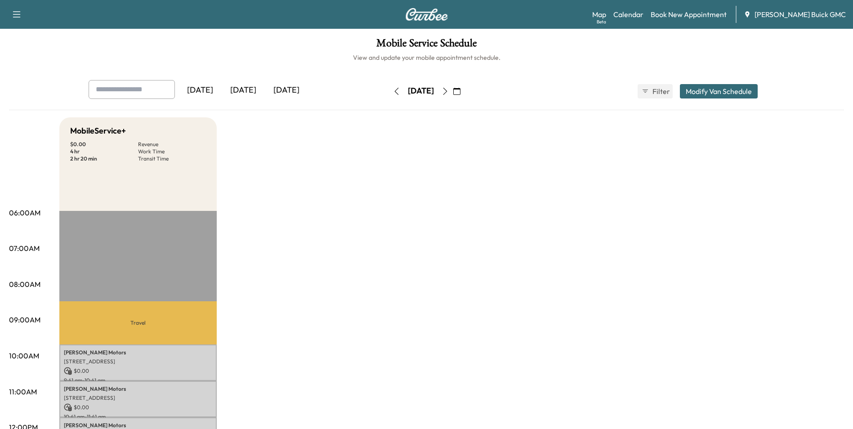
click at [696, 13] on link "Book New Appointment" at bounding box center [689, 14] width 76 height 11
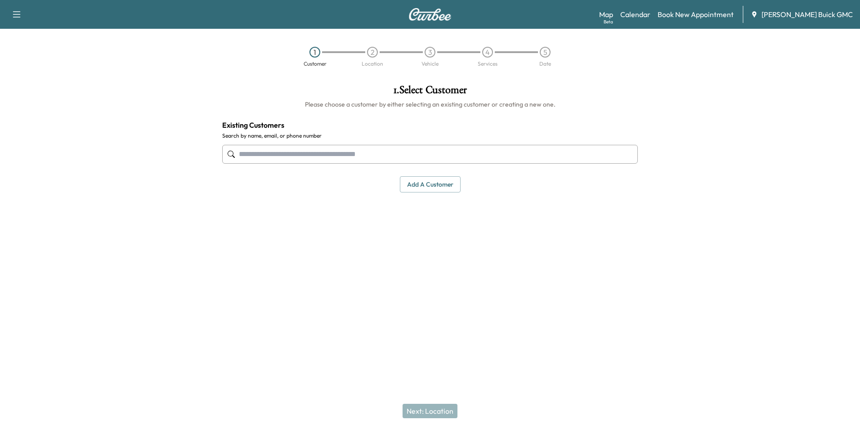
click at [300, 156] on input "text" at bounding box center [430, 154] width 416 height 19
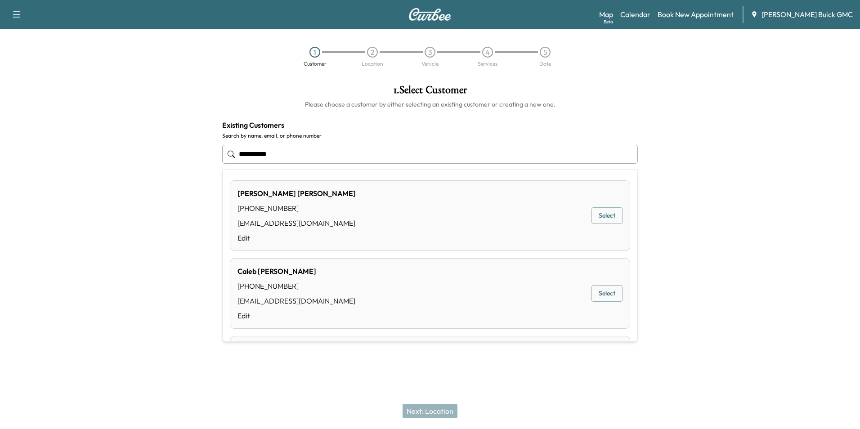
click at [313, 154] on input "**********" at bounding box center [430, 154] width 416 height 19
type input "*"
click at [596, 212] on button "Select" at bounding box center [607, 215] width 31 height 17
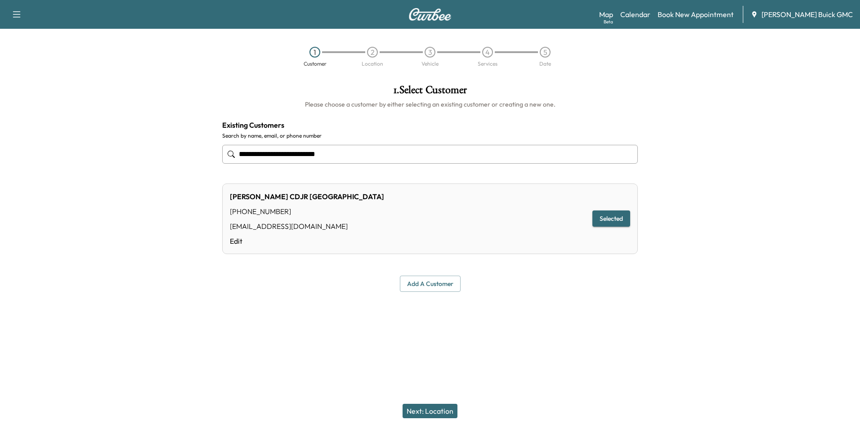
type input "**********"
click at [439, 410] on button "Next: Location" at bounding box center [430, 411] width 55 height 14
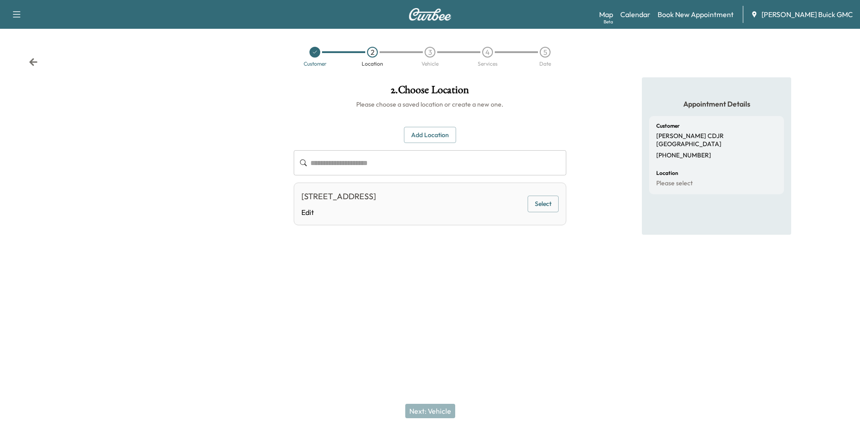
click at [504, 296] on div at bounding box center [430, 306] width 860 height 29
click at [515, 269] on div "**********" at bounding box center [430, 184] width 287 height 215
click at [548, 201] on button "Select" at bounding box center [543, 204] width 31 height 17
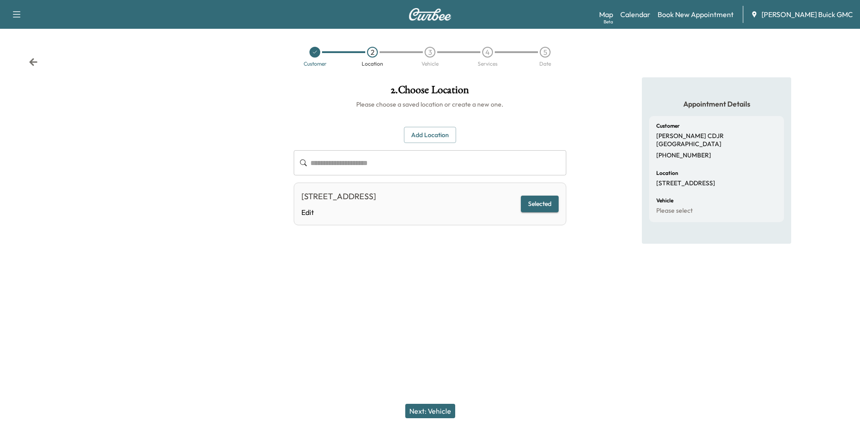
click at [446, 408] on button "Next: Vehicle" at bounding box center [430, 411] width 50 height 14
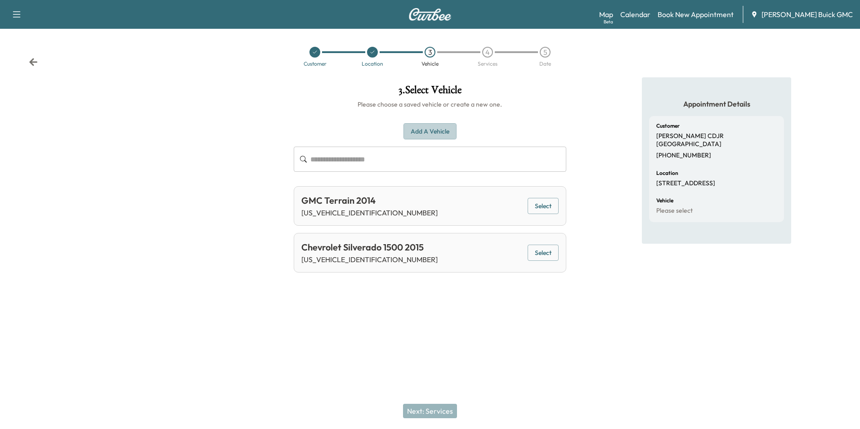
click at [417, 129] on button "Add a Vehicle" at bounding box center [429, 131] width 53 height 17
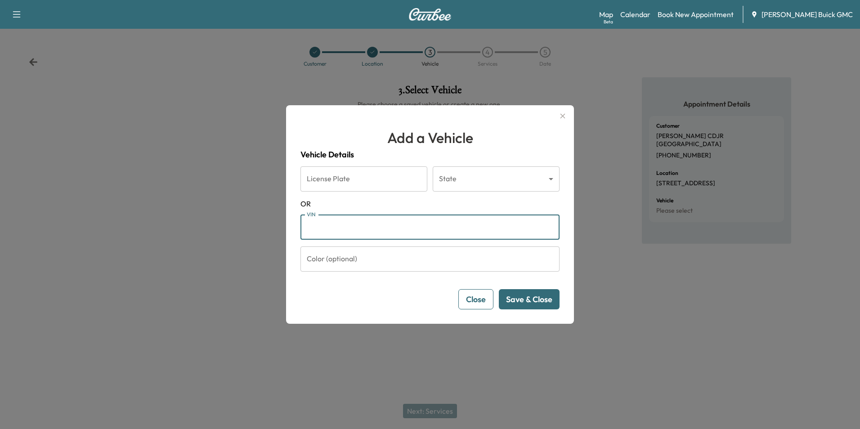
click at [346, 227] on input "VIN" at bounding box center [429, 227] width 259 height 25
type input "**********"
click at [529, 298] on button "Save & Close" at bounding box center [529, 299] width 61 height 20
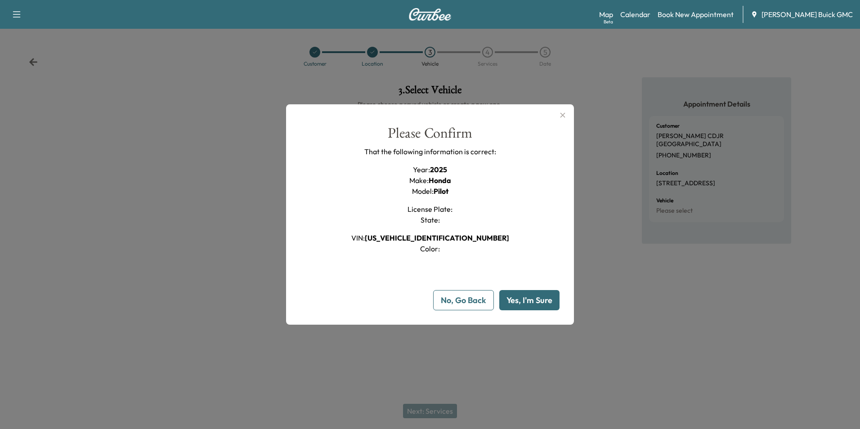
click at [524, 296] on button "Yes, I'm Sure" at bounding box center [529, 300] width 60 height 20
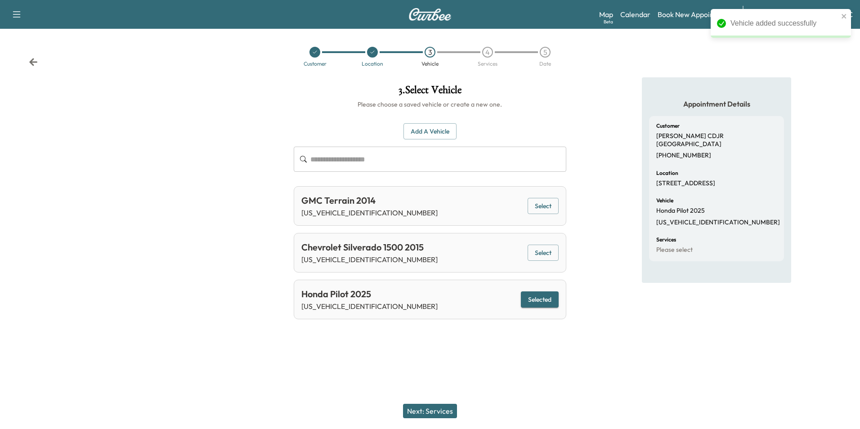
click at [597, 309] on div "Appointment Details Customer [PERSON_NAME] CDJR [GEOGRAPHIC_DATA] [PHONE_NUMBER…" at bounding box center [717, 201] width 287 height 249
click at [434, 412] on button "Next: Services" at bounding box center [430, 411] width 54 height 14
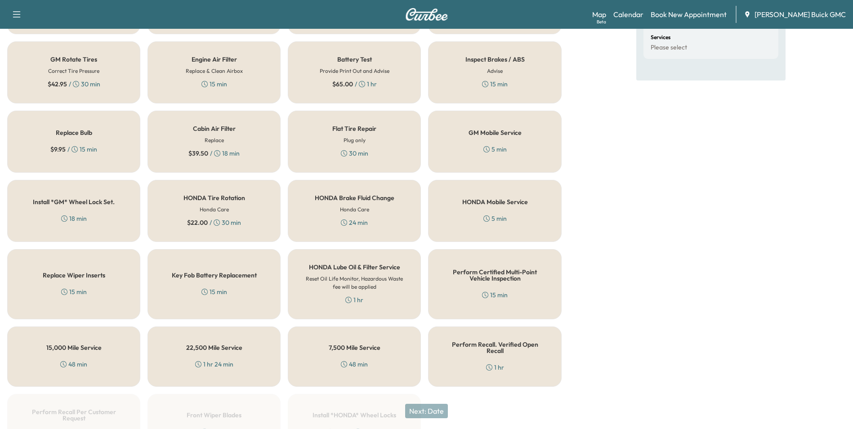
scroll to position [257, 0]
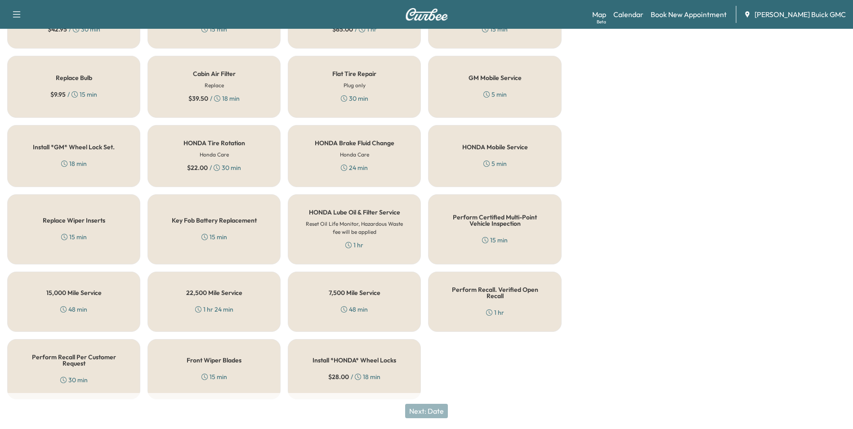
click at [509, 302] on div "Perform Recall. Verified Open Recall 1 hr" at bounding box center [494, 302] width 133 height 60
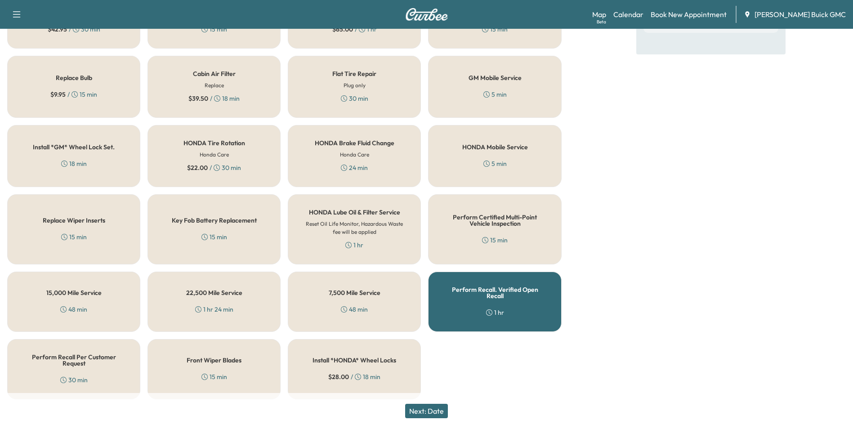
click at [429, 407] on button "Next: Date" at bounding box center [426, 411] width 43 height 14
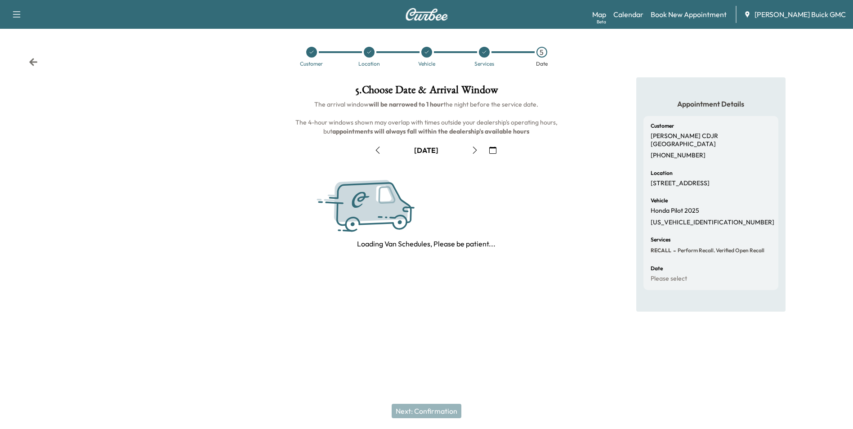
scroll to position [0, 0]
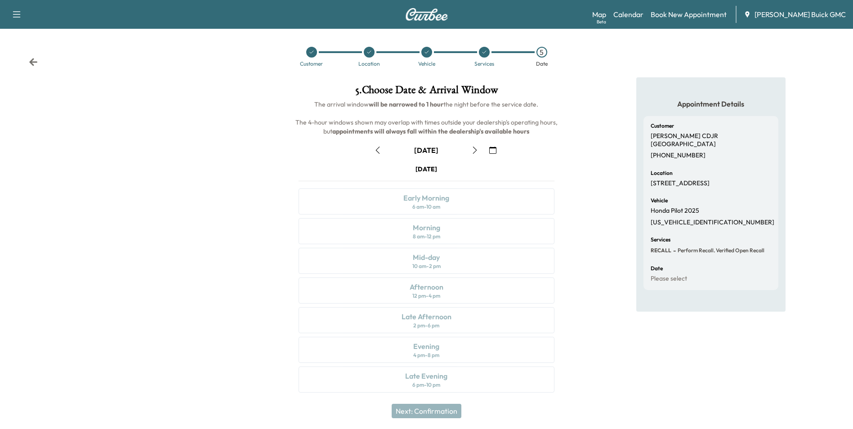
click at [493, 150] on icon "button" at bounding box center [492, 150] width 7 height 7
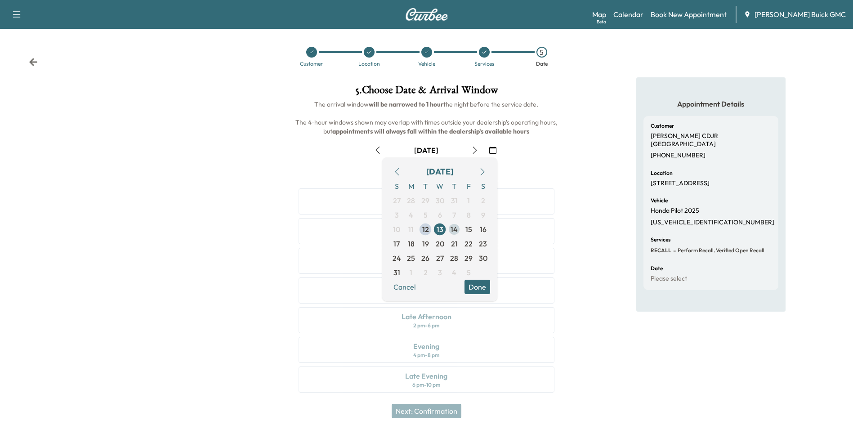
click at [454, 229] on span "14" at bounding box center [454, 229] width 7 height 11
click at [588, 223] on div "Appointment Details Customer [PERSON_NAME] CDJR [GEOGRAPHIC_DATA] [PHONE_NUMBER…" at bounding box center [711, 240] width 284 height 326
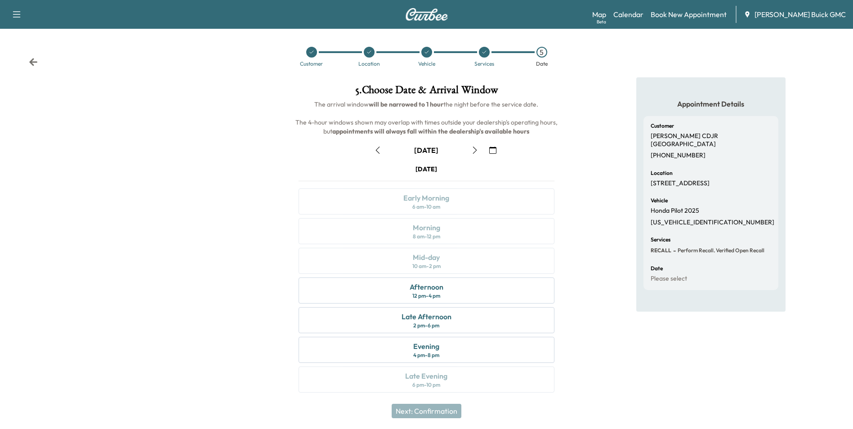
scroll to position [3, 0]
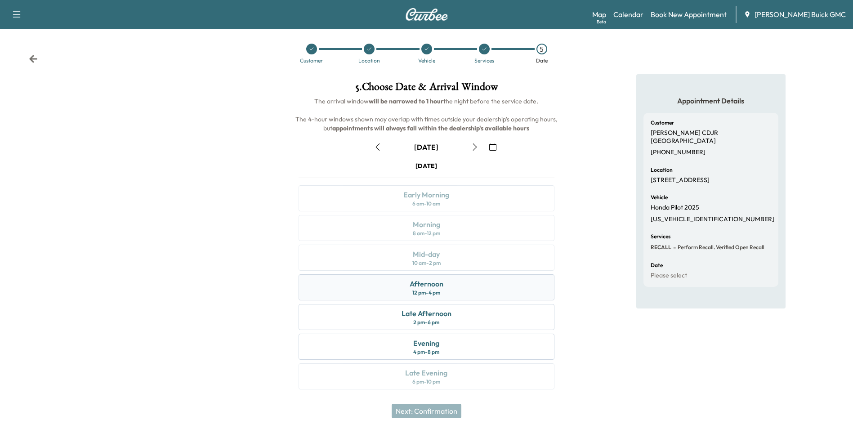
click at [438, 284] on div "Afternoon" at bounding box center [427, 283] width 34 height 11
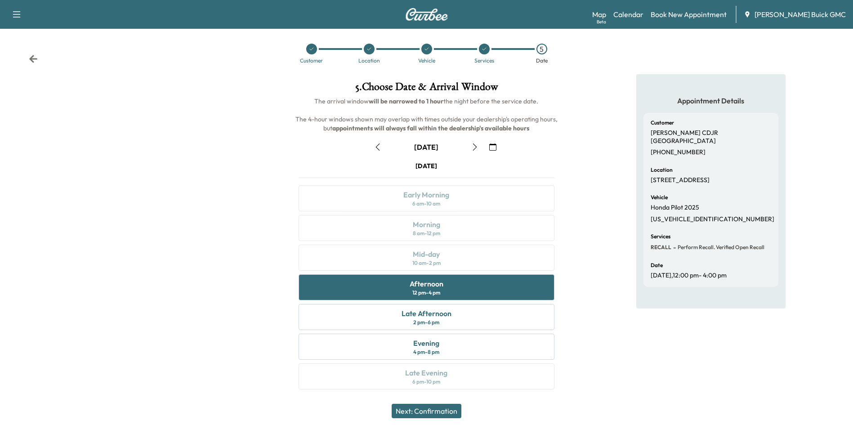
click at [436, 409] on button "Next: Confirmation" at bounding box center [427, 411] width 70 height 14
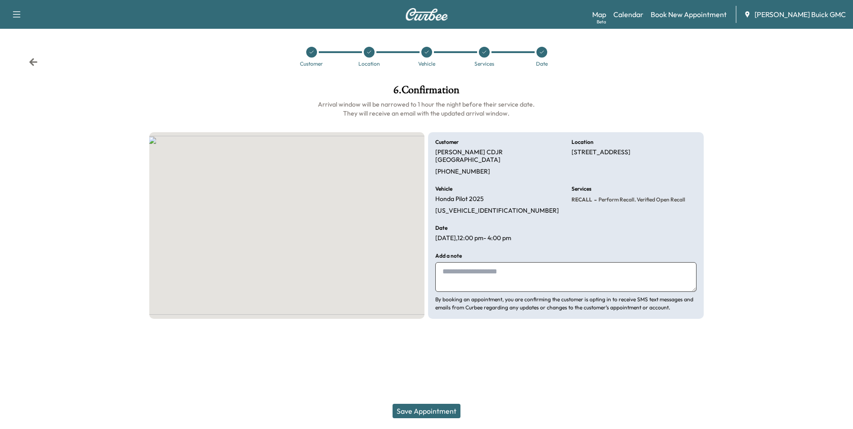
scroll to position [0, 0]
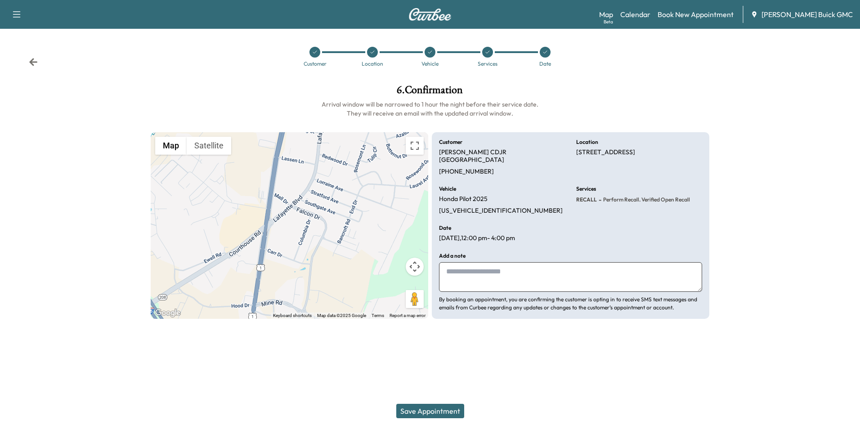
click at [461, 264] on textarea at bounding box center [570, 277] width 263 height 30
type textarea "**********"
click at [521, 368] on div "Support Log Out Map Beta Calendar Book New Appointment [PERSON_NAME] Buick GMC …" at bounding box center [430, 214] width 860 height 429
click at [428, 409] on button "Save Appointment" at bounding box center [430, 411] width 68 height 14
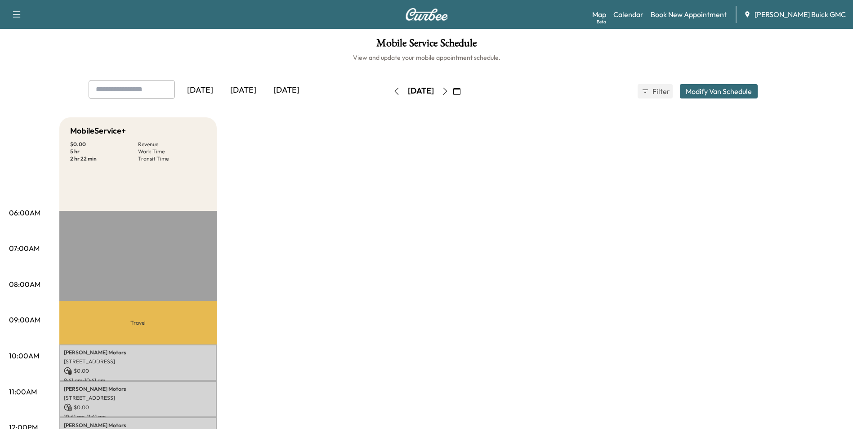
click at [197, 89] on div "[DATE]" at bounding box center [200, 90] width 43 height 21
